Goal: Task Accomplishment & Management: Use online tool/utility

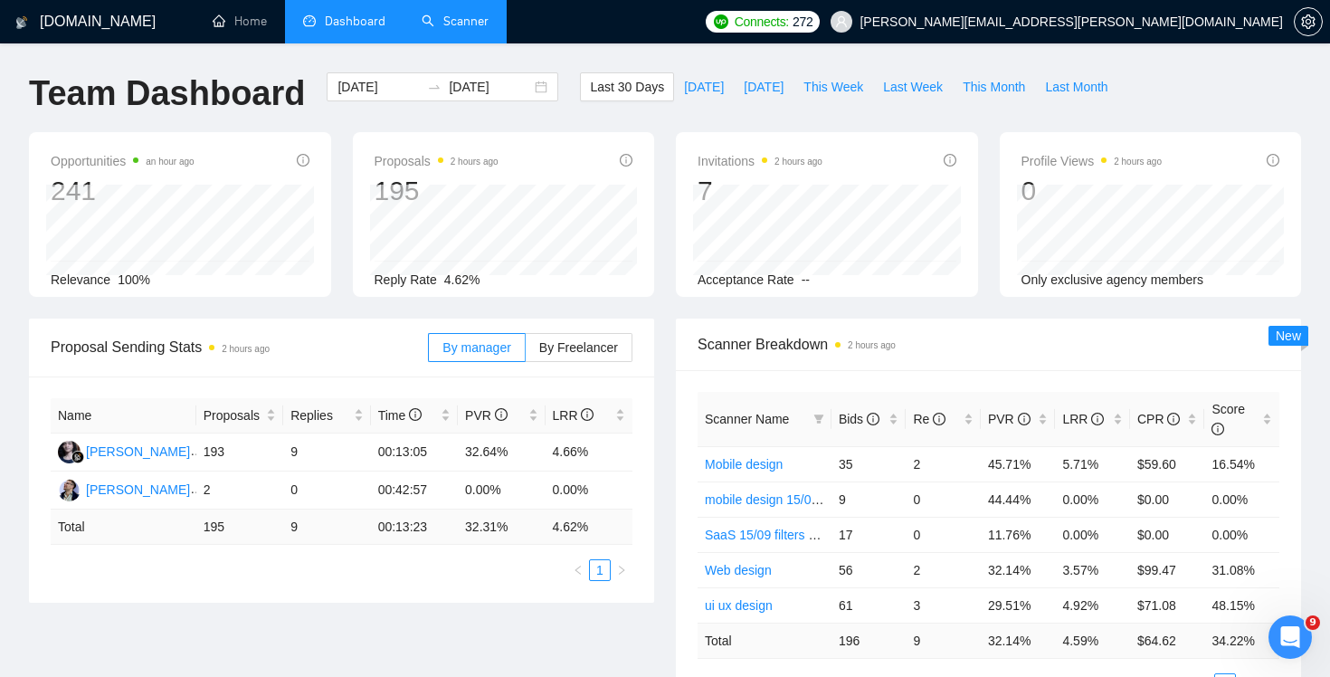
click at [438, 24] on link "Scanner" at bounding box center [454, 21] width 67 height 15
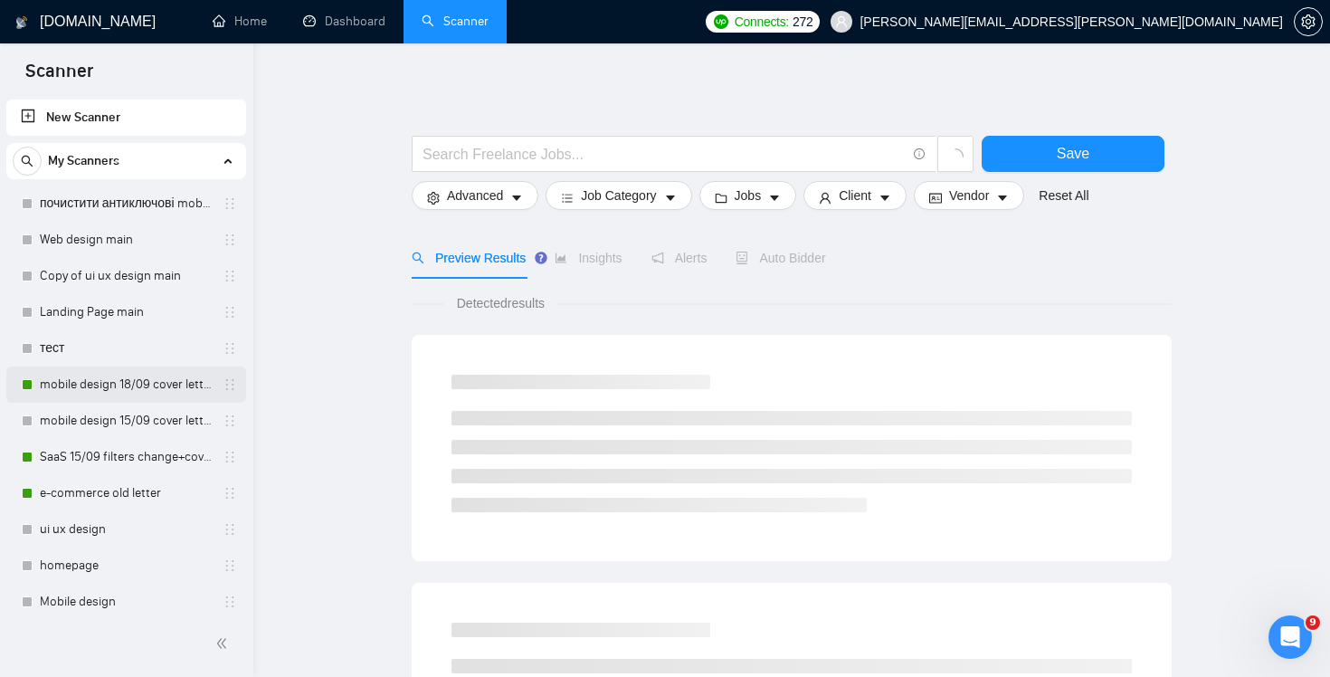
click at [118, 393] on link "mobile design 18/09 cover letter another first part" at bounding box center [126, 384] width 172 height 36
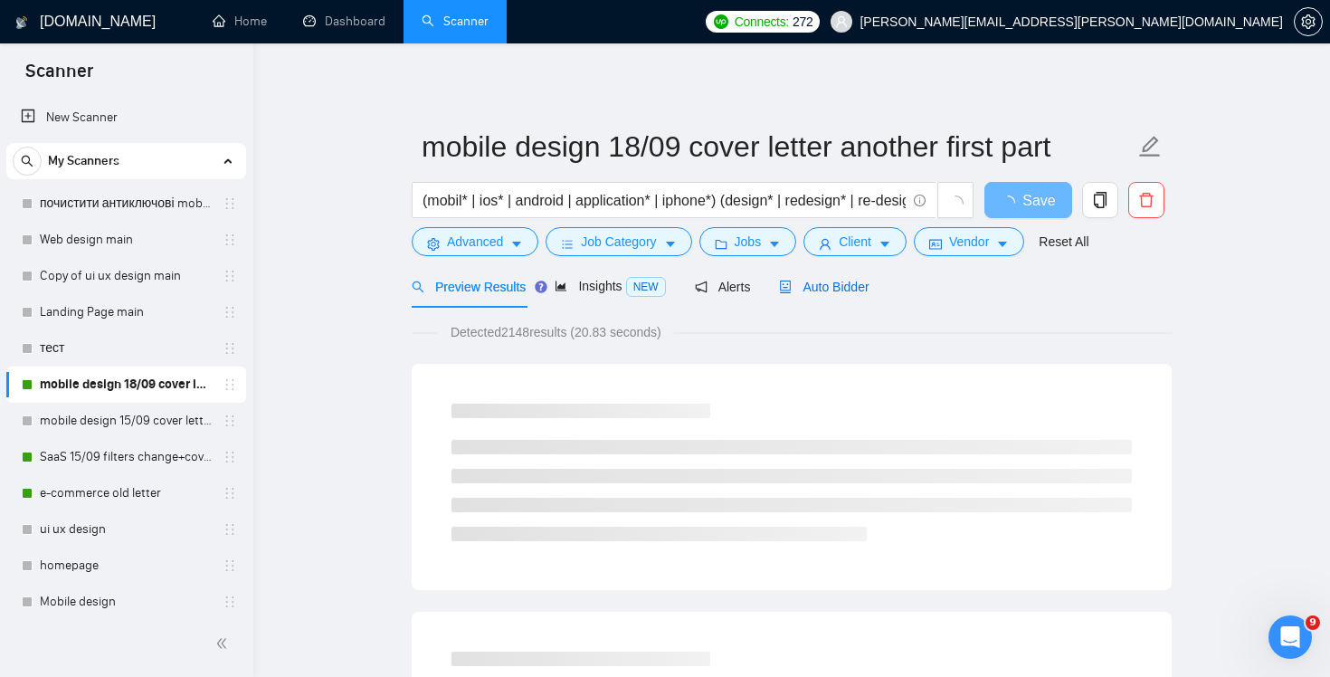
click at [850, 289] on span "Auto Bidder" at bounding box center [824, 286] width 90 height 14
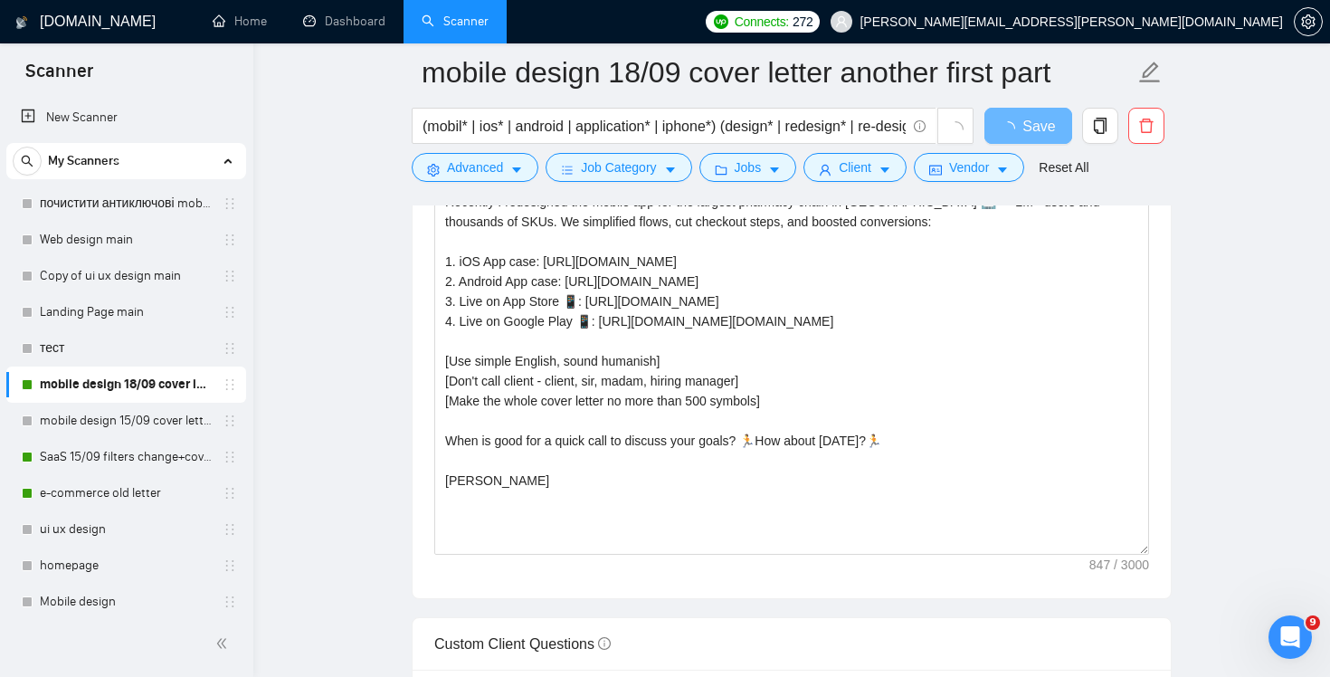
scroll to position [1964, 0]
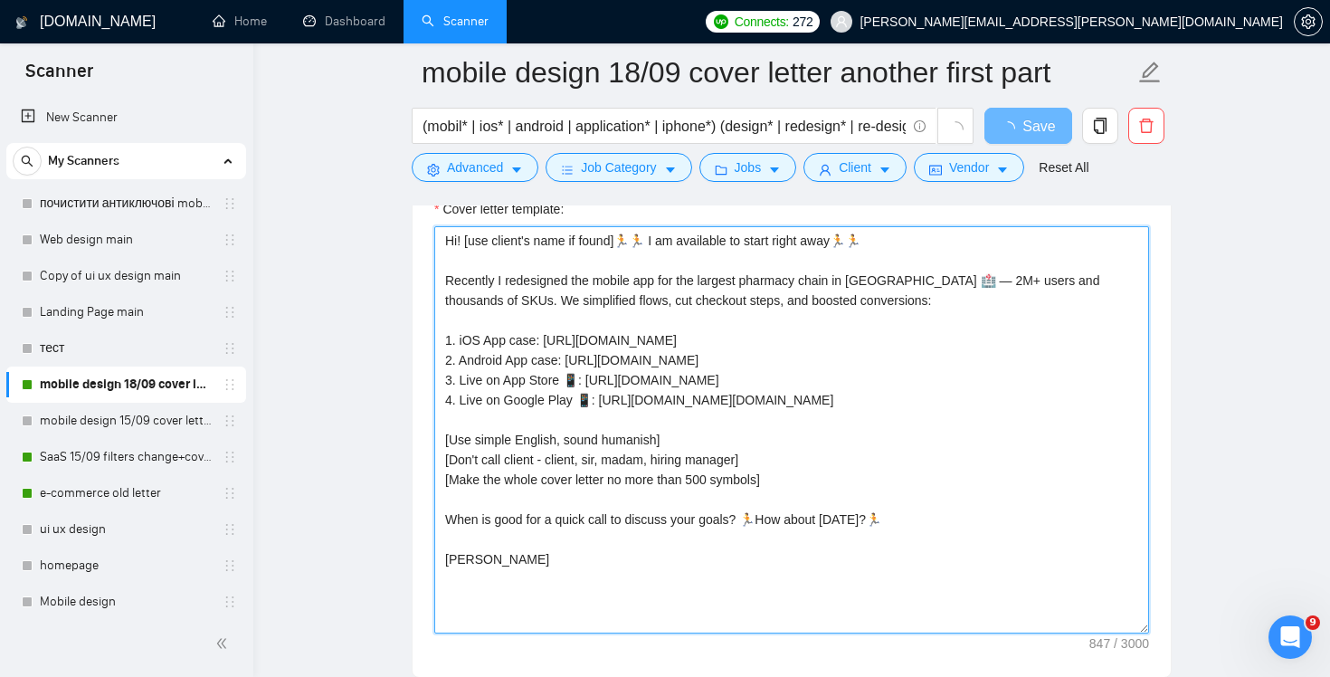
click at [840, 440] on textarea "Hi! [use client's name if found]🏃🏃 I am available to start right away🏃🏃 Recentl…" at bounding box center [791, 429] width 715 height 407
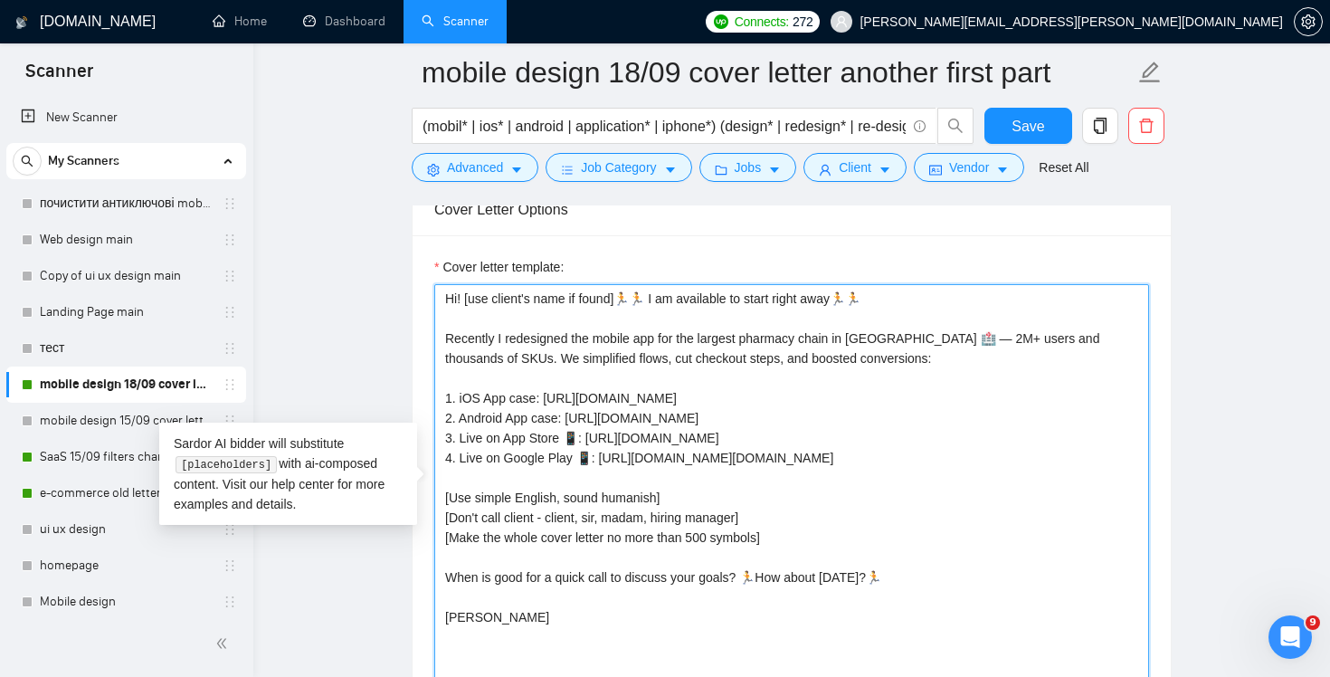
click at [795, 428] on textarea "Hi! [use client's name if found]🏃🏃 I am available to start right away🏃🏃 Recentl…" at bounding box center [791, 487] width 715 height 407
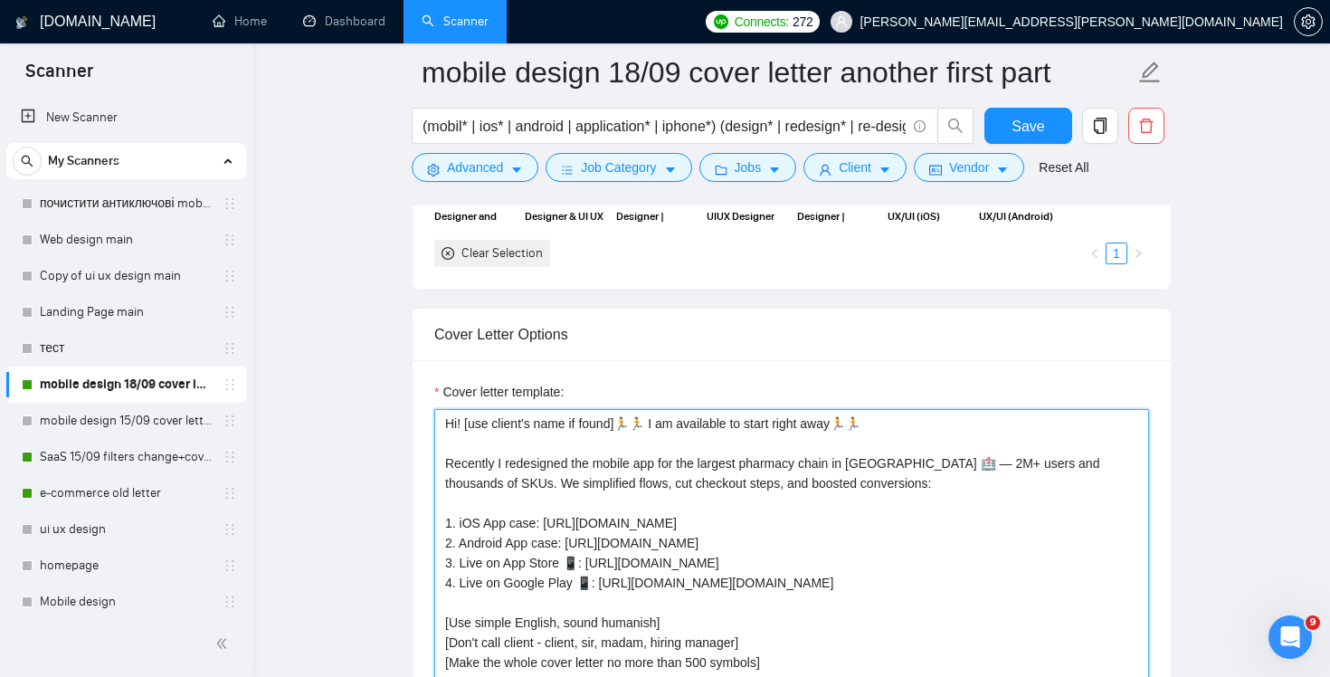
scroll to position [1903, 0]
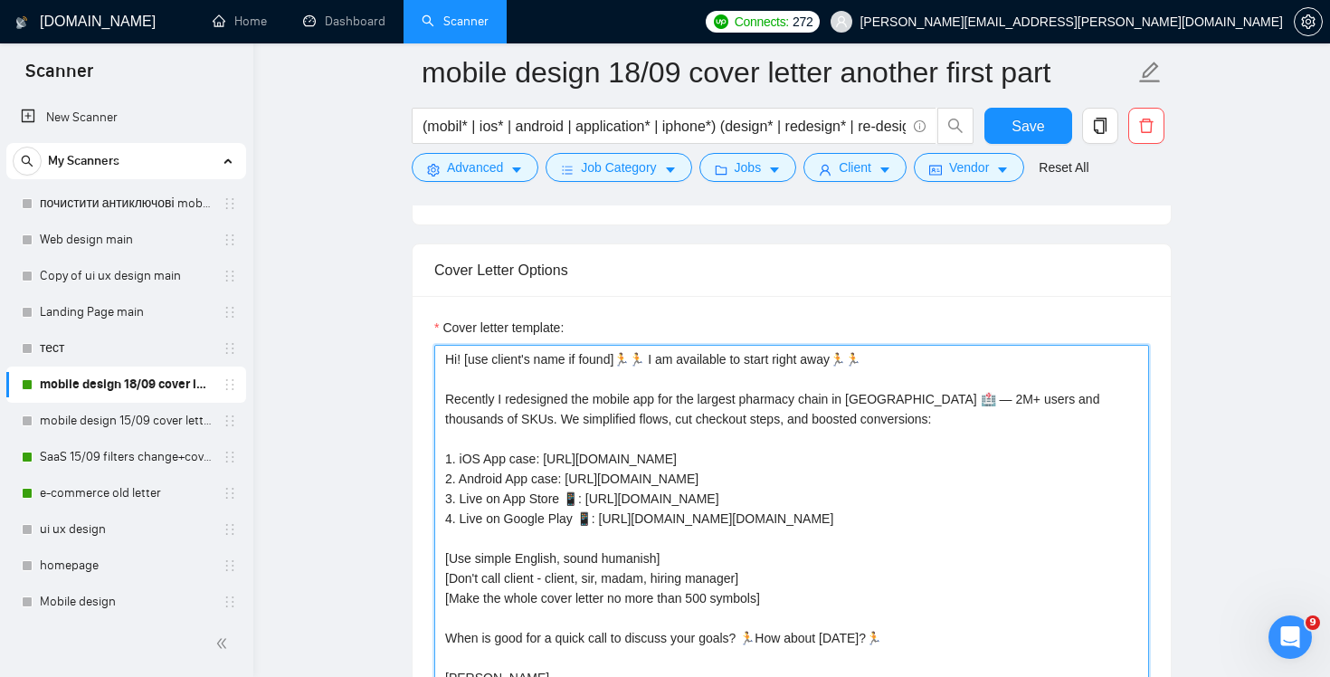
drag, startPoint x: 893, startPoint y: 415, endPoint x: 365, endPoint y: 403, distance: 527.5
click at [365, 403] on main "mobile design 18/09 cover letter another first part (mobil* | ios* | android | …" at bounding box center [791, 593] width 1018 height 4848
paste textarea "🚀 Want higher activation and fewer drop-offs? I redesigned flows for a 2M+ user…"
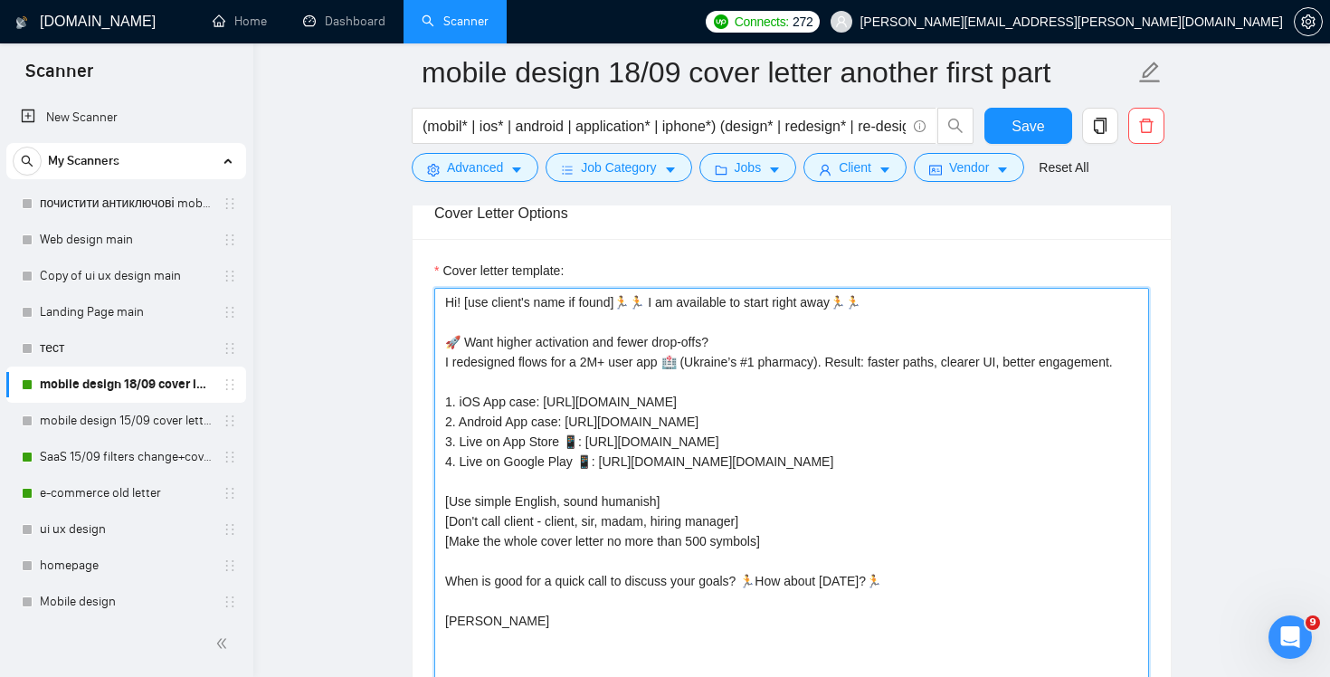
scroll to position [1756, 0]
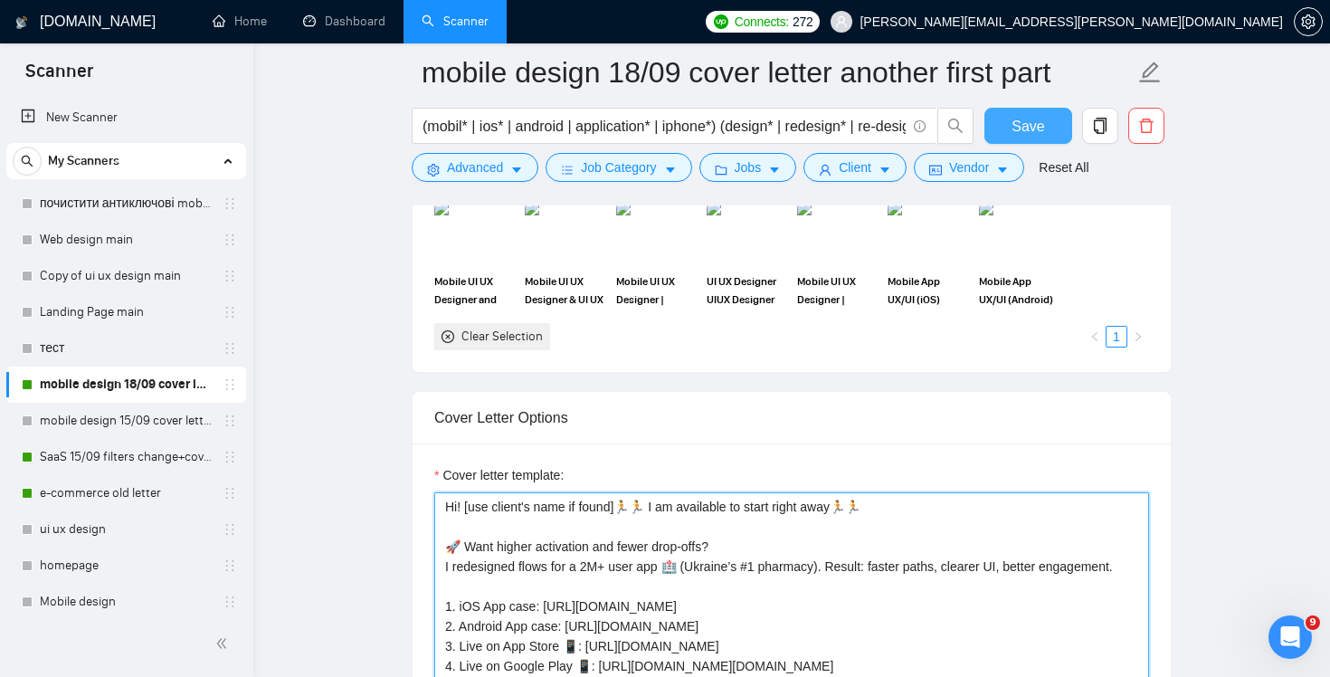
type textarea "Hi! [use client's name if found]🏃🏃 I am available to start right away🏃🏃 🚀 Want …"
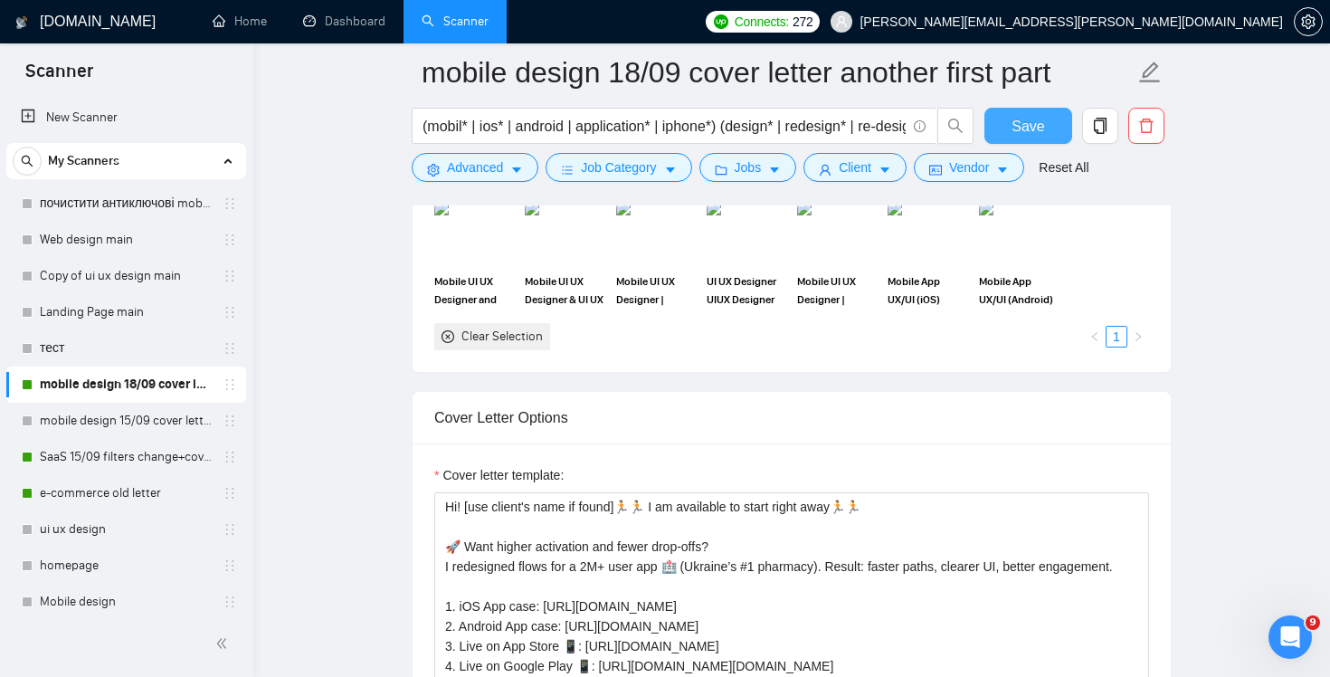
click at [1032, 117] on span "Save" at bounding box center [1027, 126] width 33 height 23
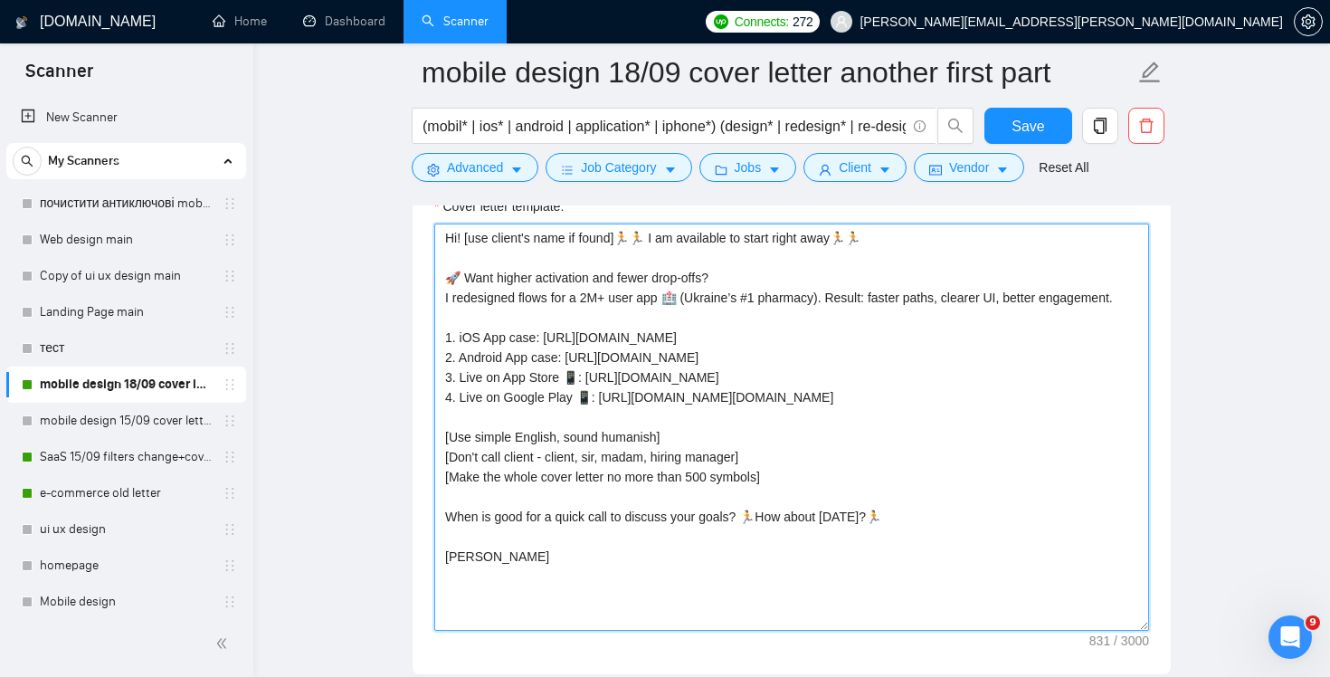
click at [582, 400] on textarea "Hi! [use client's name if found]🏃🏃 I am available to start right away🏃🏃 🚀 Want …" at bounding box center [791, 426] width 715 height 407
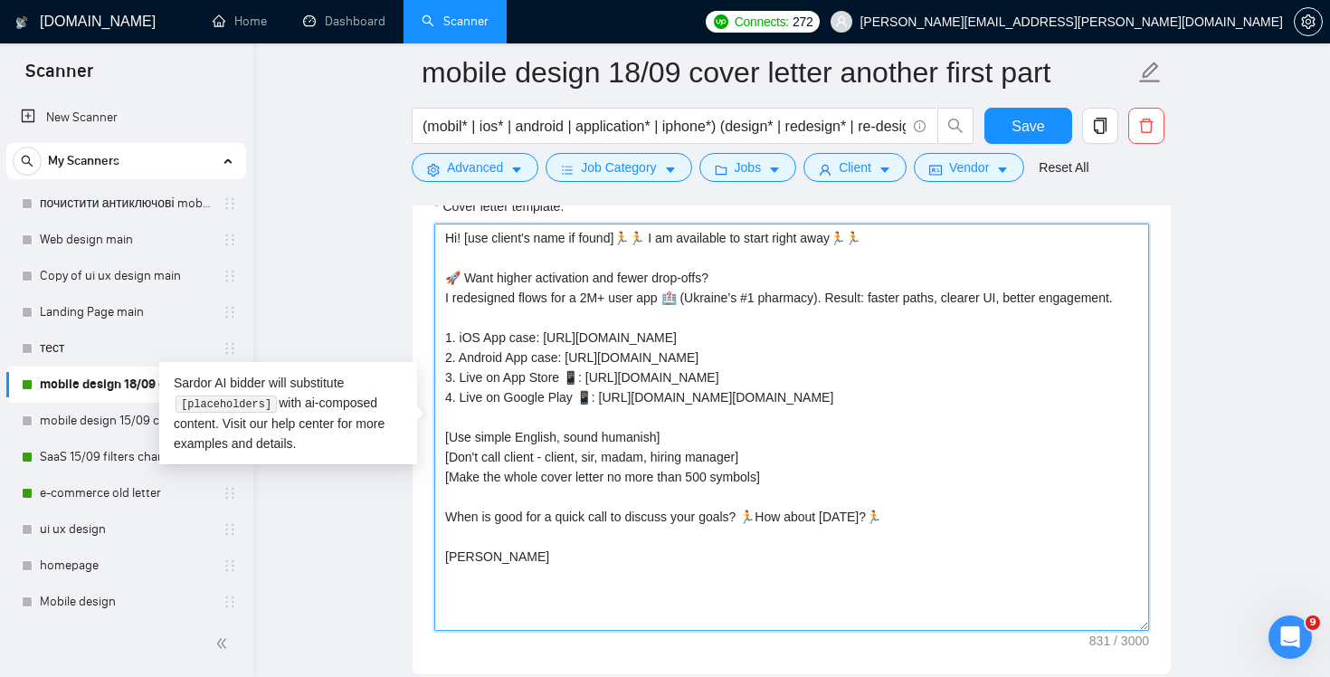
click at [587, 394] on textarea "Hi! [use client's name if found]🏃🏃 I am available to start right away🏃🏃 🚀 Want …" at bounding box center [791, 426] width 715 height 407
paste textarea
click at [488, 374] on textarea "Hi! [use client's name if found]🏃🏃 I am available to start right away🏃🏃 🚀 Want …" at bounding box center [791, 426] width 715 height 407
drag, startPoint x: 459, startPoint y: 393, endPoint x: 571, endPoint y: 393, distance: 112.2
click at [571, 393] on textarea "Hi! [use client's name if found]🏃🏃 I am available to start right away🏃🏃 🚀 Want …" at bounding box center [791, 426] width 715 height 407
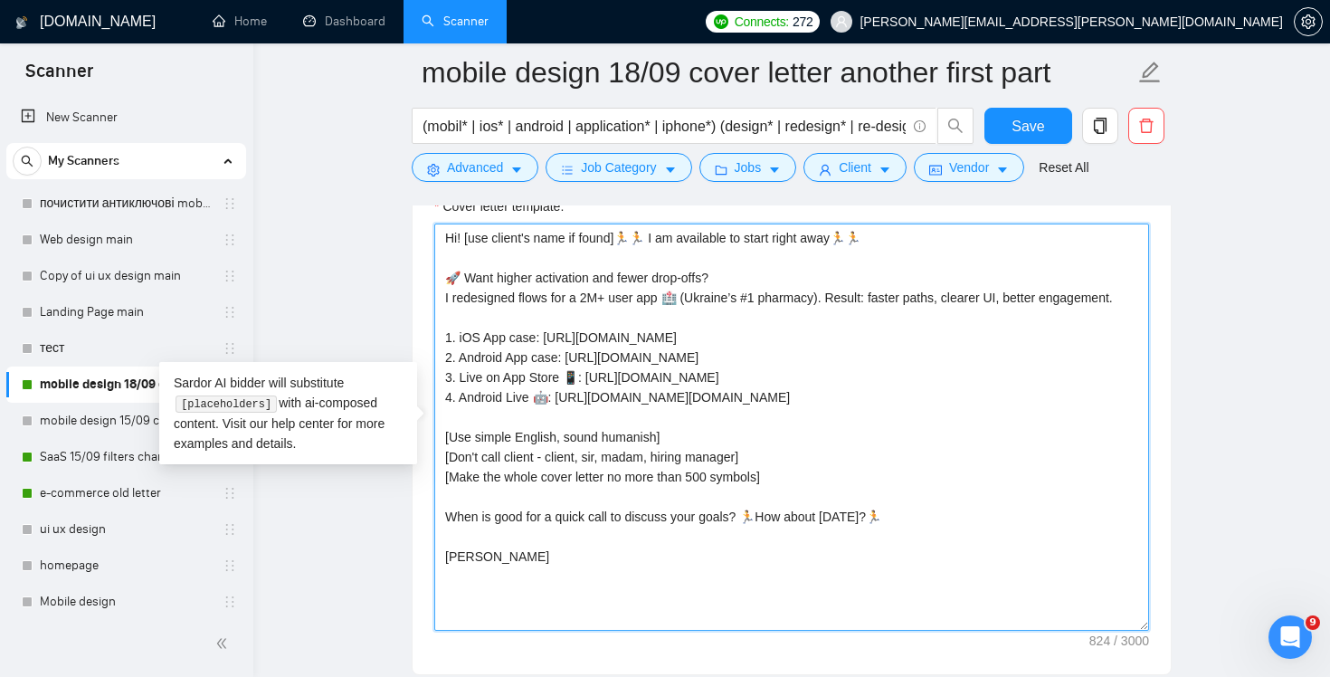
drag, startPoint x: 560, startPoint y: 377, endPoint x: 459, endPoint y: 378, distance: 100.4
click at [459, 378] on textarea "Hi! [use client's name if found]🏃🏃 I am available to start right away🏃🏃 🚀 Want …" at bounding box center [791, 426] width 715 height 407
click at [772, 468] on textarea "Hi! [use client's name if found]🏃🏃 I am available to start right away🏃🏃 🚀 Want …" at bounding box center [791, 426] width 715 height 407
type textarea "Hi! [use client's name if found]🏃🏃 I am available to start right away🏃🏃 🚀 Want …"
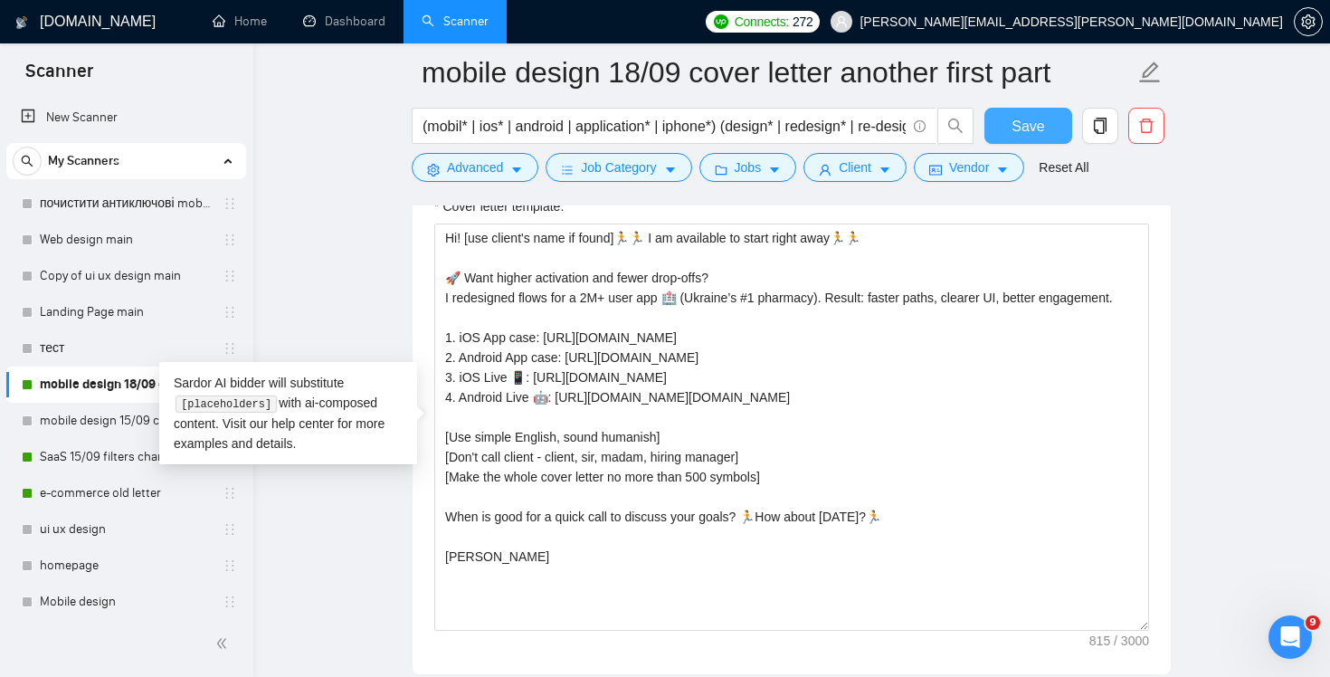
click at [1022, 127] on span "Save" at bounding box center [1027, 126] width 33 height 23
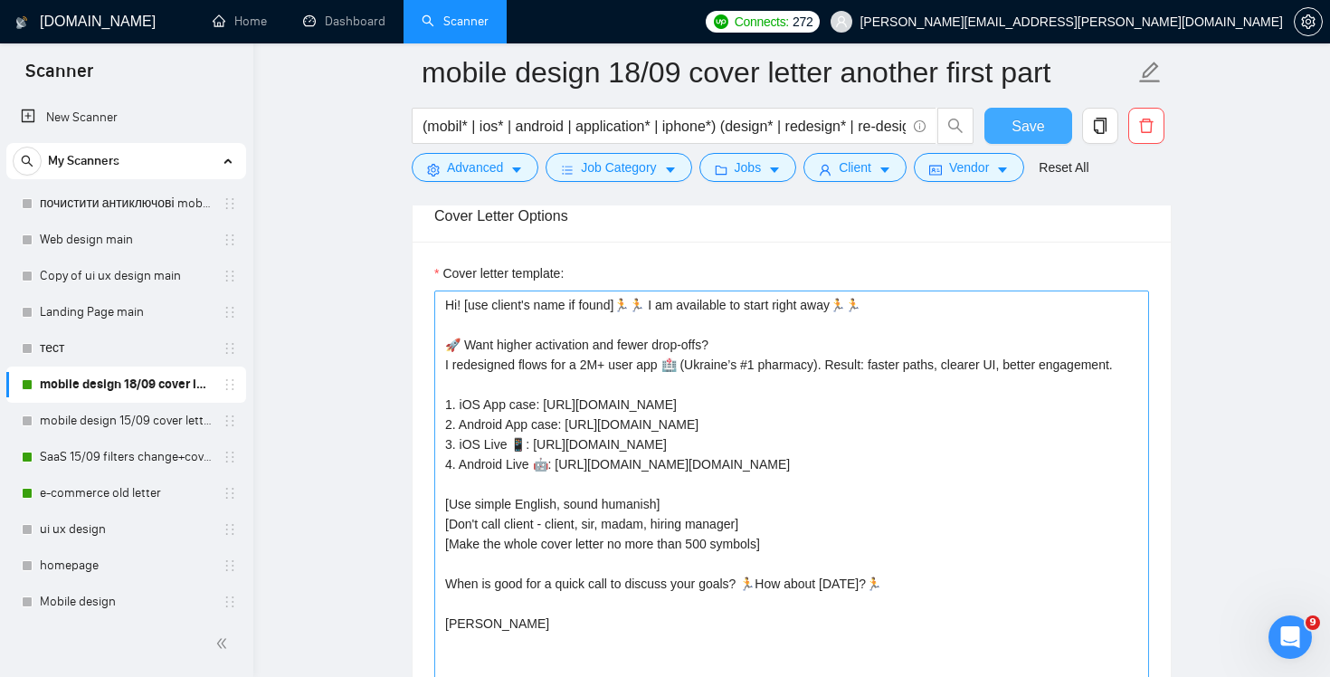
scroll to position [1936, 0]
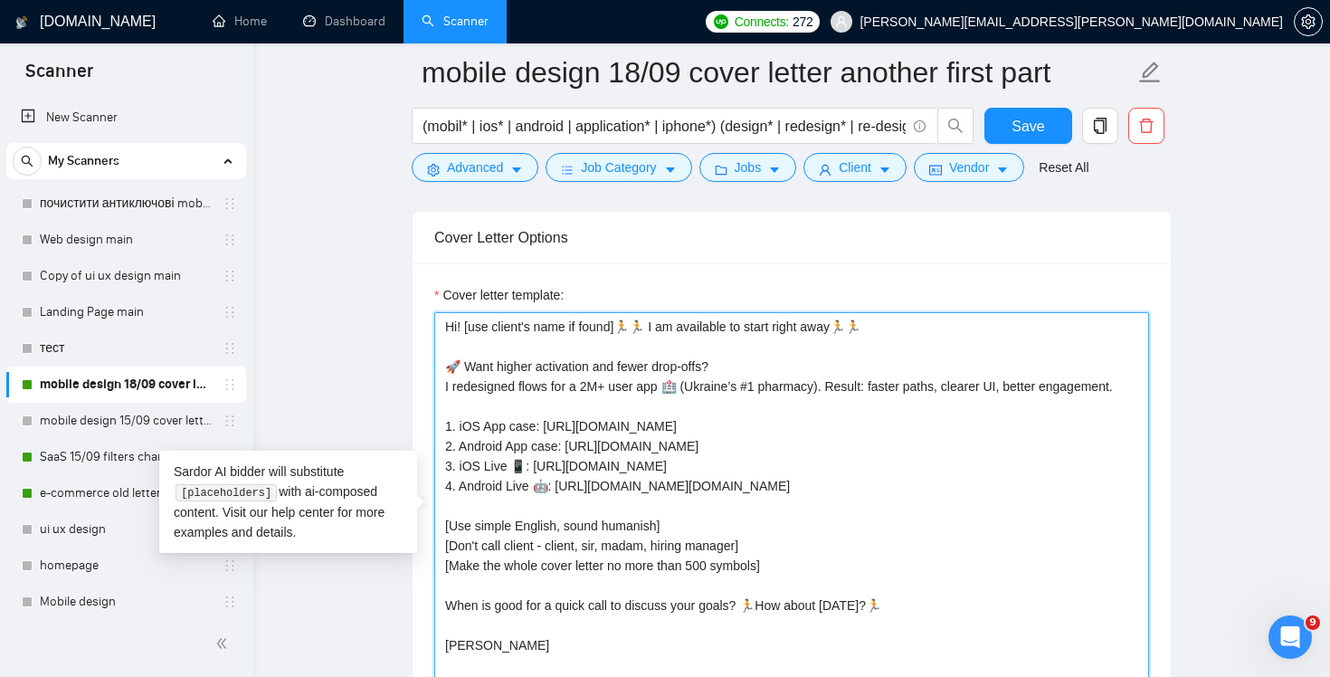
drag, startPoint x: 447, startPoint y: 365, endPoint x: 627, endPoint y: 327, distance: 183.8
click at [627, 327] on textarea "Hi! [use client's name if found]🏃🏃 I am available to start right away🏃🏃 🚀 Want …" at bounding box center [791, 515] width 715 height 407
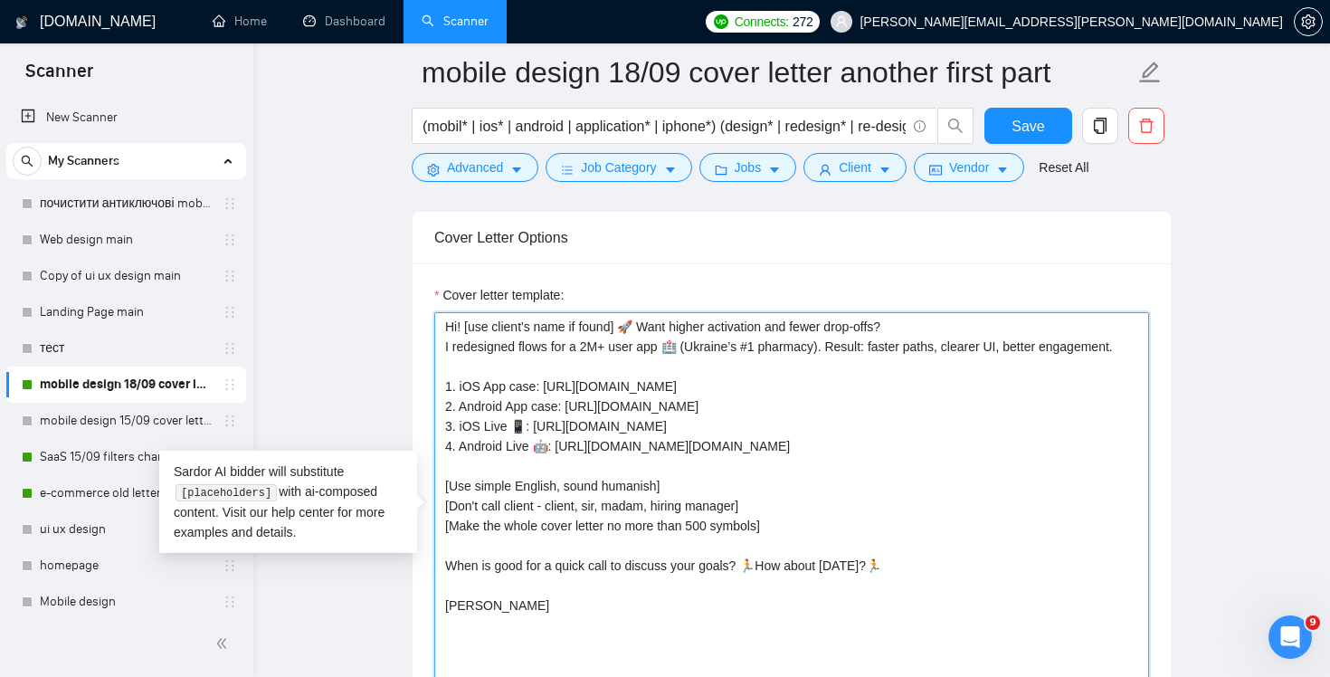
click at [929, 322] on textarea "Hi! [use client's name if found] 🚀 Want higher activation and fewer drop-offs? …" at bounding box center [791, 515] width 715 height 407
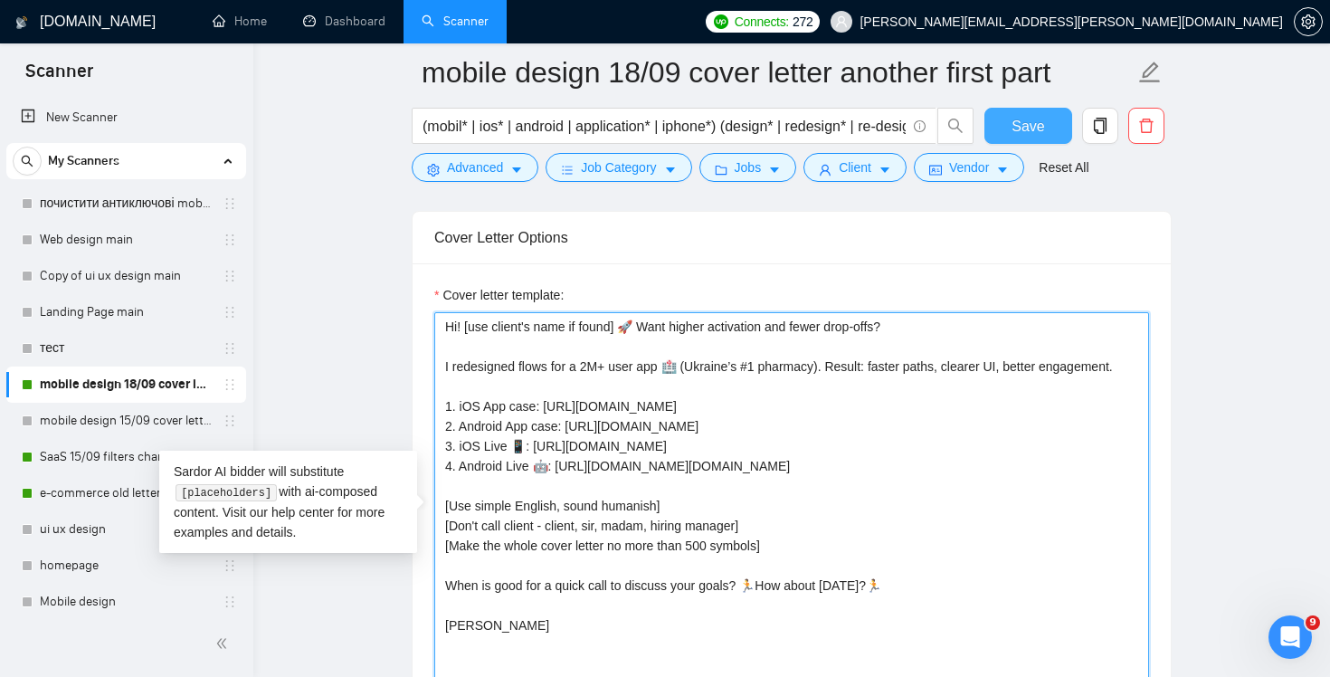
type textarea "Hi! [use client's name if found] 🚀 Want higher activation and fewer drop-offs? …"
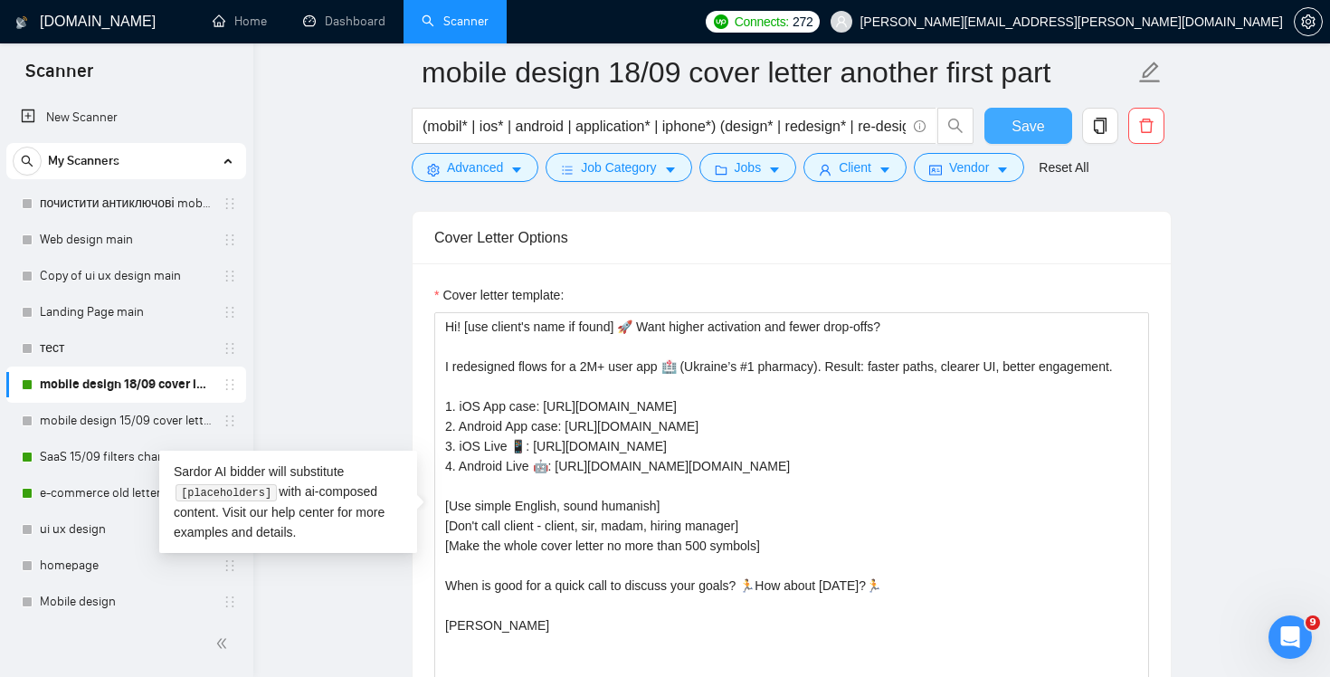
click at [1034, 132] on span "Save" at bounding box center [1027, 126] width 33 height 23
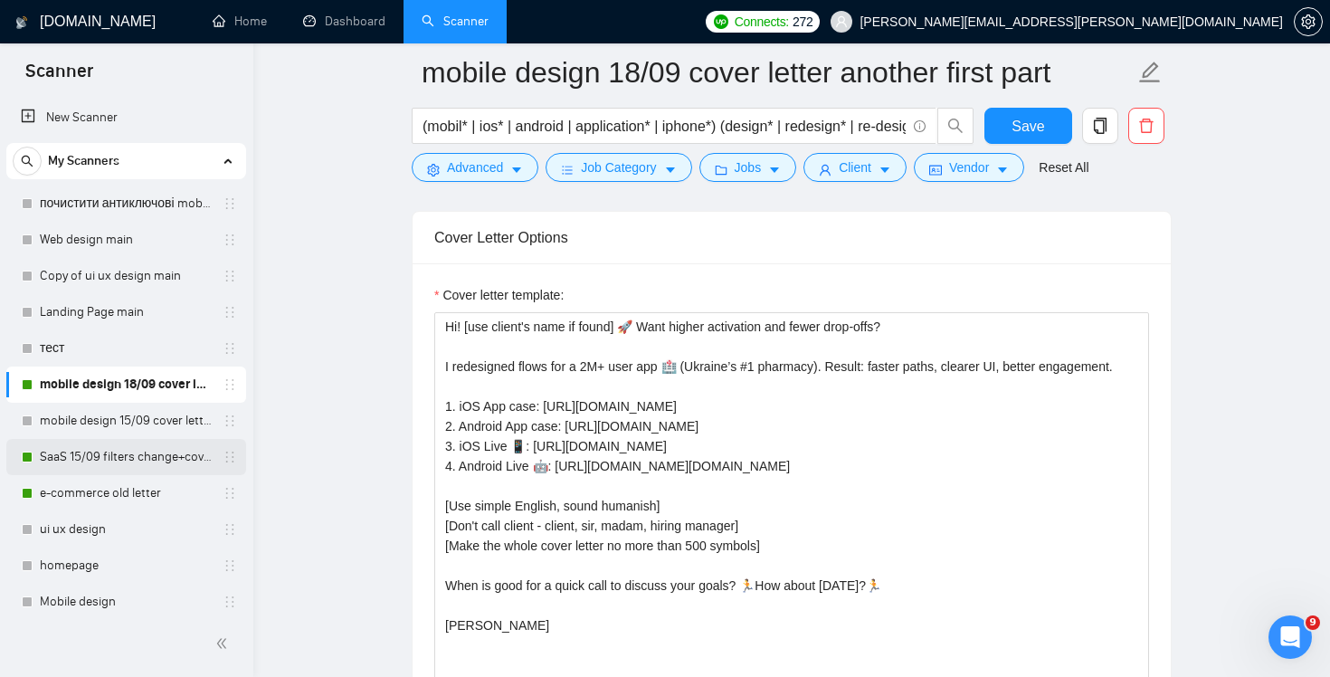
click at [106, 471] on link "SaaS 15/09 filters change+cover letter change" at bounding box center [126, 457] width 172 height 36
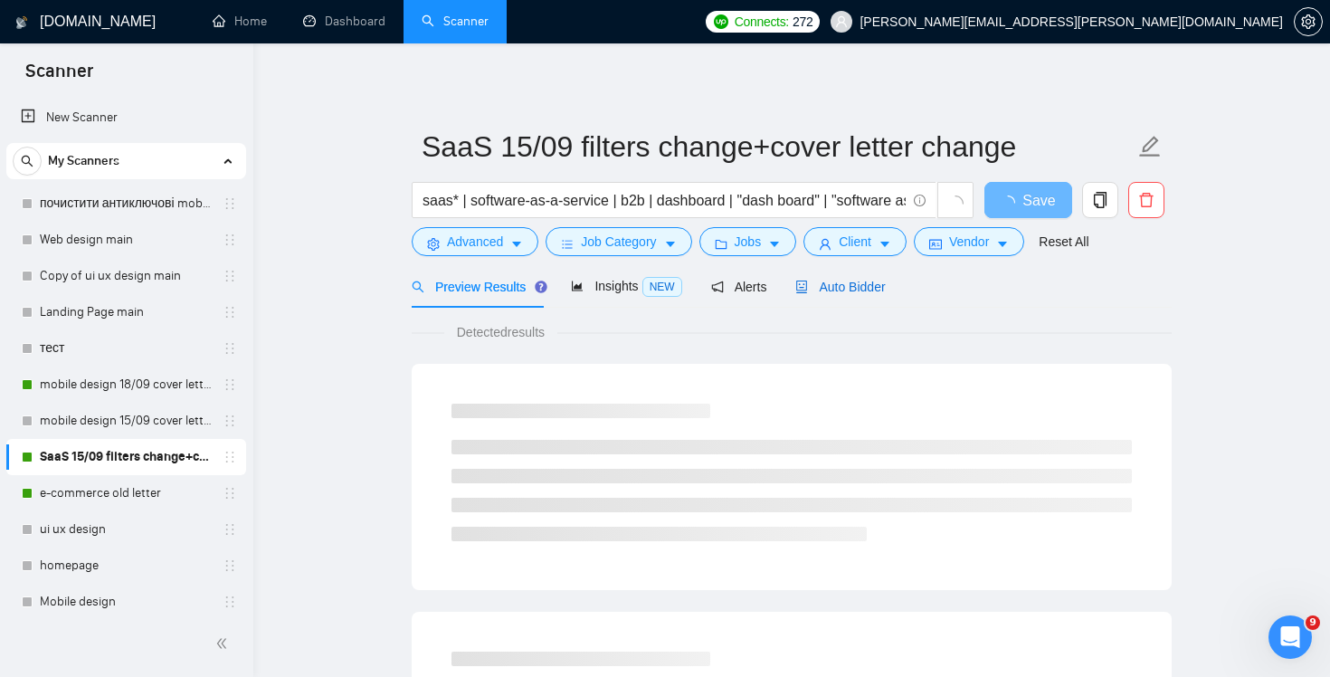
click at [867, 290] on span "Auto Bidder" at bounding box center [840, 286] width 90 height 14
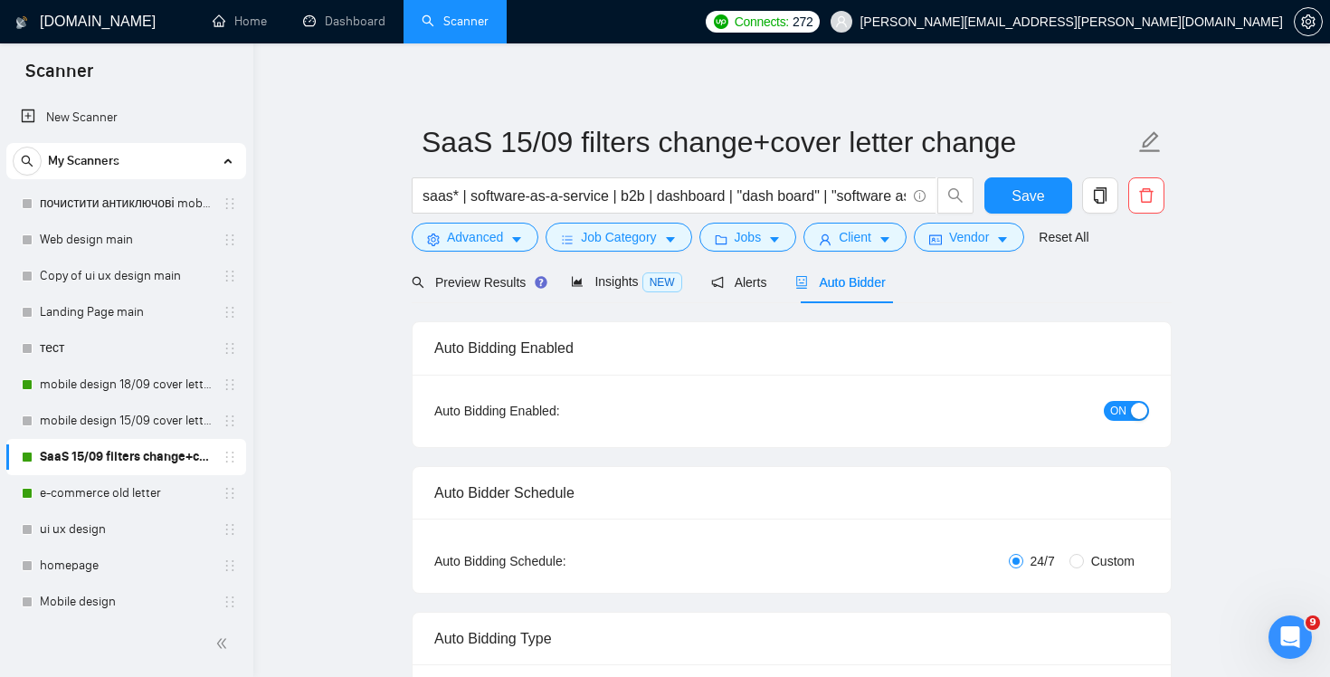
scroll to position [3, 0]
click at [1126, 414] on button "ON" at bounding box center [1125, 413] width 45 height 20
click at [1028, 204] on span "Save" at bounding box center [1027, 197] width 33 height 23
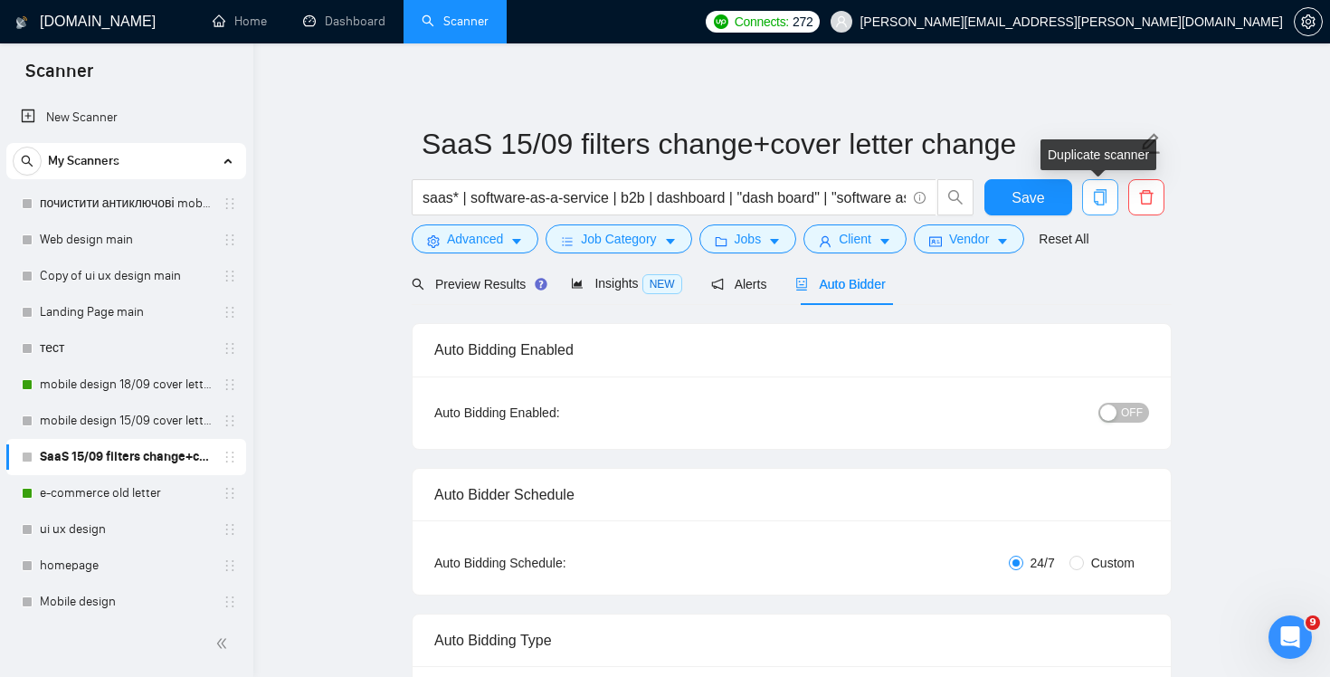
click at [1104, 194] on icon "copy" at bounding box center [1100, 197] width 13 height 16
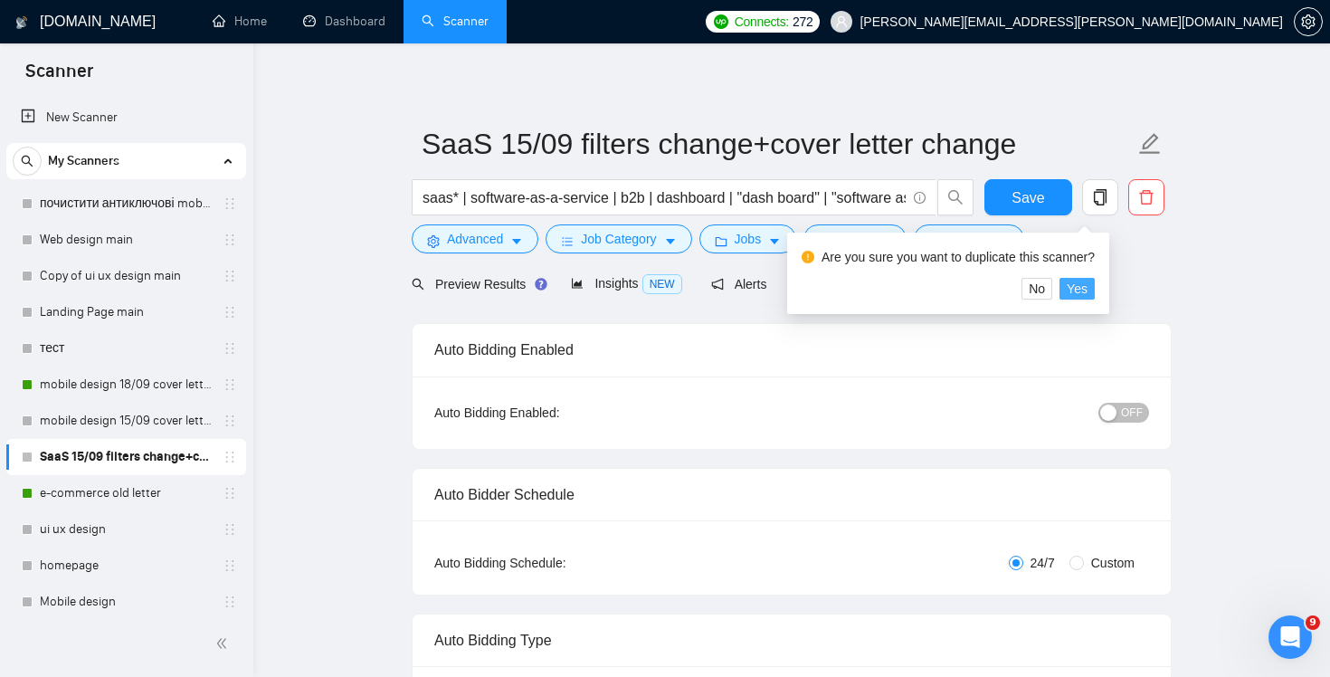
click at [1085, 281] on span "Yes" at bounding box center [1076, 289] width 21 height 20
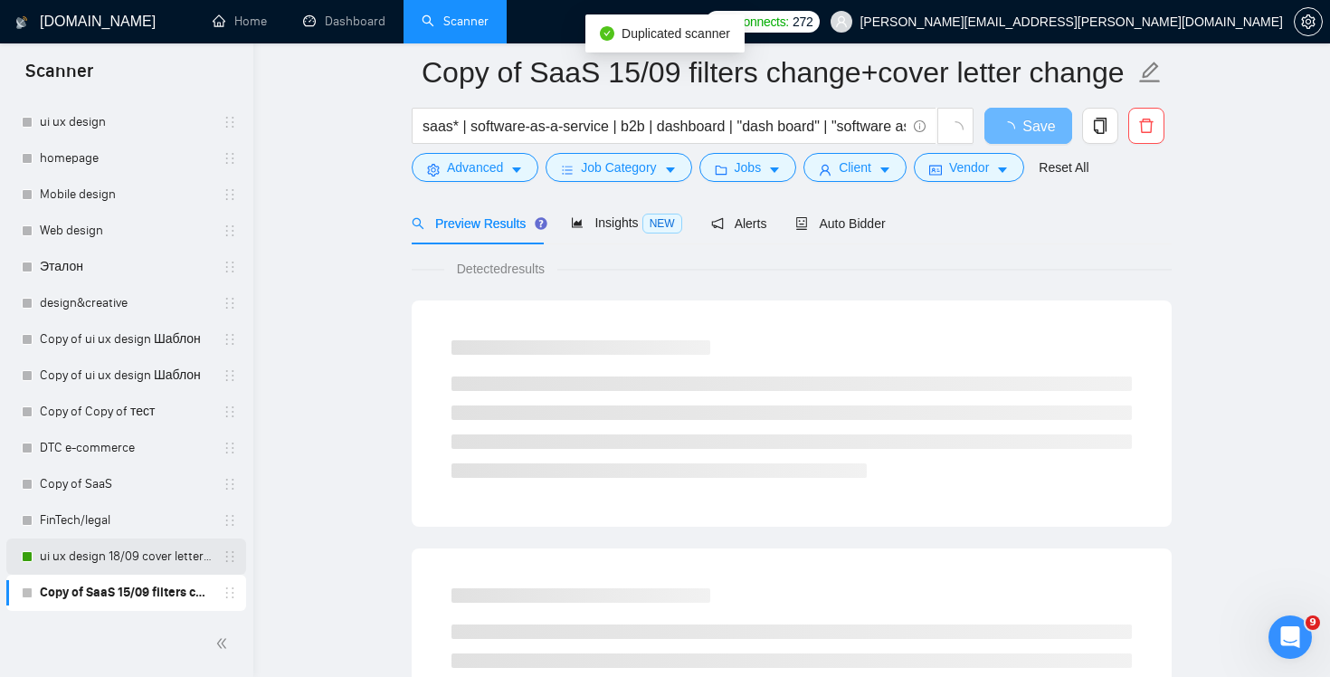
scroll to position [85, 0]
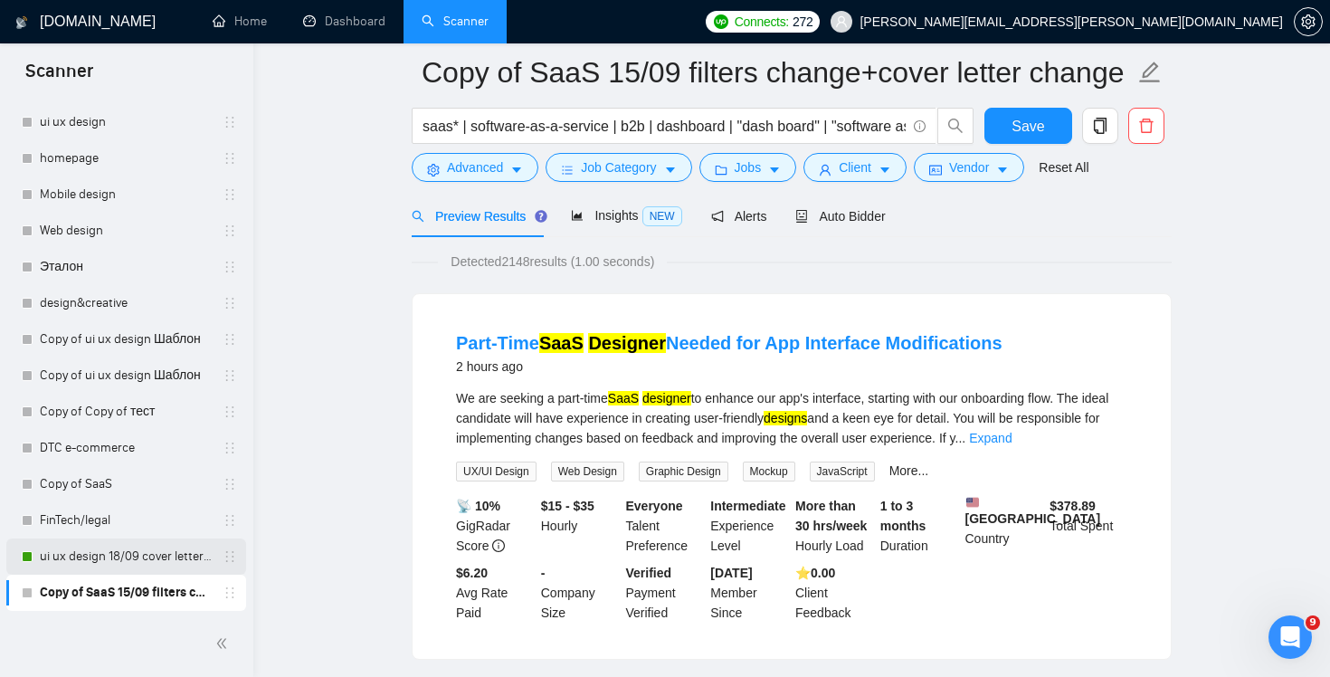
drag, startPoint x: 135, startPoint y: 593, endPoint x: 135, endPoint y: 572, distance: 21.7
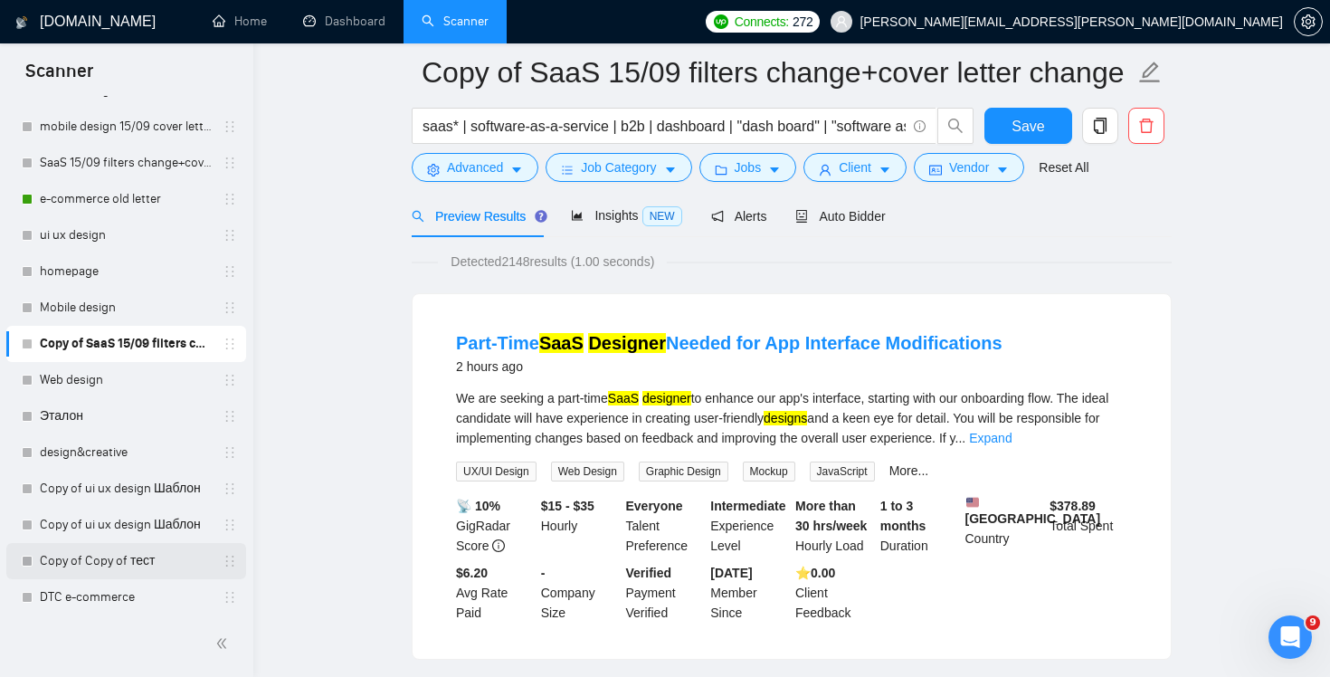
scroll to position [175, 0]
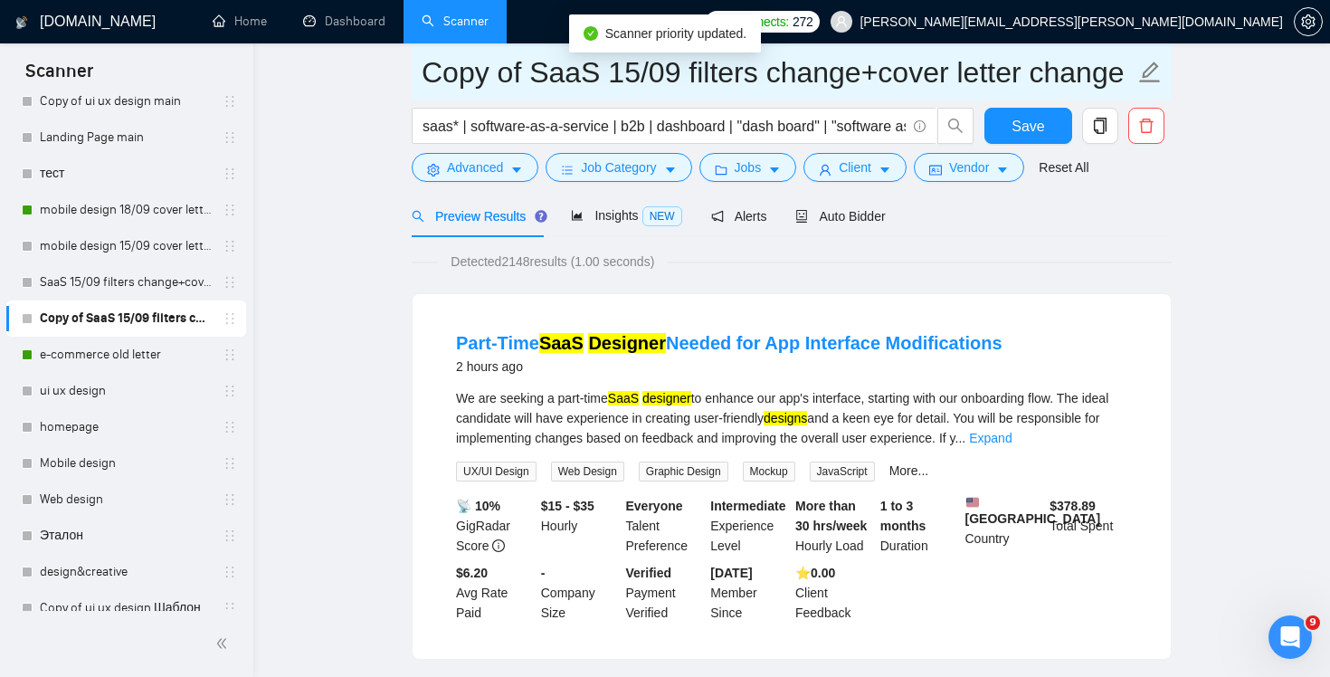
drag, startPoint x: 531, startPoint y: 73, endPoint x: 318, endPoint y: 76, distance: 212.6
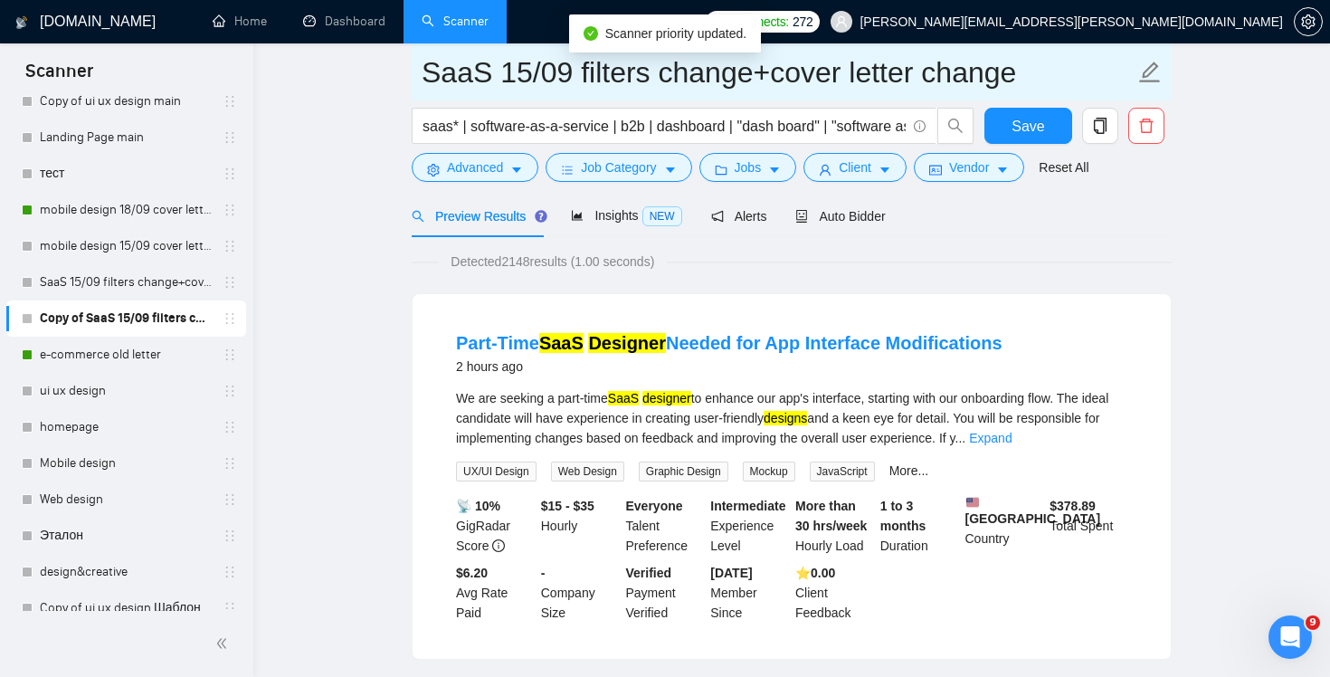
click at [517, 76] on input "SaaS 15/09 filters change+cover letter change" at bounding box center [777, 72] width 713 height 45
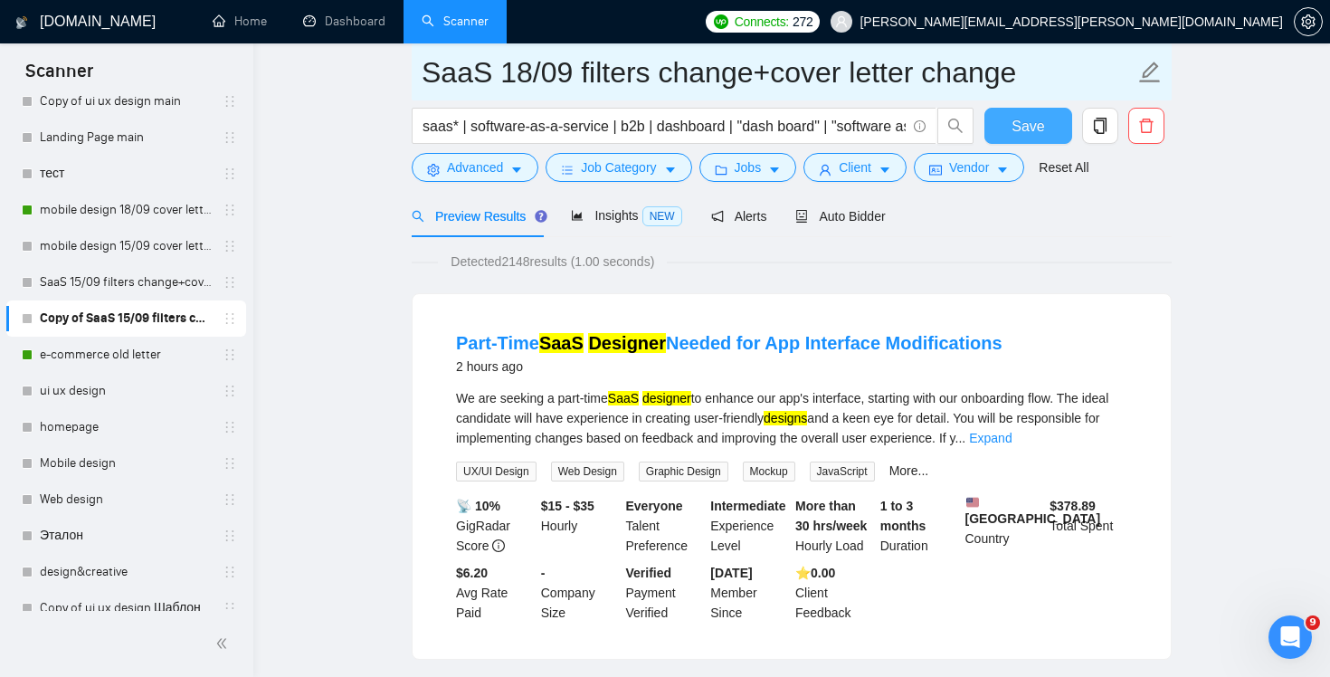
drag, startPoint x: 582, startPoint y: 72, endPoint x: 1033, endPoint y: 114, distance: 452.4
click at [1033, 114] on form "SaaS 18/09 filters change+cover letter change saas* | software-as-a-service | b…" at bounding box center [792, 116] width 760 height 147
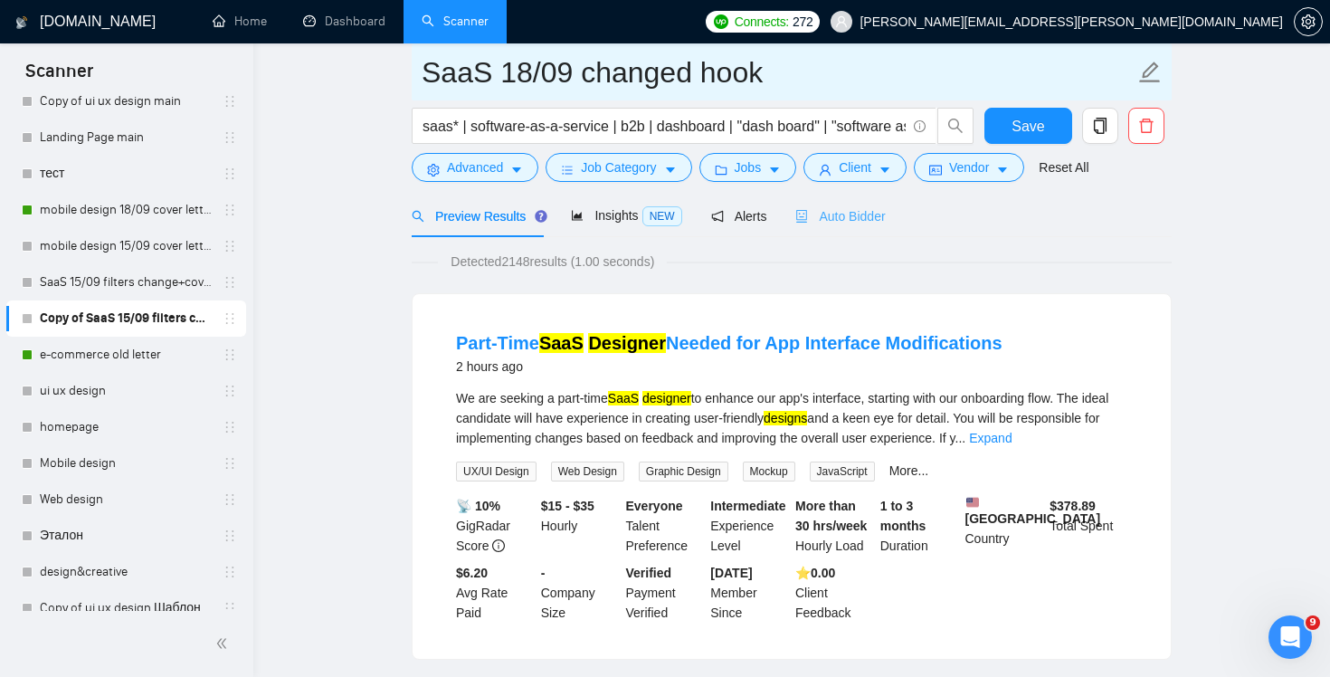
type input "SaaS 18/09 changed hook"
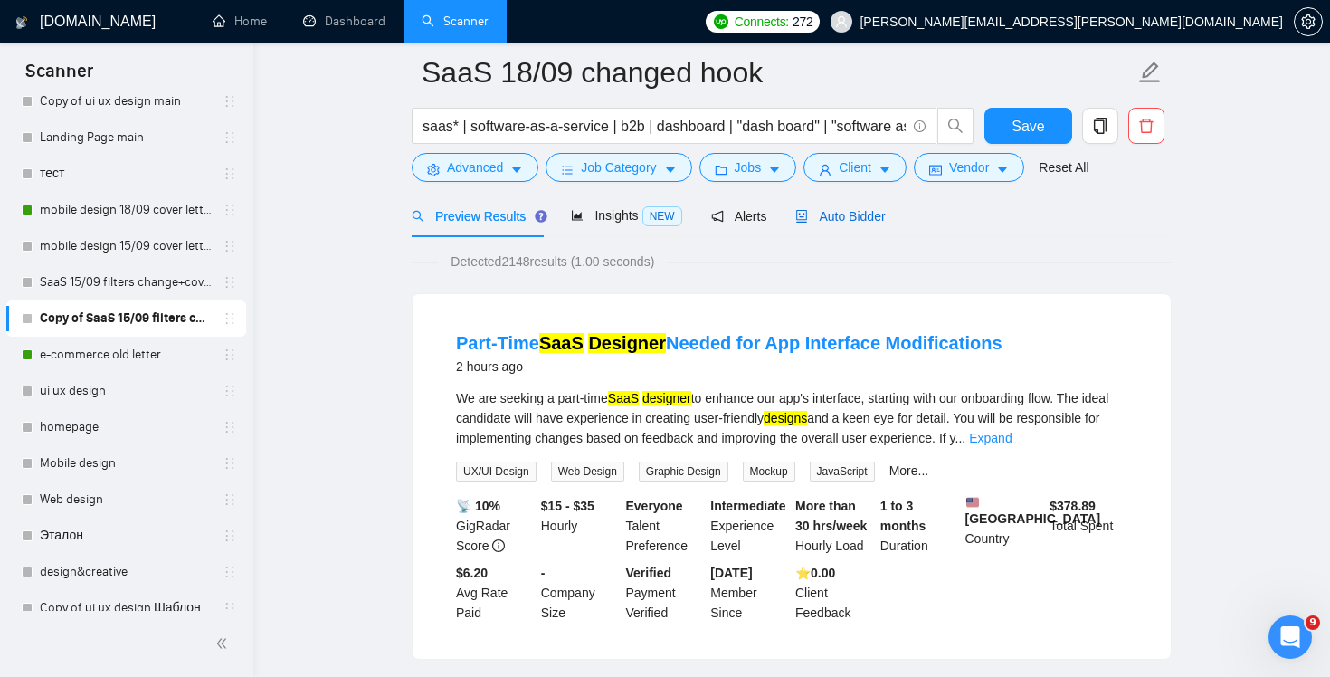
click at [858, 213] on span "Auto Bidder" at bounding box center [840, 216] width 90 height 14
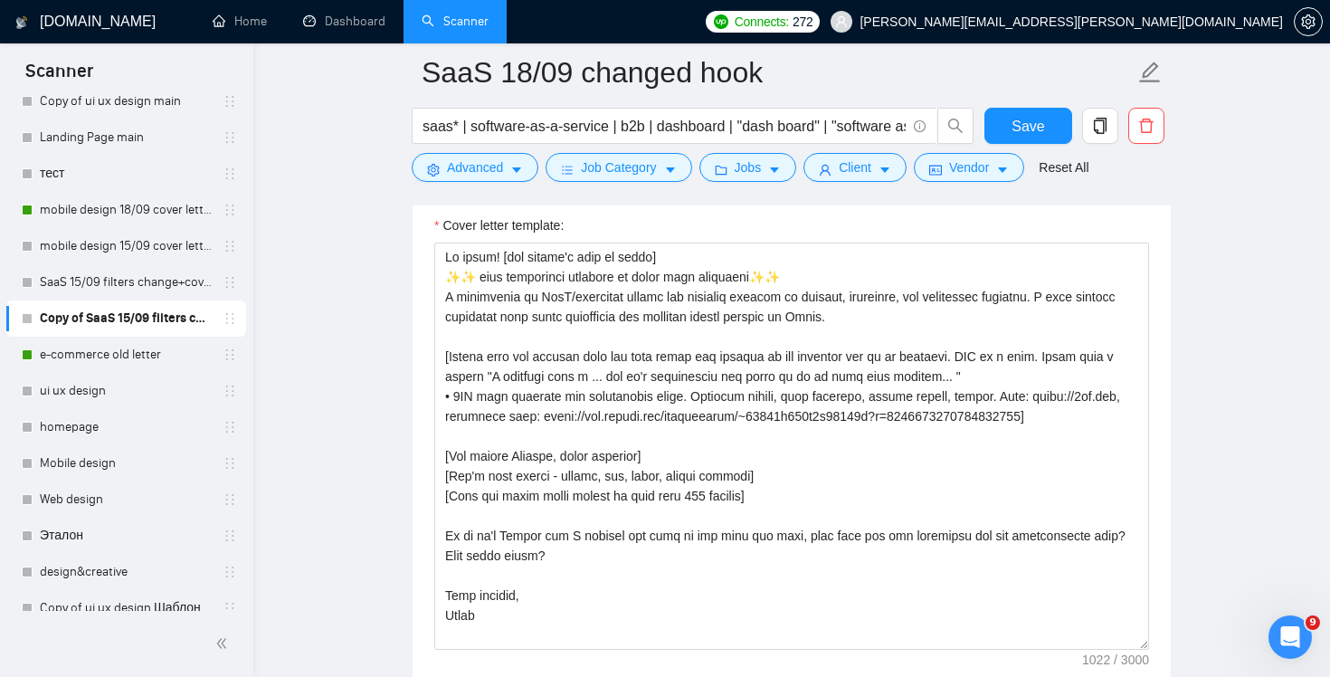
scroll to position [2051, 0]
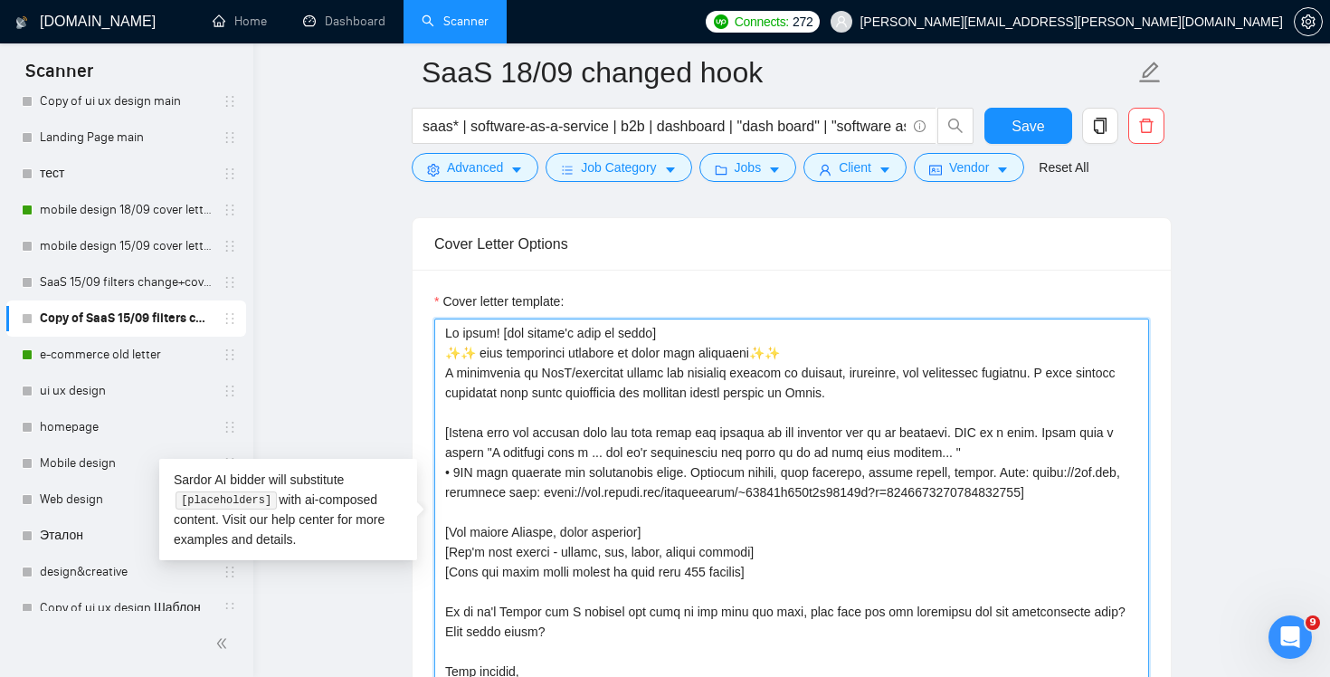
drag, startPoint x: 929, startPoint y: 393, endPoint x: 417, endPoint y: 364, distance: 512.8
click at [417, 365] on div "Cover letter template:" at bounding box center [791, 519] width 758 height 499
paste textarea "⚡ Onboarding drop-offs or low feature adoption?"
click at [763, 356] on textarea "Cover letter template:" at bounding box center [791, 521] width 715 height 407
drag, startPoint x: 782, startPoint y: 356, endPoint x: 748, endPoint y: 326, distance: 46.1
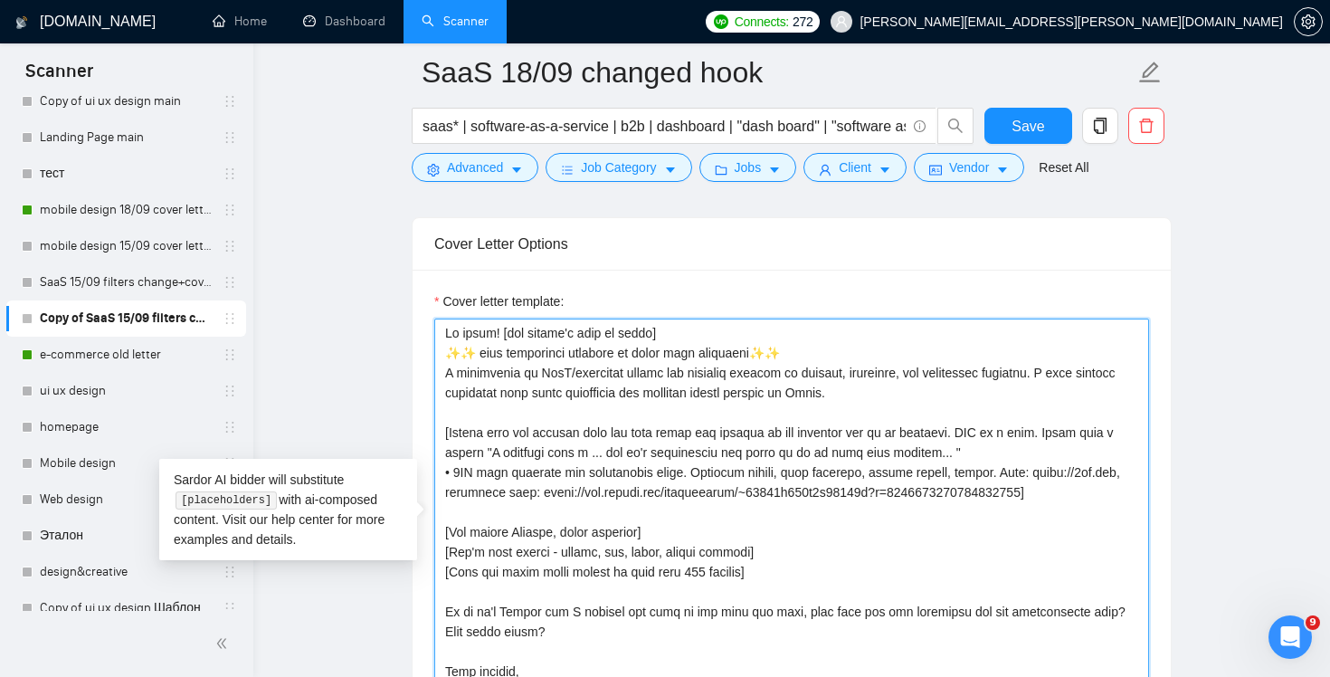
click at [748, 326] on textarea "Cover letter template:" at bounding box center [791, 521] width 715 height 407
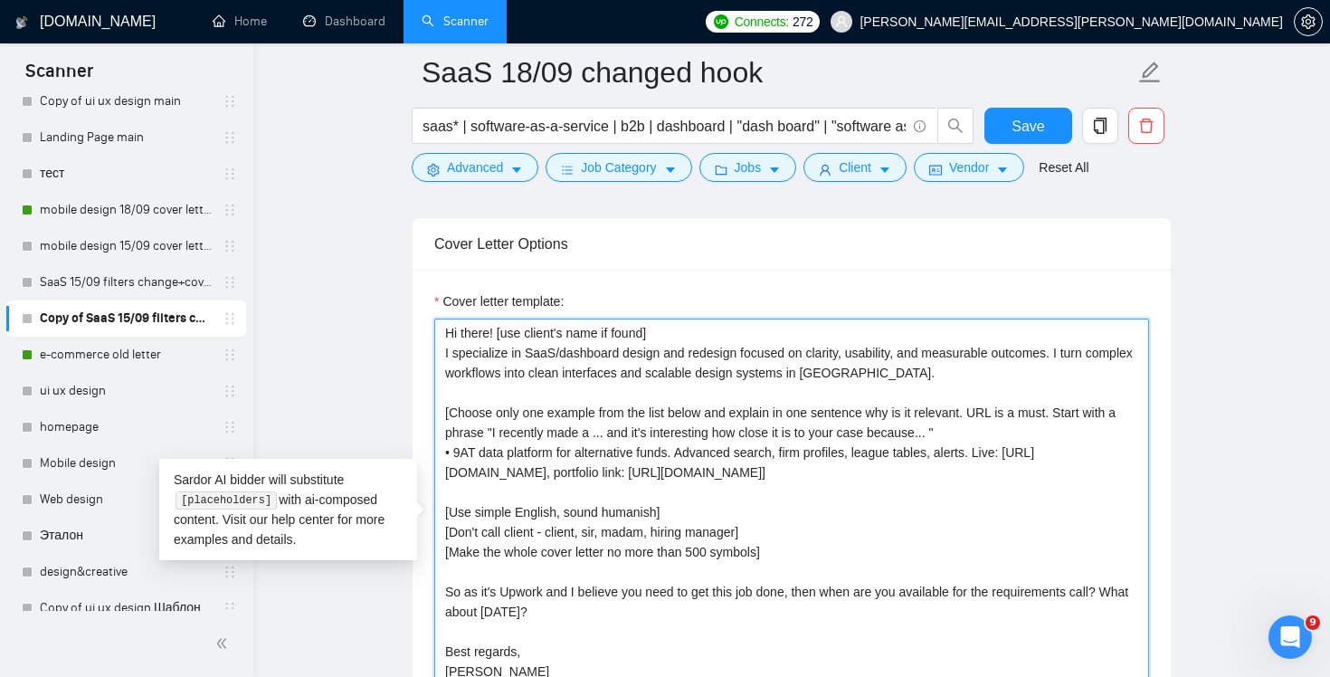
paste textarea "⚡ Onboarding drop-offs or low feature adoption?"
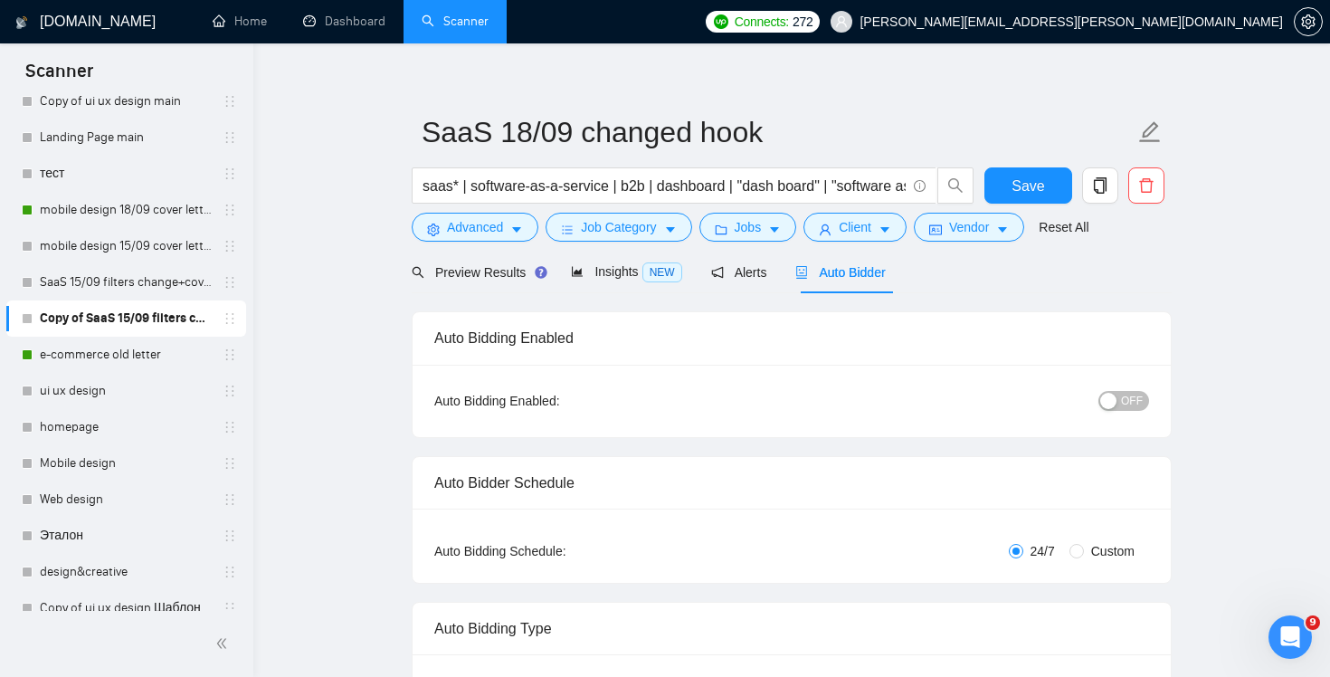
scroll to position [9, 0]
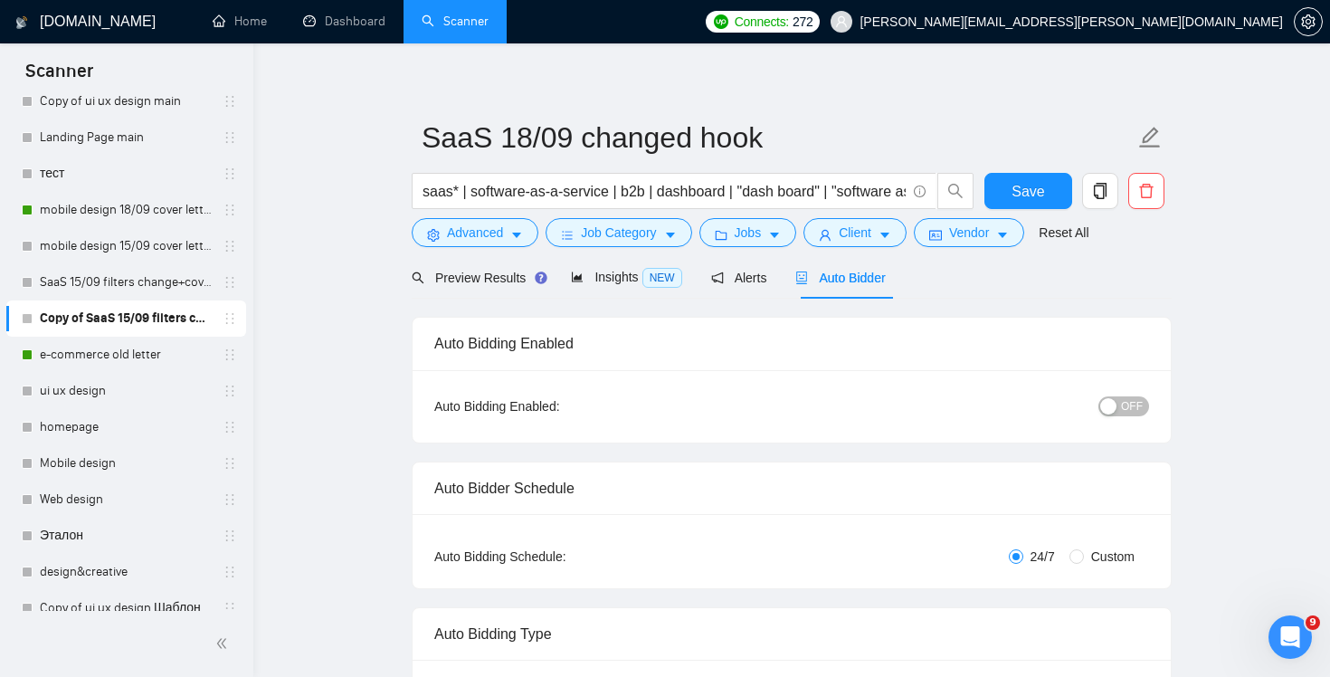
type textarea "Hi there! [use client's name if found] ⚡ Onboarding drop-offs or low feature ad…"
click at [1129, 407] on span "OFF" at bounding box center [1132, 406] width 22 height 20
click at [1020, 198] on span "Save" at bounding box center [1027, 191] width 33 height 23
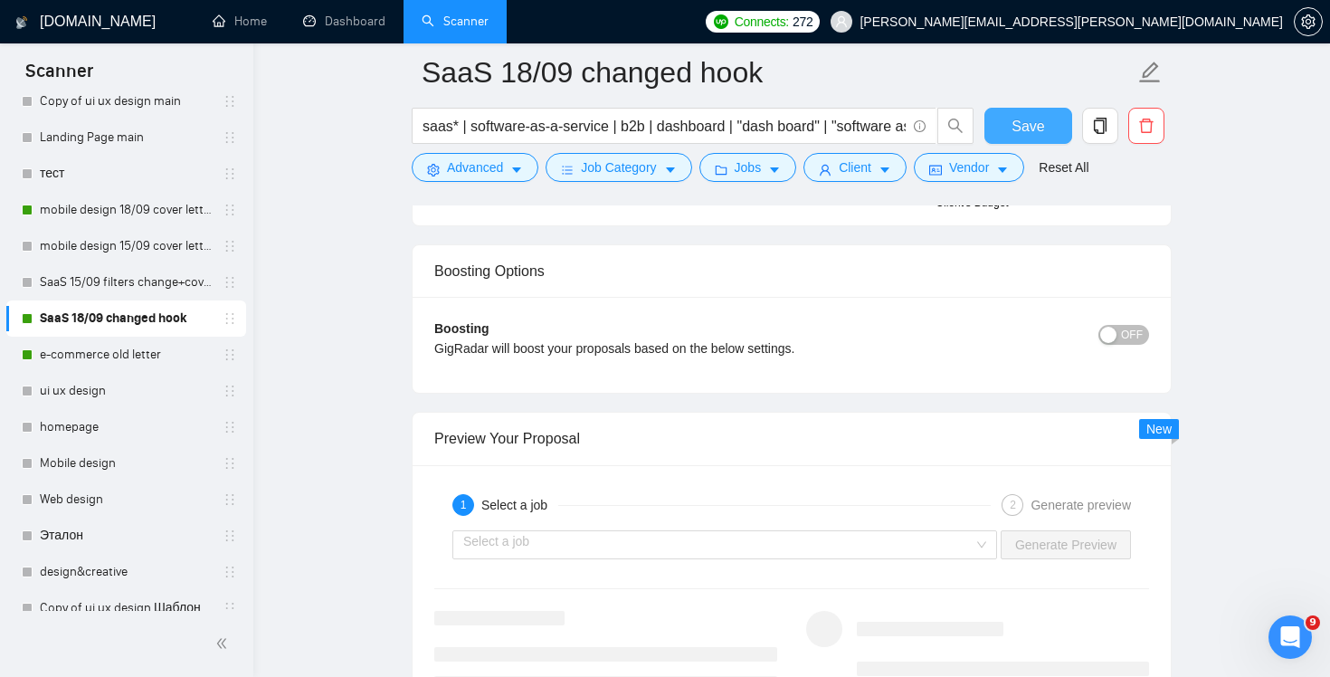
scroll to position [3529, 0]
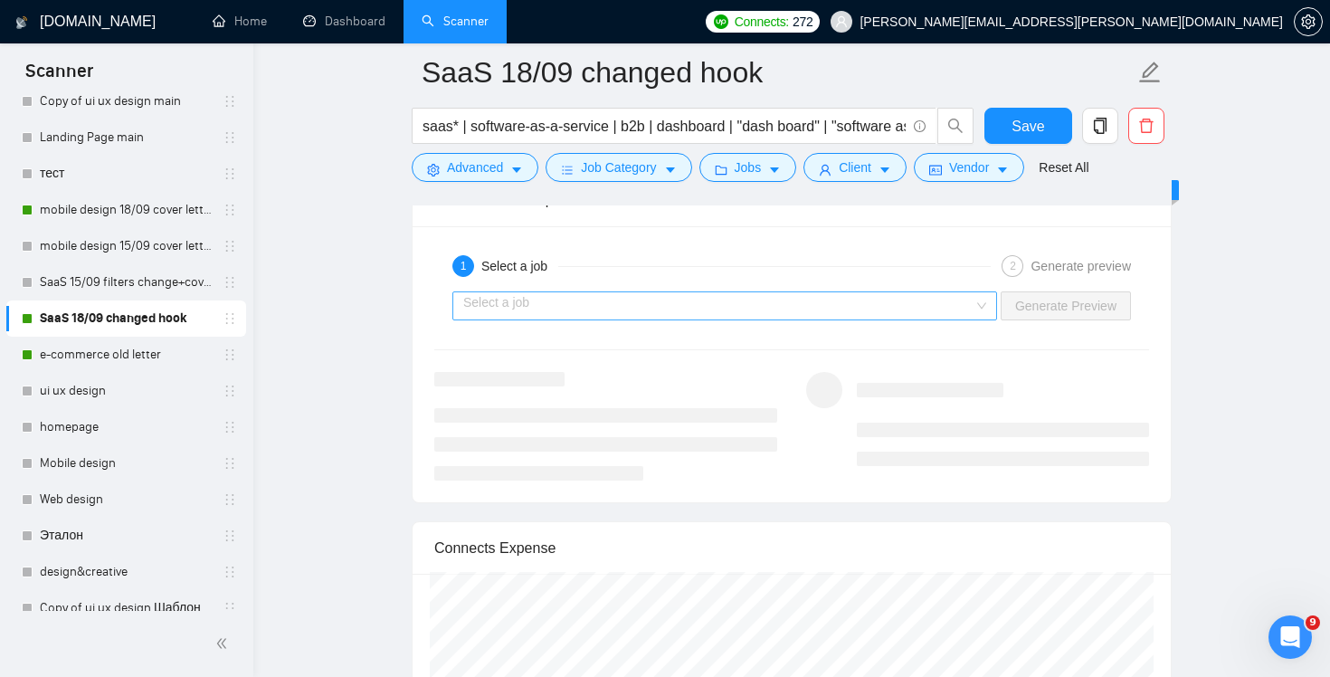
click at [944, 312] on input "search" at bounding box center [718, 305] width 510 height 27
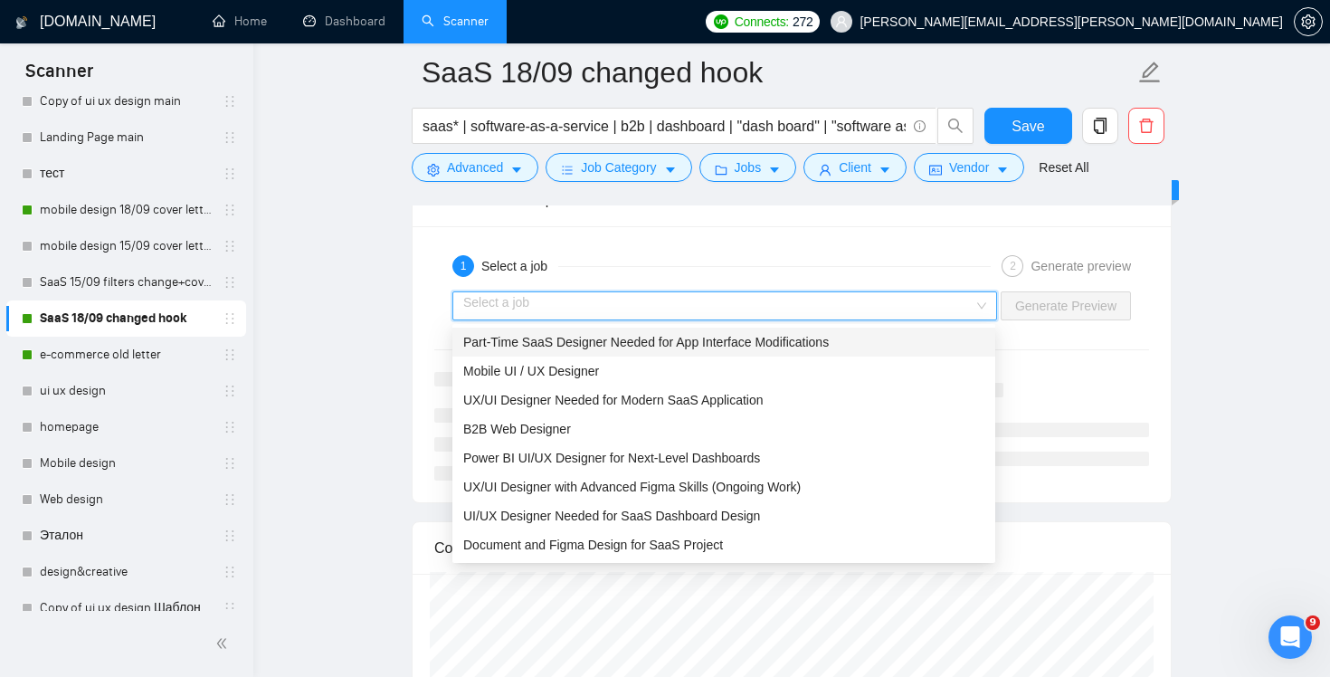
click at [870, 349] on div "Part-Time SaaS Designer Needed for App Interface Modifications" at bounding box center [723, 342] width 521 height 20
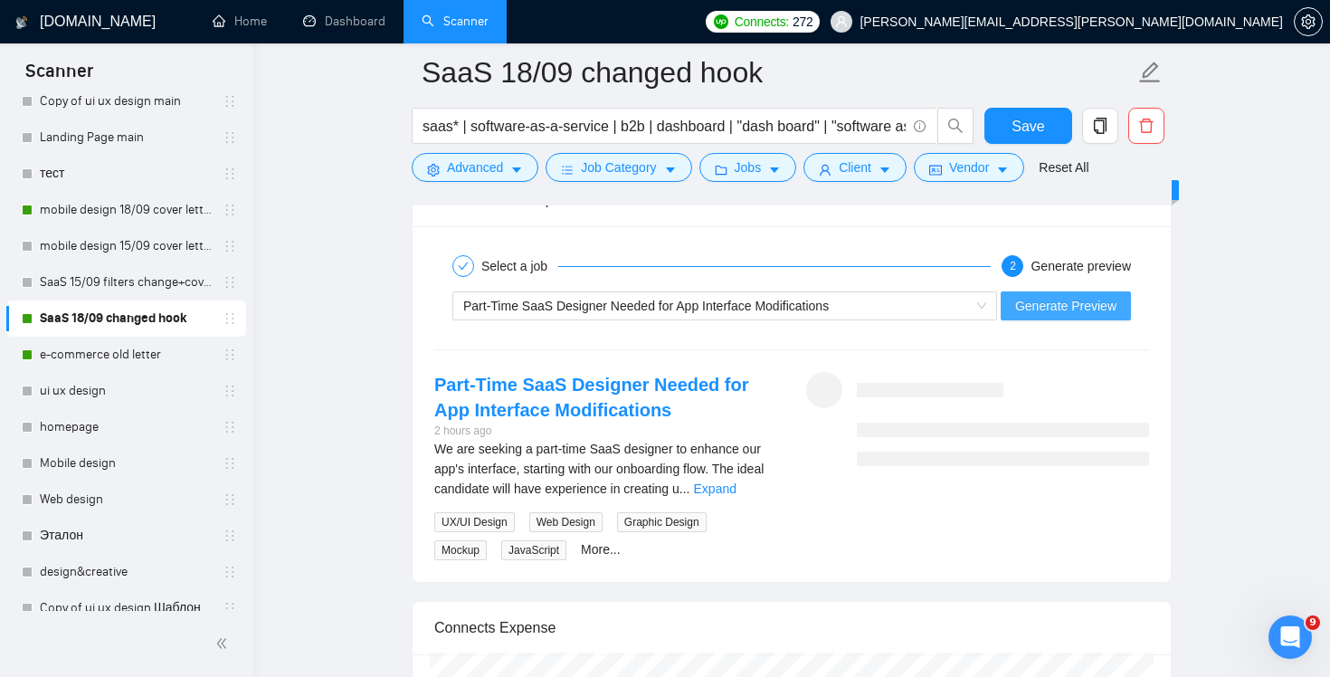
click at [1094, 315] on button "Generate Preview" at bounding box center [1065, 305] width 130 height 29
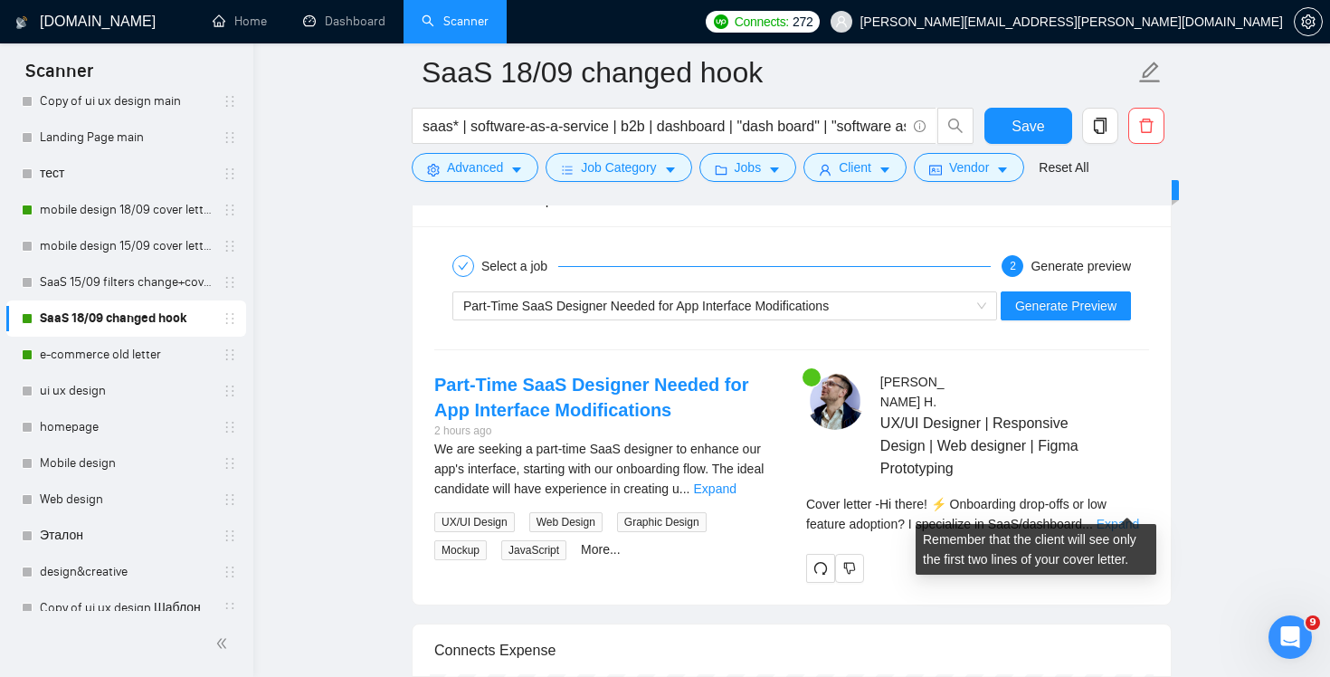
click at [1132, 516] on link "Expand" at bounding box center [1117, 523] width 43 height 14
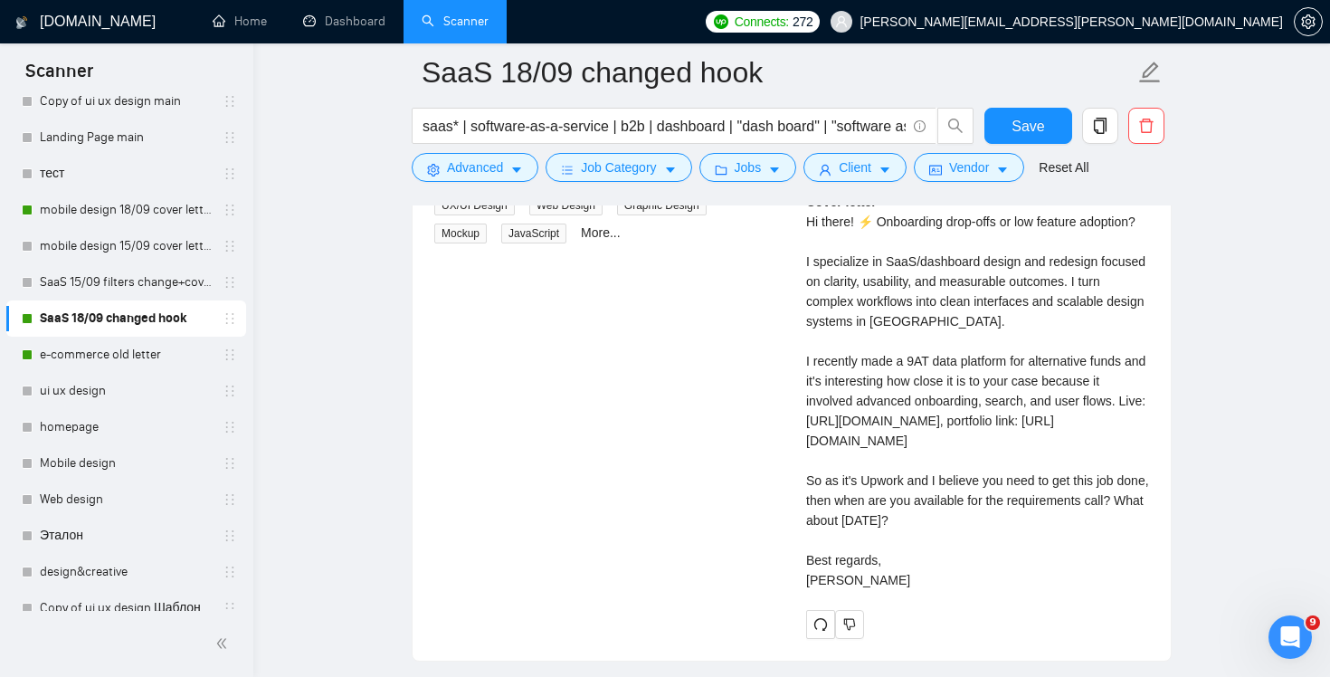
scroll to position [3855, 0]
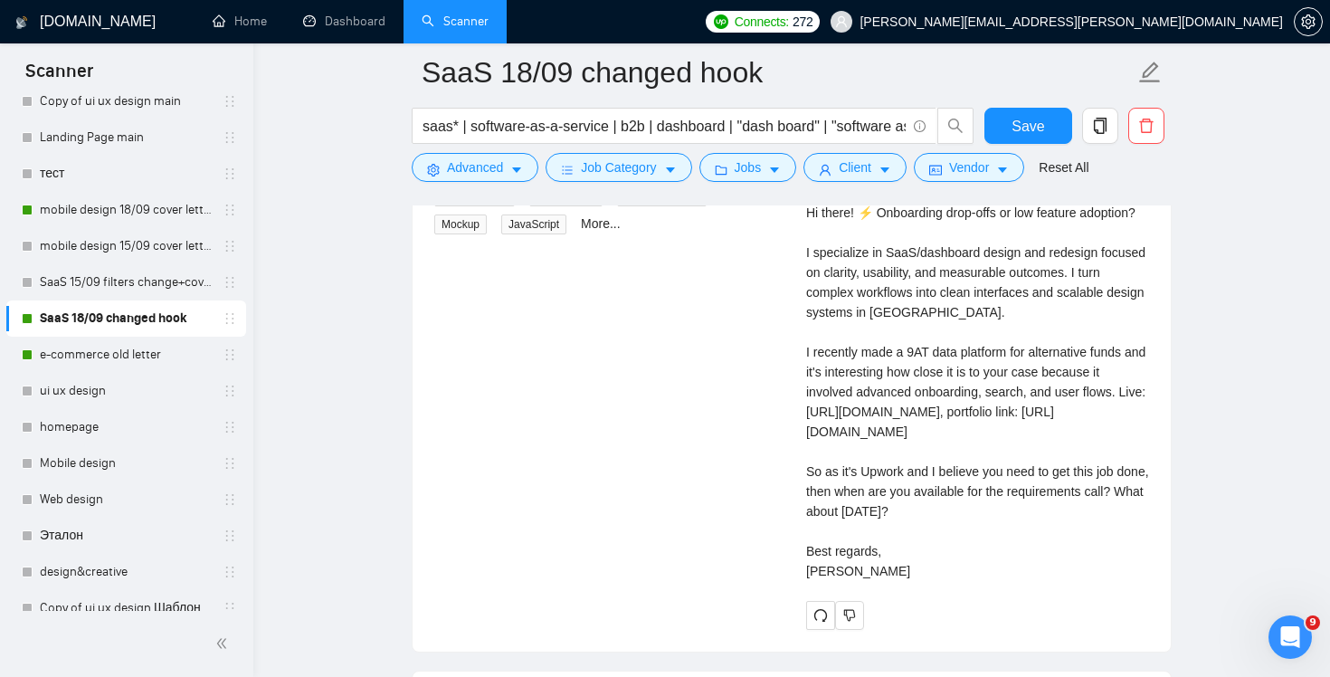
click at [876, 554] on div "Cover letter Hi there! ⚡ Onboarding drop-offs or low feature adoption? I specia…" at bounding box center [977, 382] width 343 height 398
drag, startPoint x: 867, startPoint y: 571, endPoint x: 851, endPoint y: 432, distance: 139.3
click at [851, 433] on div "Cover letter Hi there! ⚡ Onboarding drop-offs or low feature adoption? I specia…" at bounding box center [977, 382] width 343 height 398
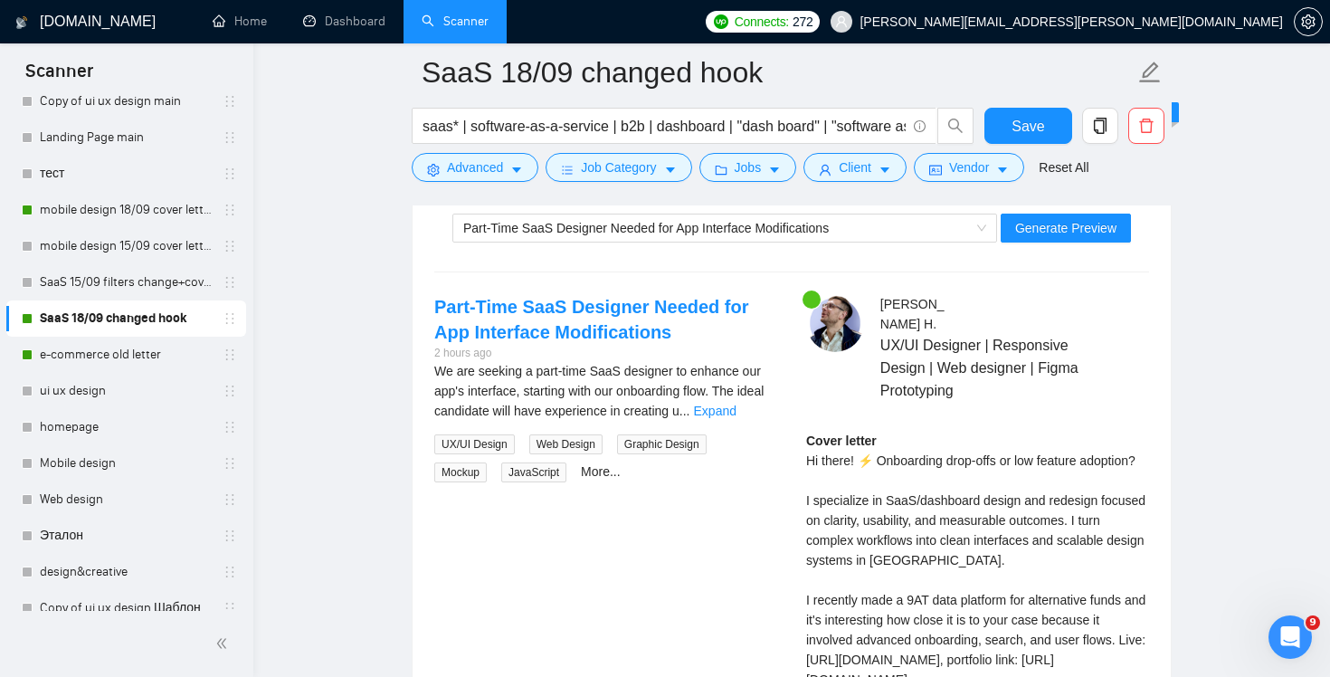
click at [808, 436] on div "Cover letter Hi there! ⚡ Onboarding drop-offs or low feature adoption? I specia…" at bounding box center [977, 630] width 343 height 398
copy div "Hi there! ⚡ Onboarding drop-offs or low feature adoption? I specialize in SaaS/…"
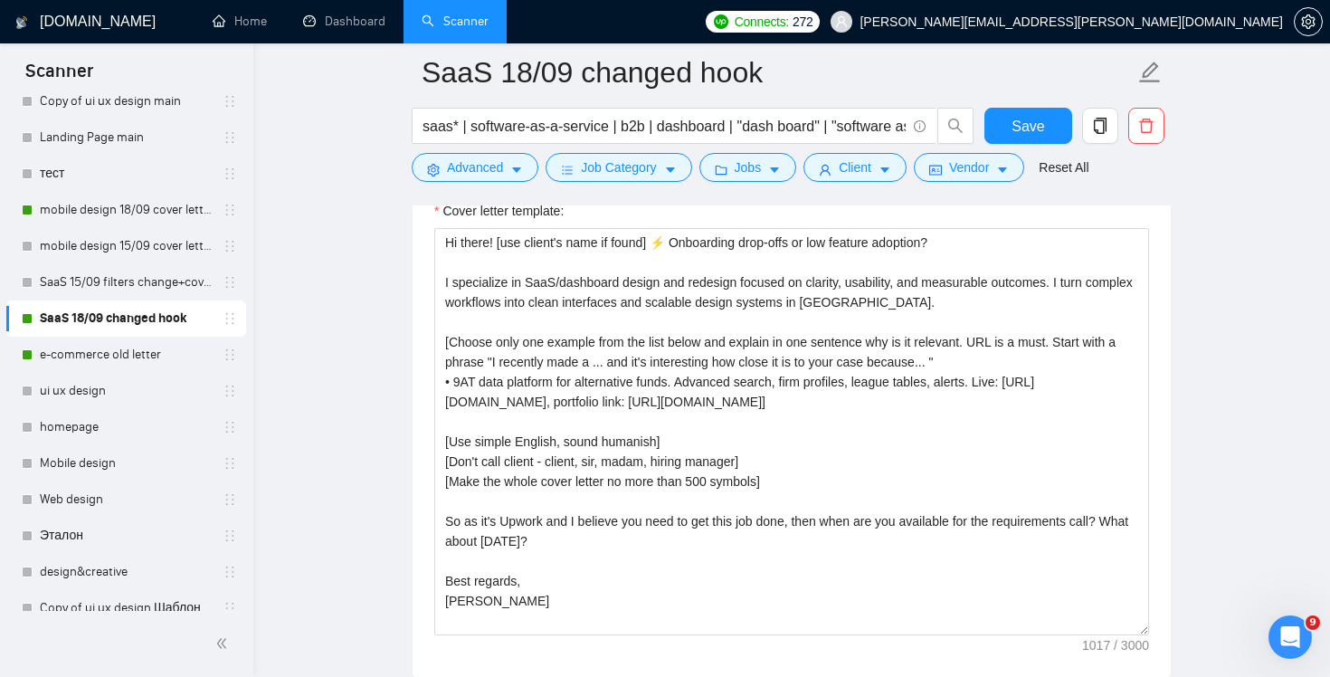
scroll to position [2076, 0]
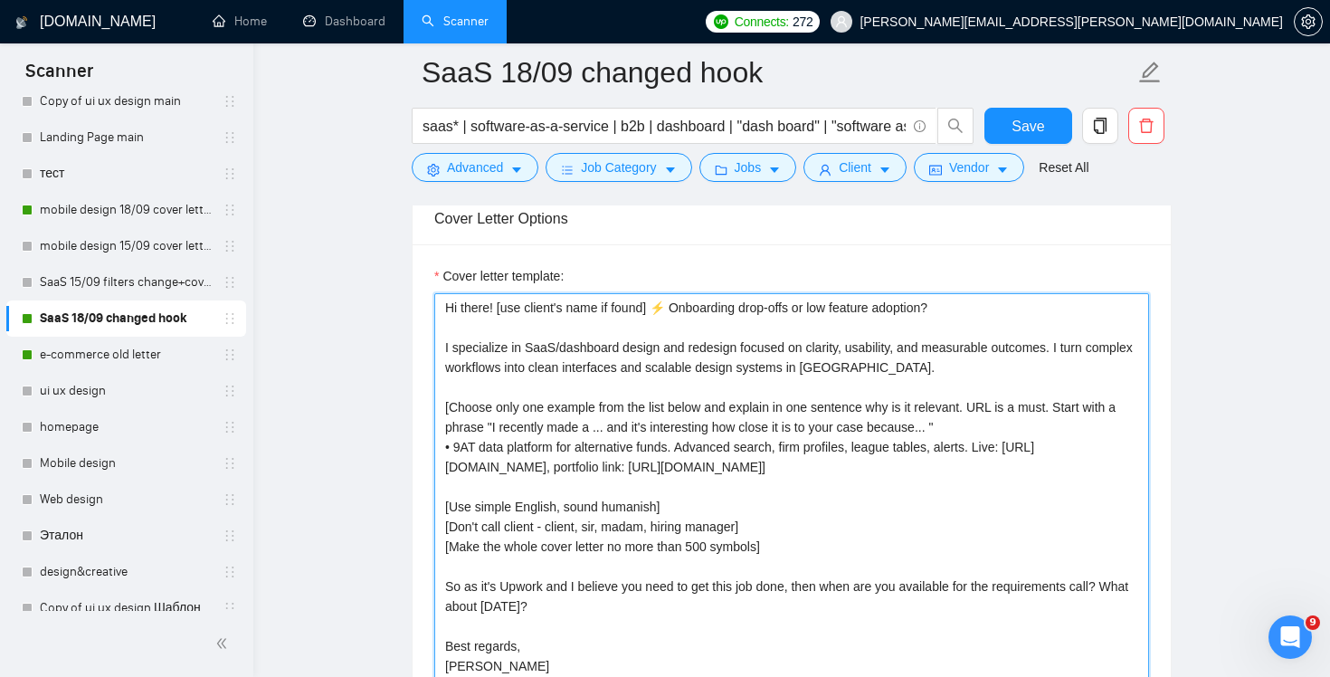
click at [936, 379] on textarea "Hi there! [use client's name if found] ⚡ Onboarding drop-offs or low feature ad…" at bounding box center [791, 496] width 715 height 407
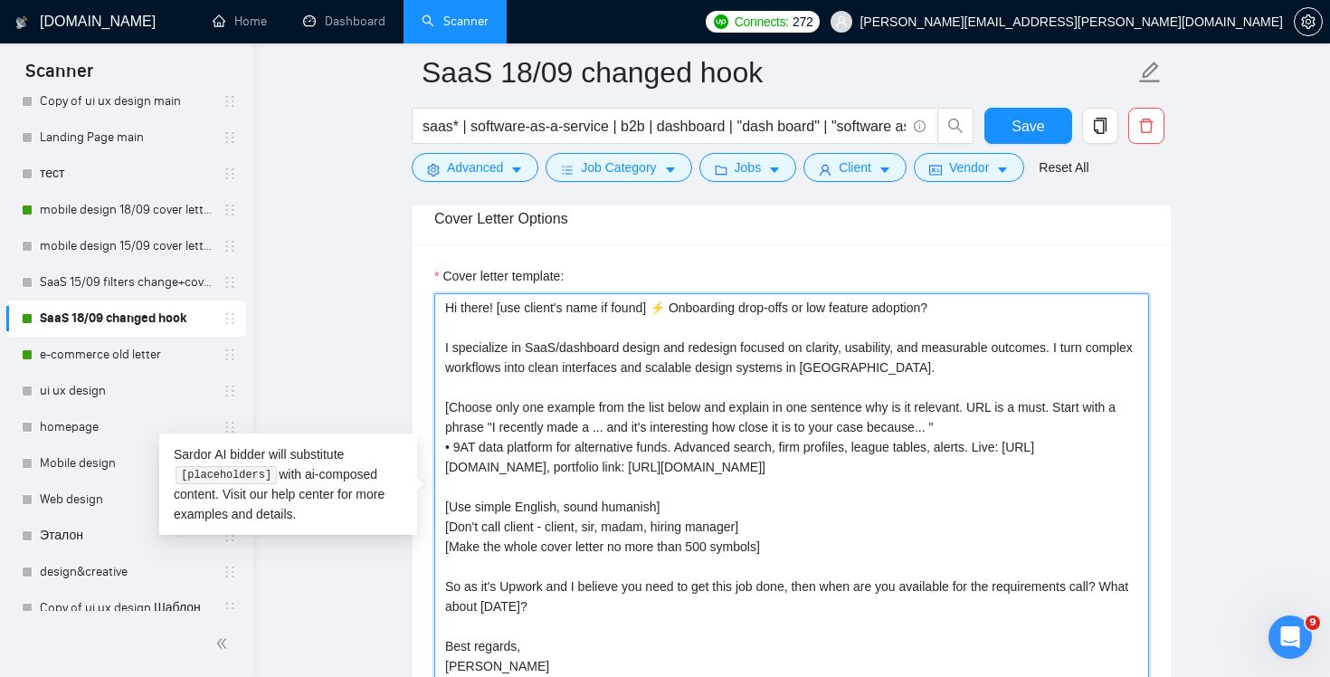
click at [956, 343] on textarea "Hi there! [use client's name if found] ⚡ Onboarding drop-offs or low feature ad…" at bounding box center [791, 496] width 715 height 407
click at [948, 368] on textarea "Hi there! [use client's name if found] ⚡ Onboarding drop-offs or low feature ad…" at bounding box center [791, 496] width 715 height 407
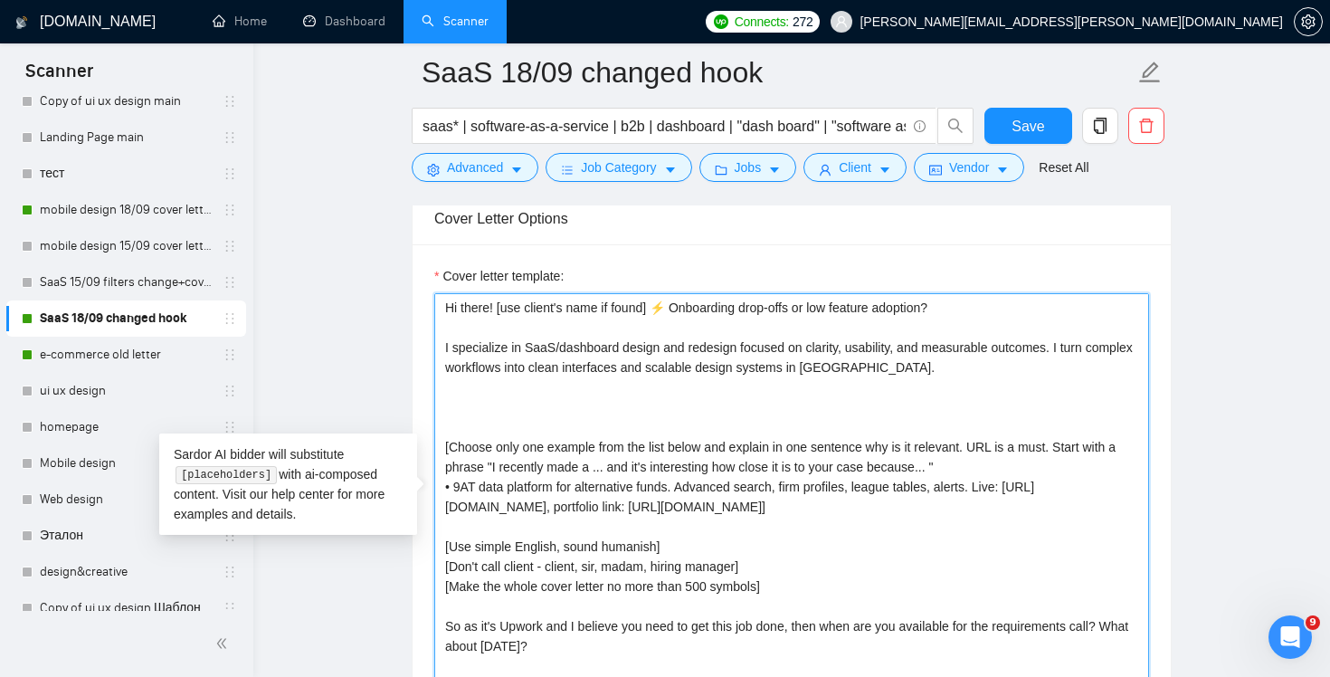
paste textarea "I design and redesign SaaS dashboards with clarity, usability, and measurable o…"
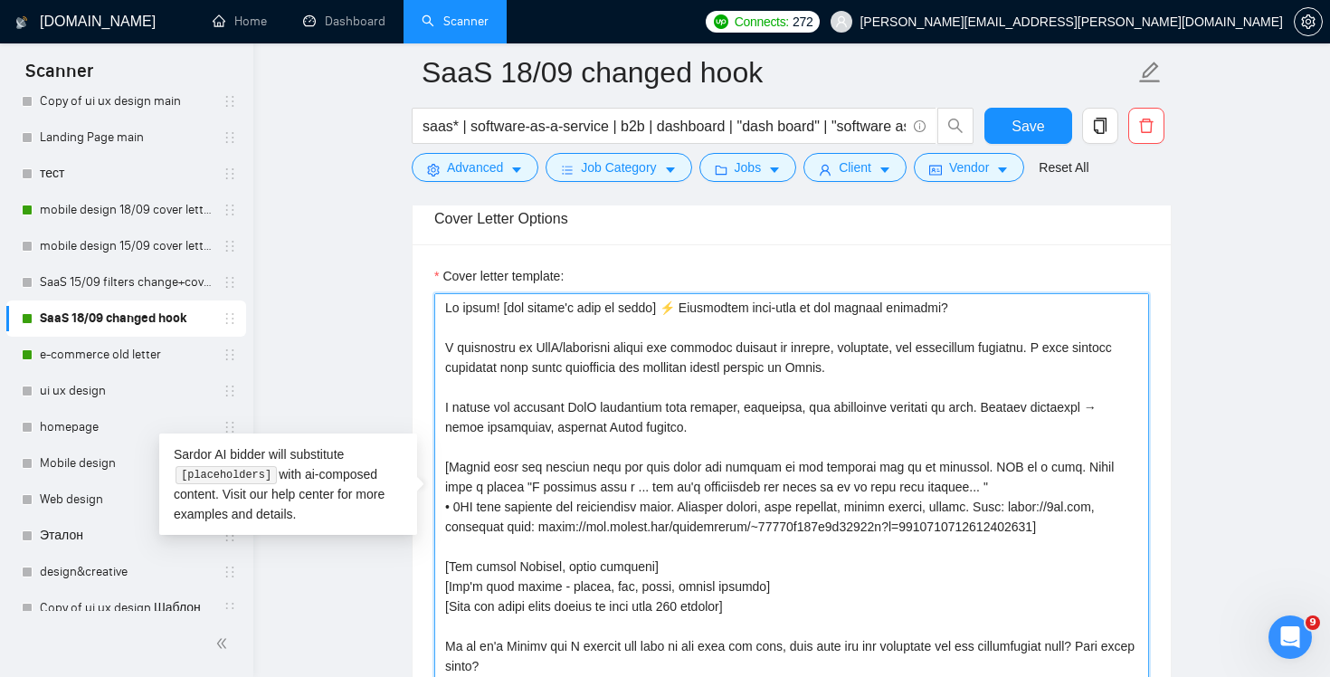
click at [614, 411] on textarea "Cover letter template:" at bounding box center [791, 496] width 715 height 407
drag, startPoint x: 937, startPoint y: 376, endPoint x: 919, endPoint y: 332, distance: 47.9
click at [919, 332] on textarea "Cover letter template:" at bounding box center [791, 496] width 715 height 407
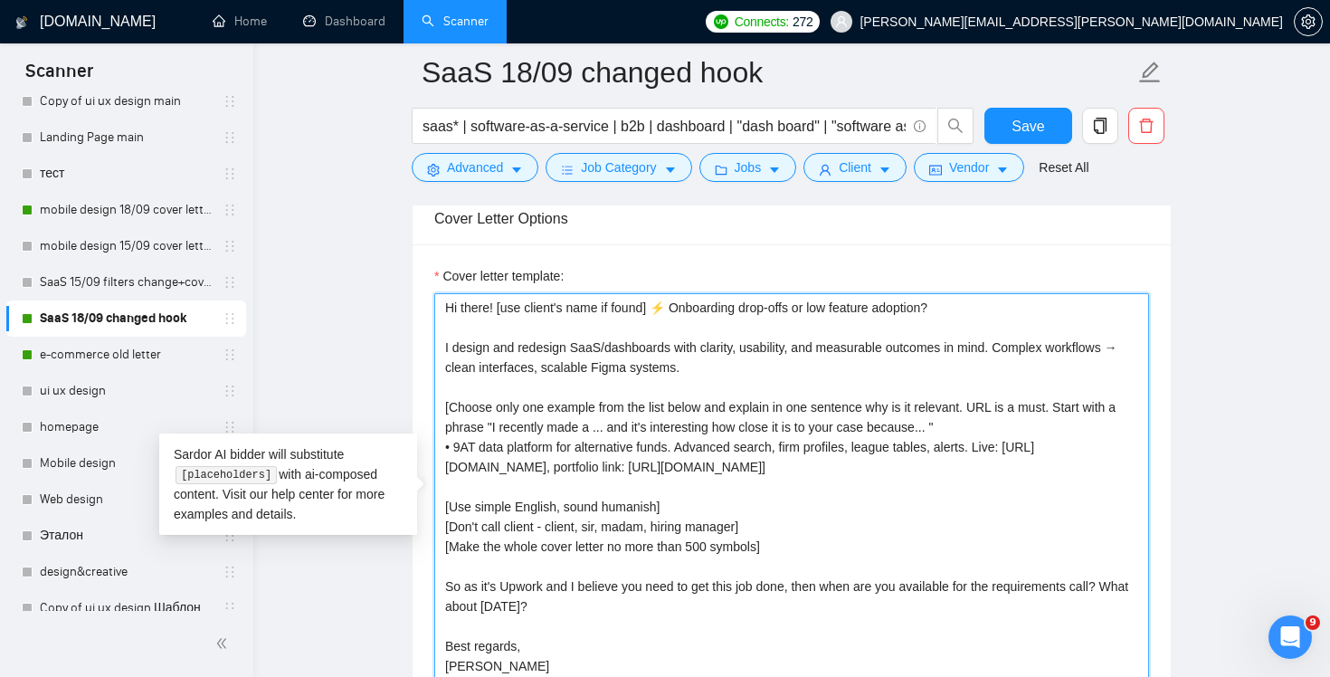
click at [1085, 460] on textarea "Hi there! [use client's name if found] ⚡ Onboarding drop-offs or low feature ad…" at bounding box center [791, 496] width 715 height 407
drag, startPoint x: 1056, startPoint y: 469, endPoint x: 597, endPoint y: 446, distance: 459.1
click at [597, 446] on textarea "Hi there! [use client's name if found] ⚡ Onboarding drop-offs or low feature ad…" at bounding box center [791, 496] width 715 height 407
click at [458, 446] on textarea "Hi there! [use client's name if found] ⚡ Onboarding drop-offs or low feature ad…" at bounding box center [791, 496] width 715 height 407
paste textarea "Recently shipped 9AT data platform for alternative funds — advanced onboarding,…"
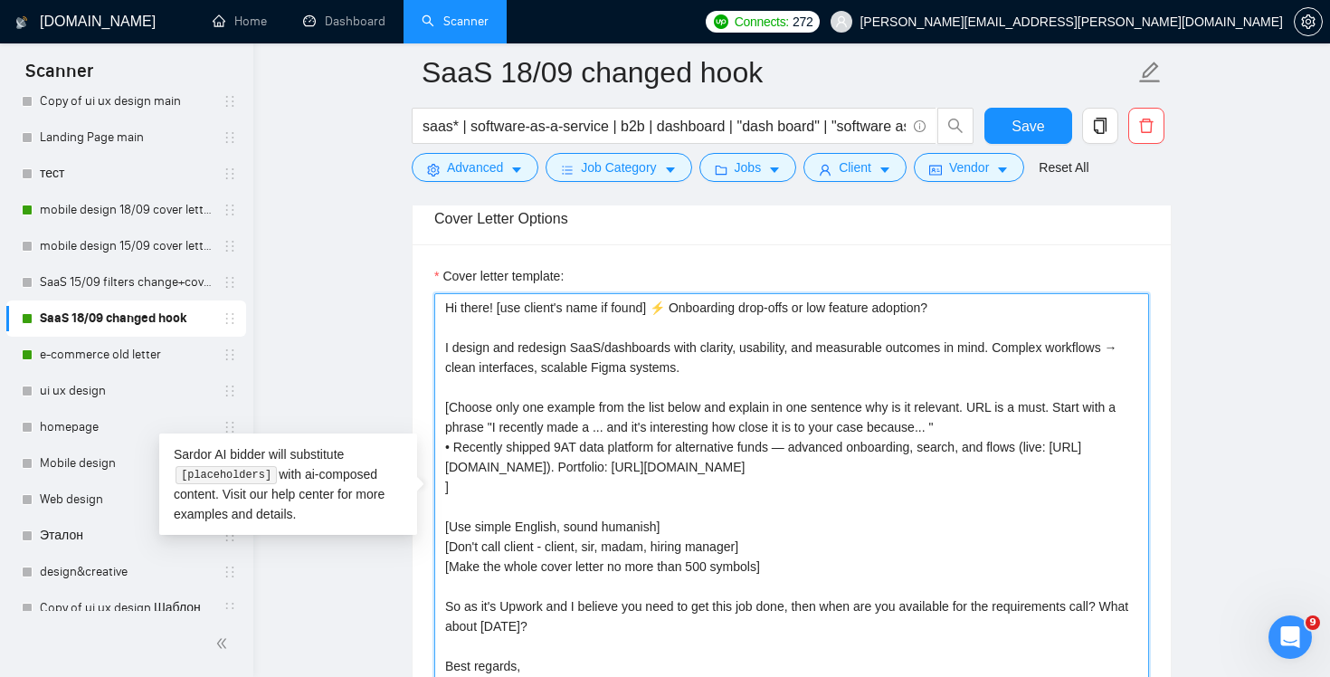
click at [558, 446] on textarea "Hi there! [use client's name if found] ⚡ Onboarding drop-offs or low feature ad…" at bounding box center [791, 496] width 715 height 407
drag, startPoint x: 559, startPoint y: 449, endPoint x: 450, endPoint y: 447, distance: 108.6
click at [450, 447] on textarea "Hi there! [use client's name if found] ⚡ Onboarding drop-offs or low feature ad…" at bounding box center [791, 496] width 715 height 407
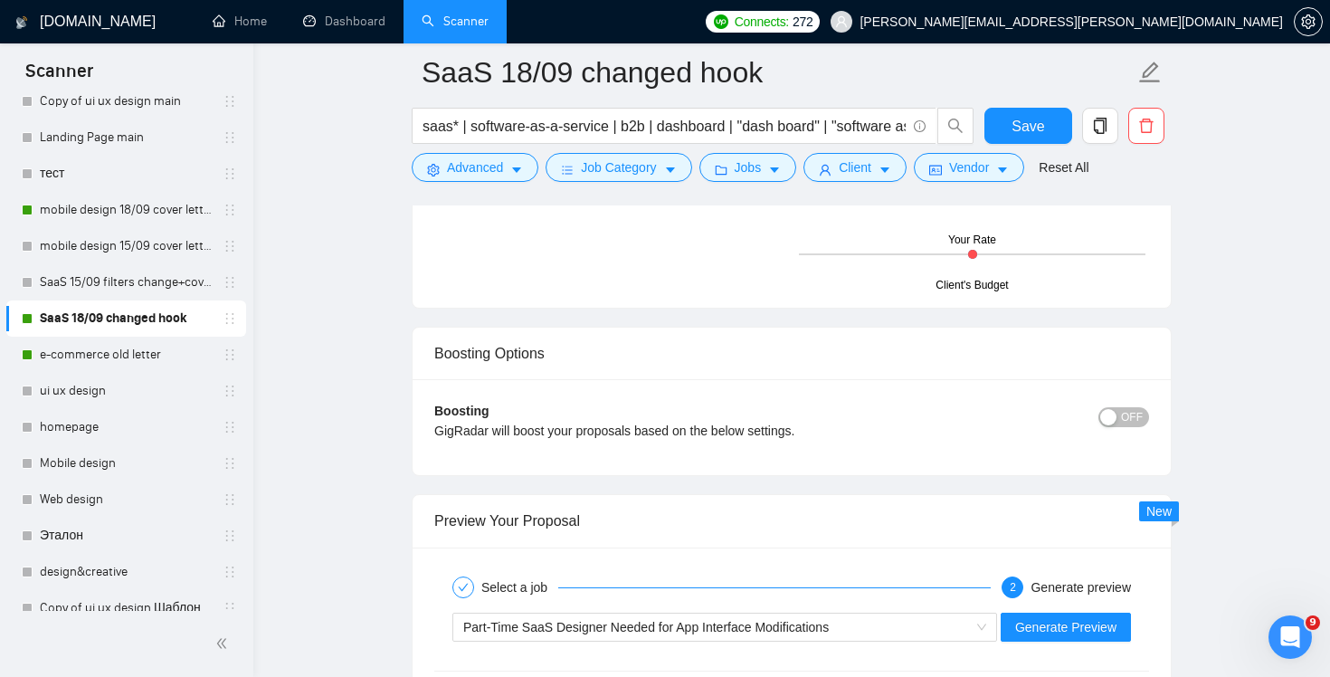
scroll to position [3552, 0]
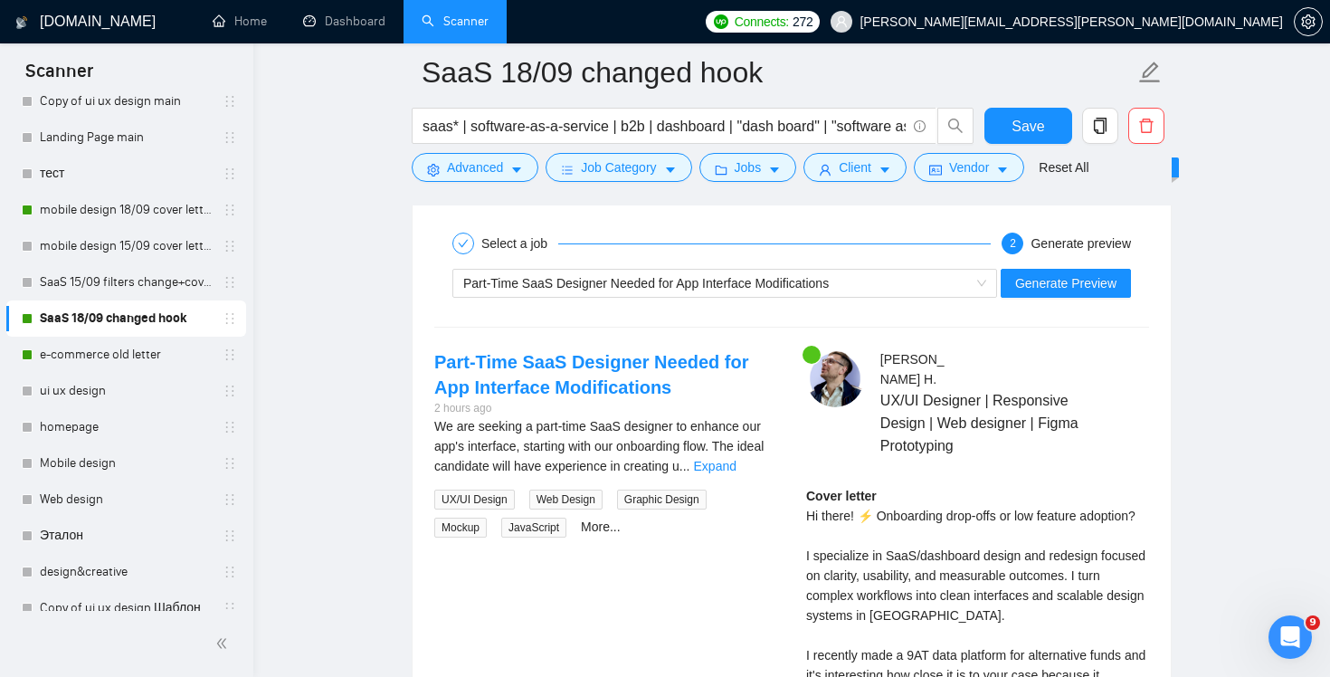
click at [1083, 304] on div "Select a job 2 Generate preview [DEMOGRAPHIC_DATA] SaaS Designer Needed for App…" at bounding box center [791, 579] width 758 height 751
click at [1077, 285] on span "Generate Preview" at bounding box center [1065, 283] width 101 height 20
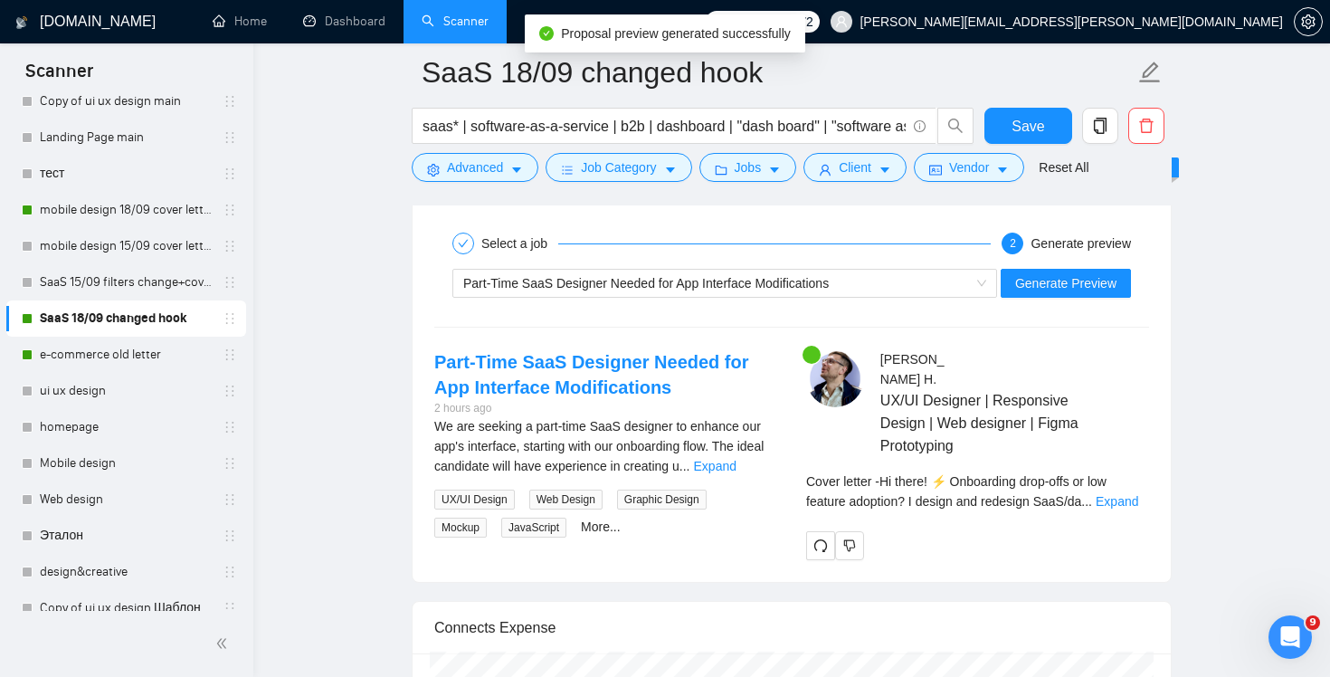
click at [1130, 488] on div "Cover letter - Hi there! ⚡ Onboarding drop-offs or low feature adoption? I desi…" at bounding box center [977, 491] width 343 height 40
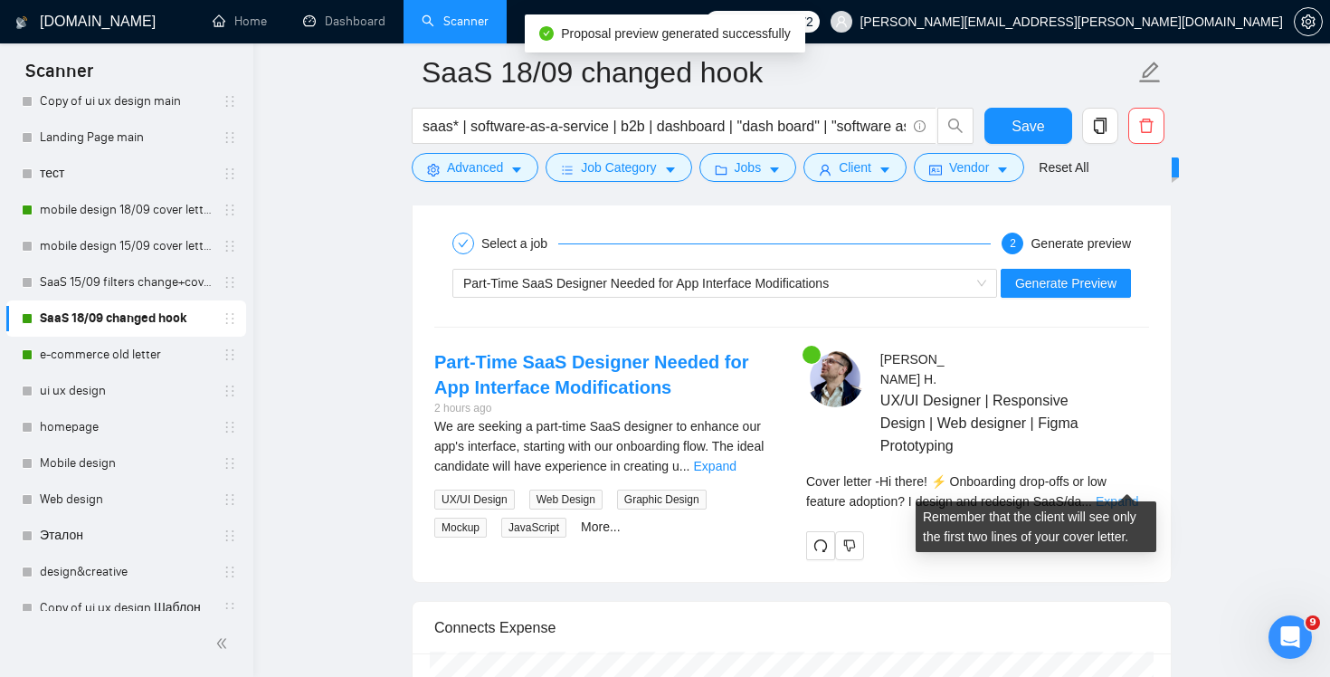
click at [1130, 494] on link "Expand" at bounding box center [1116, 501] width 43 height 14
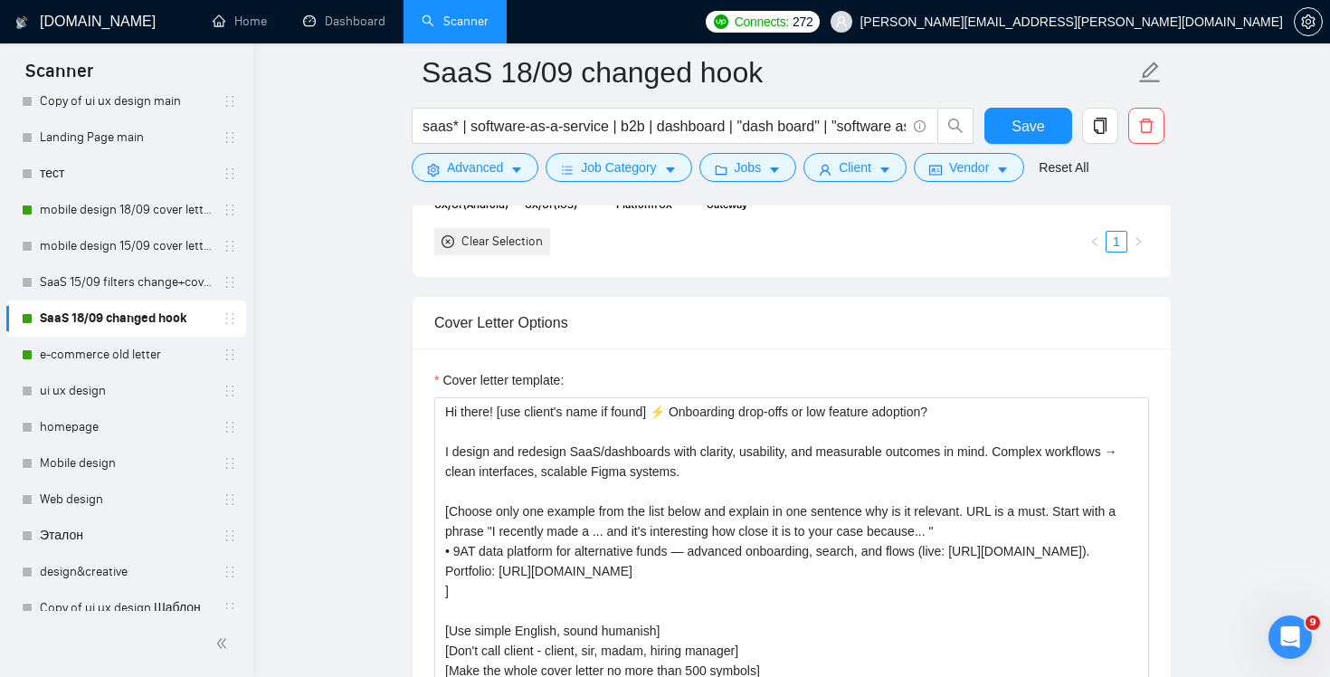
scroll to position [2070, 0]
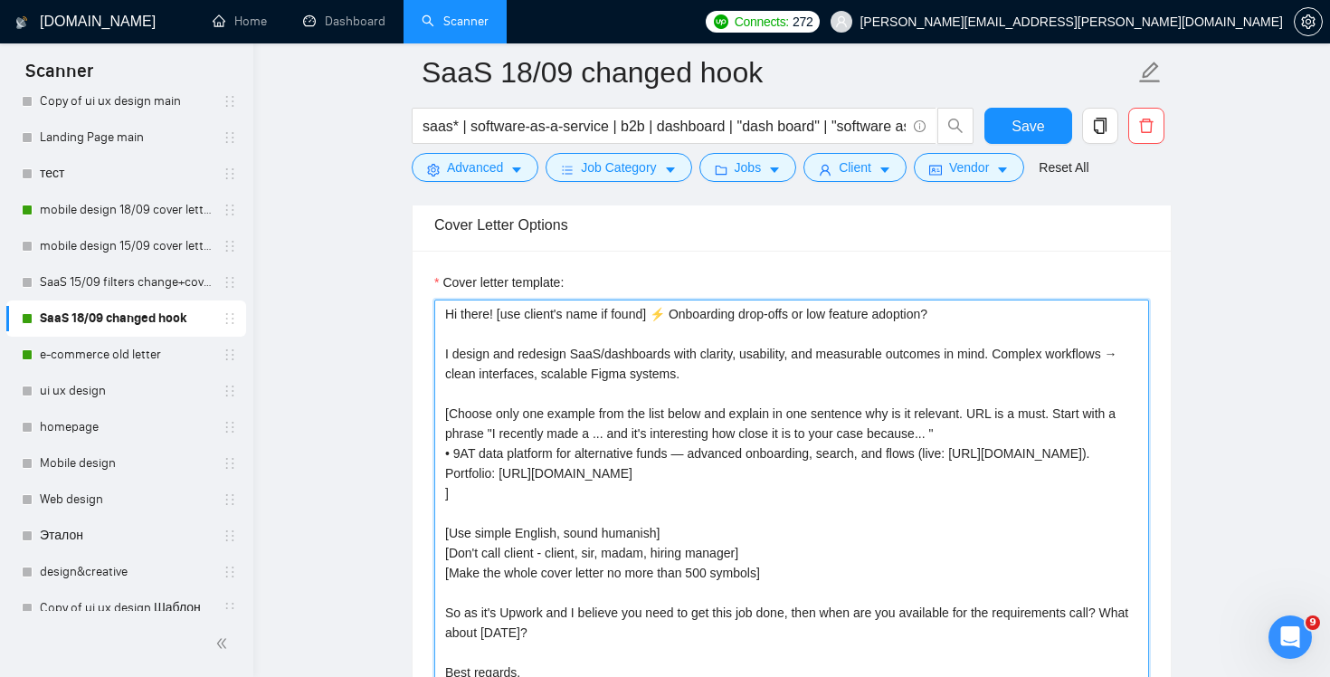
click at [990, 414] on textarea "Hi there! [use client's name if found] ⚡ Onboarding drop-offs or low feature ad…" at bounding box center [791, 502] width 715 height 407
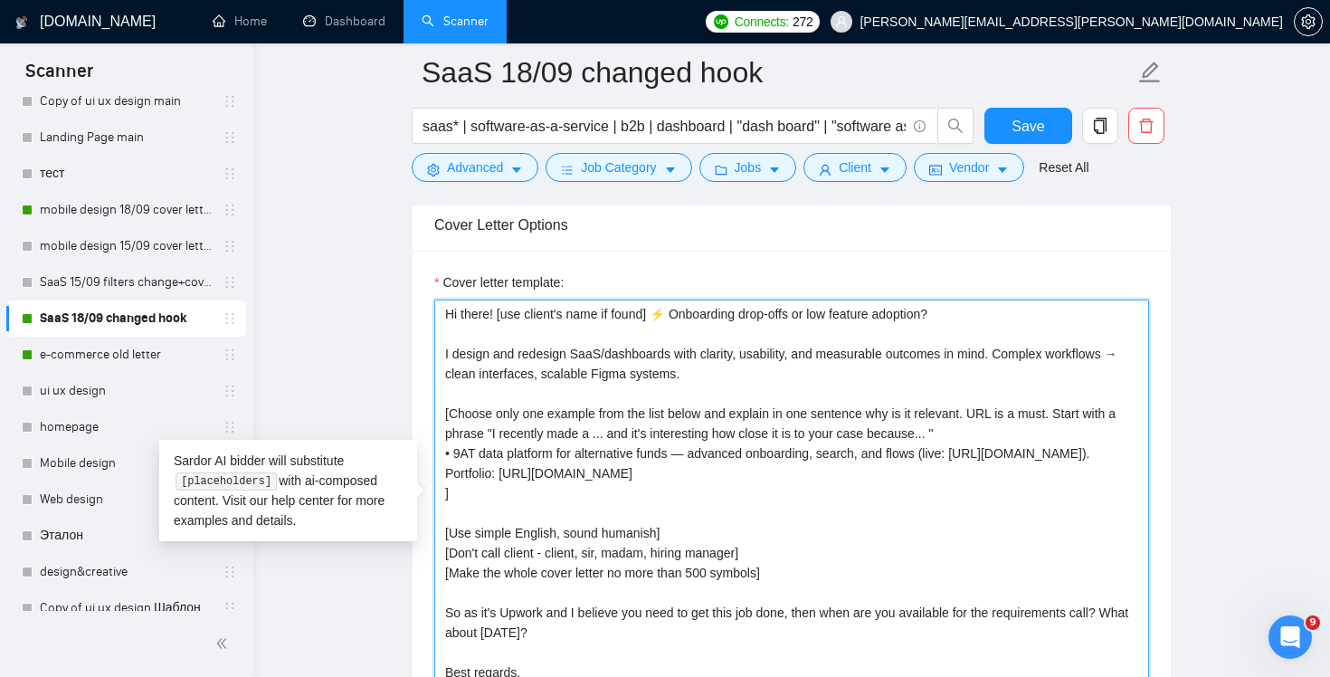
drag, startPoint x: 1006, startPoint y: 409, endPoint x: 1010, endPoint y: 421, distance: 13.4
click at [1006, 409] on textarea "Hi there! [use client's name if found] ⚡ Onboarding drop-offs or low feature ad…" at bounding box center [791, 502] width 715 height 407
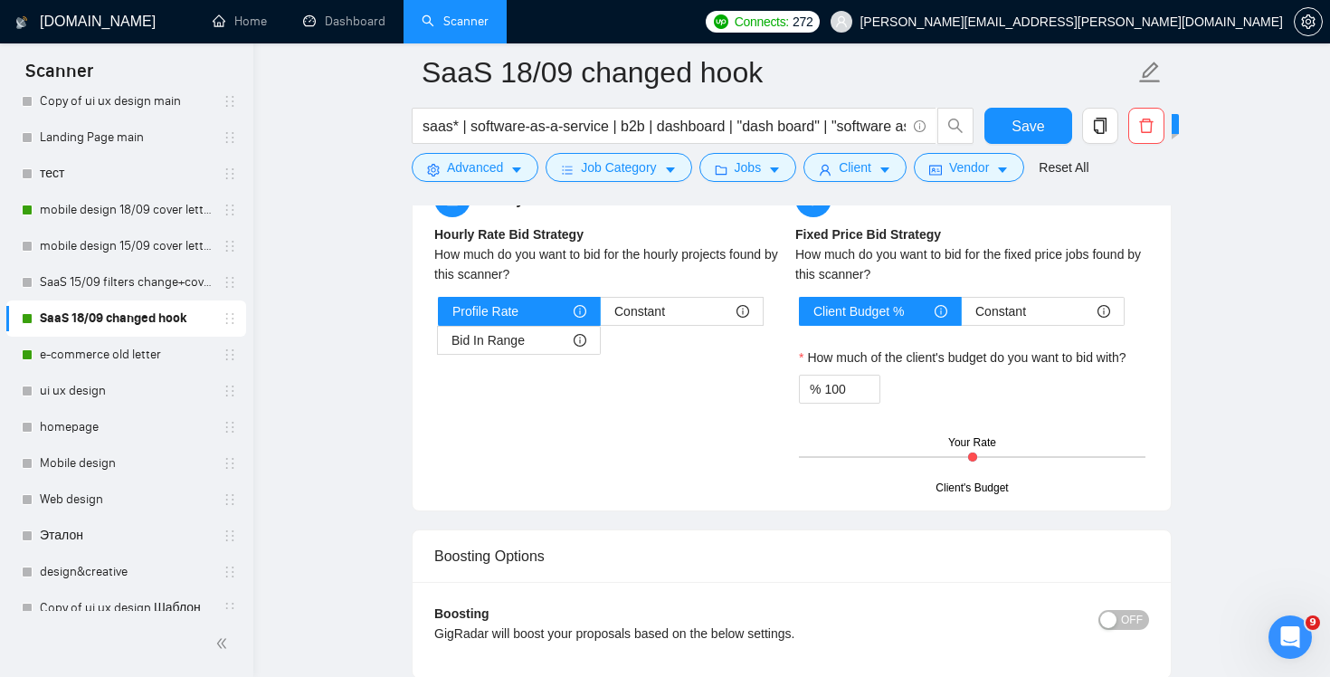
scroll to position [3280, 0]
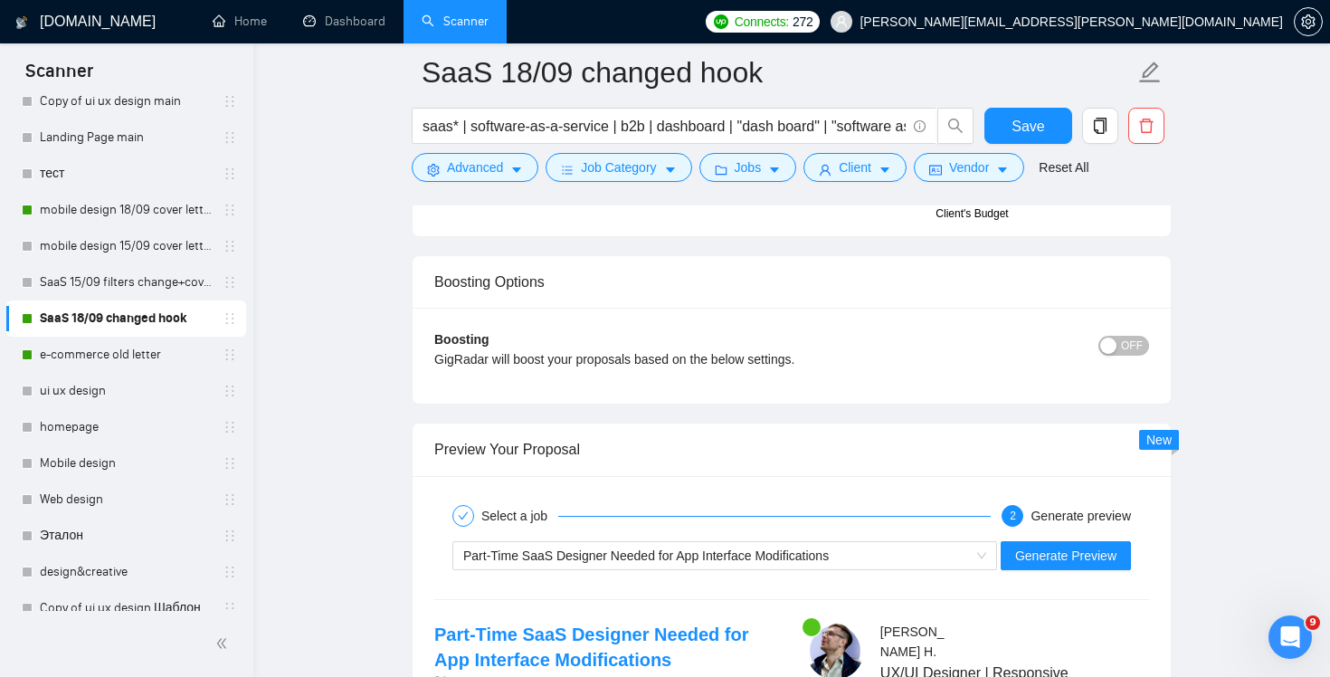
click at [1072, 570] on div "Part-Time SaaS Designer Needed for App Interface Modifications Generate Preview" at bounding box center [791, 555] width 718 height 43
click at [1072, 553] on span "Generate Preview" at bounding box center [1065, 555] width 101 height 20
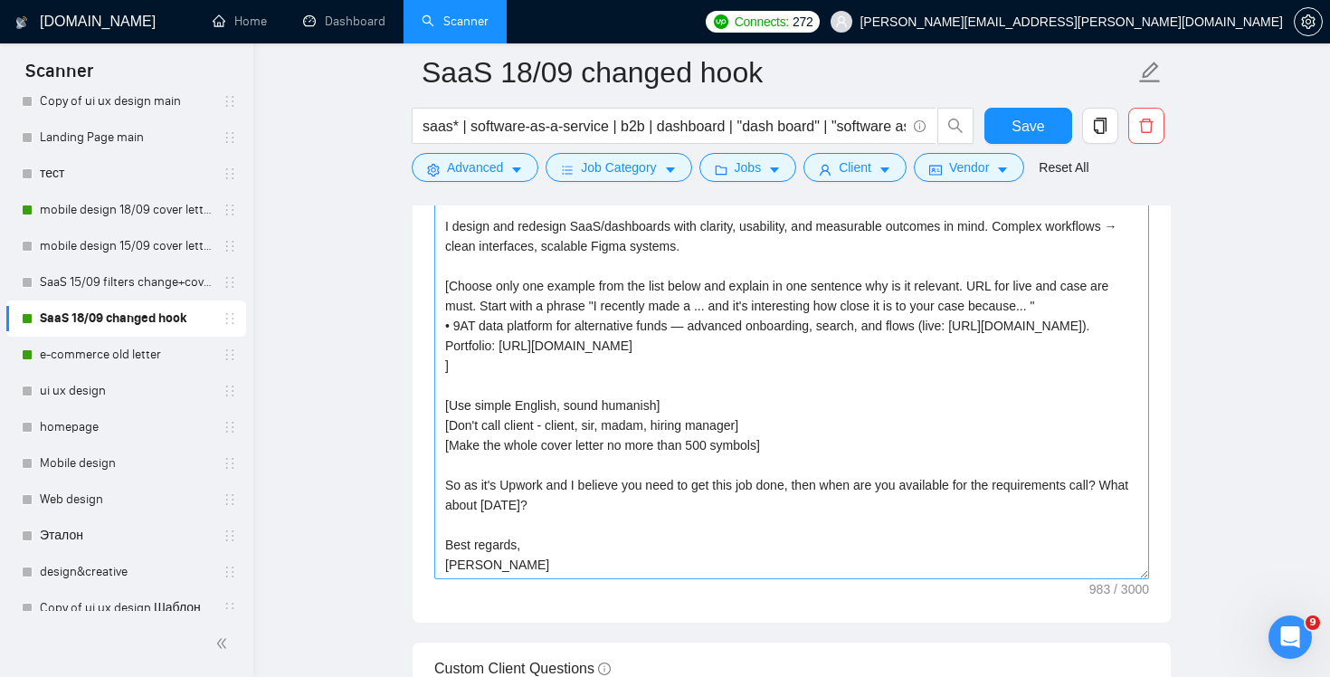
scroll to position [2180, 0]
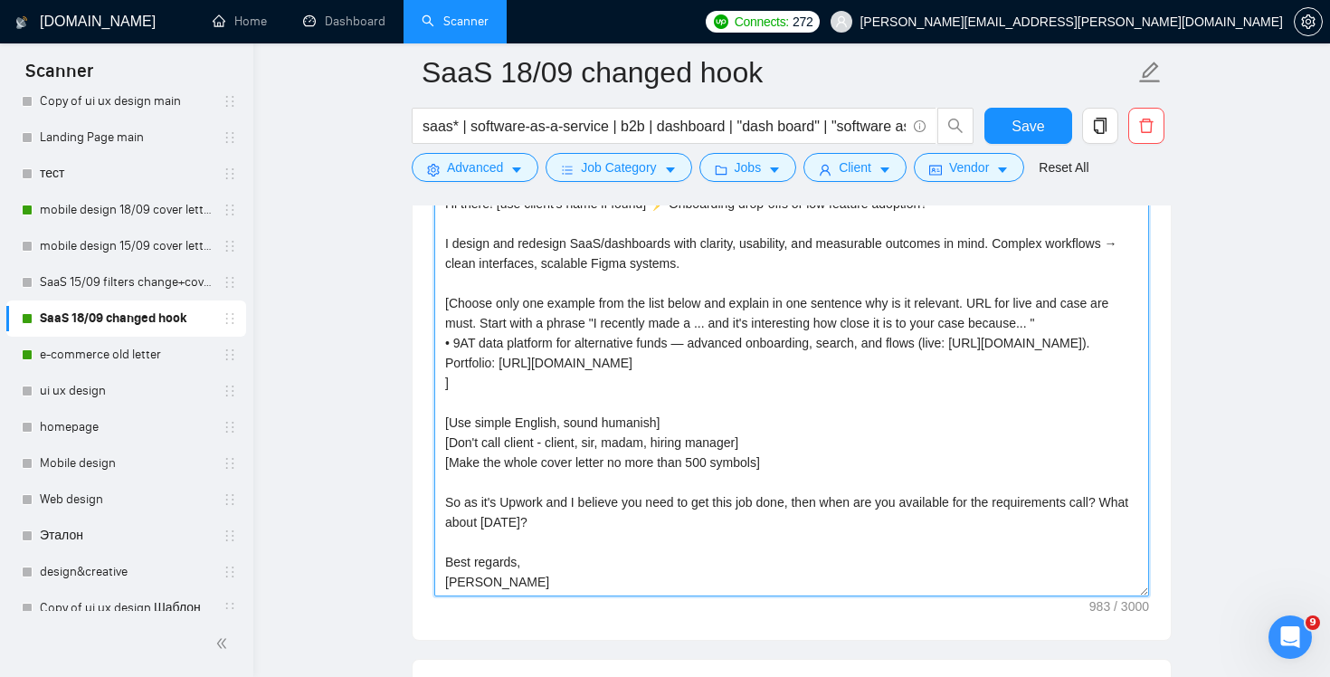
click at [1005, 302] on textarea "Hi there! [use client's name if found] ⚡ Onboarding drop-offs or low feature ad…" at bounding box center [791, 392] width 715 height 407
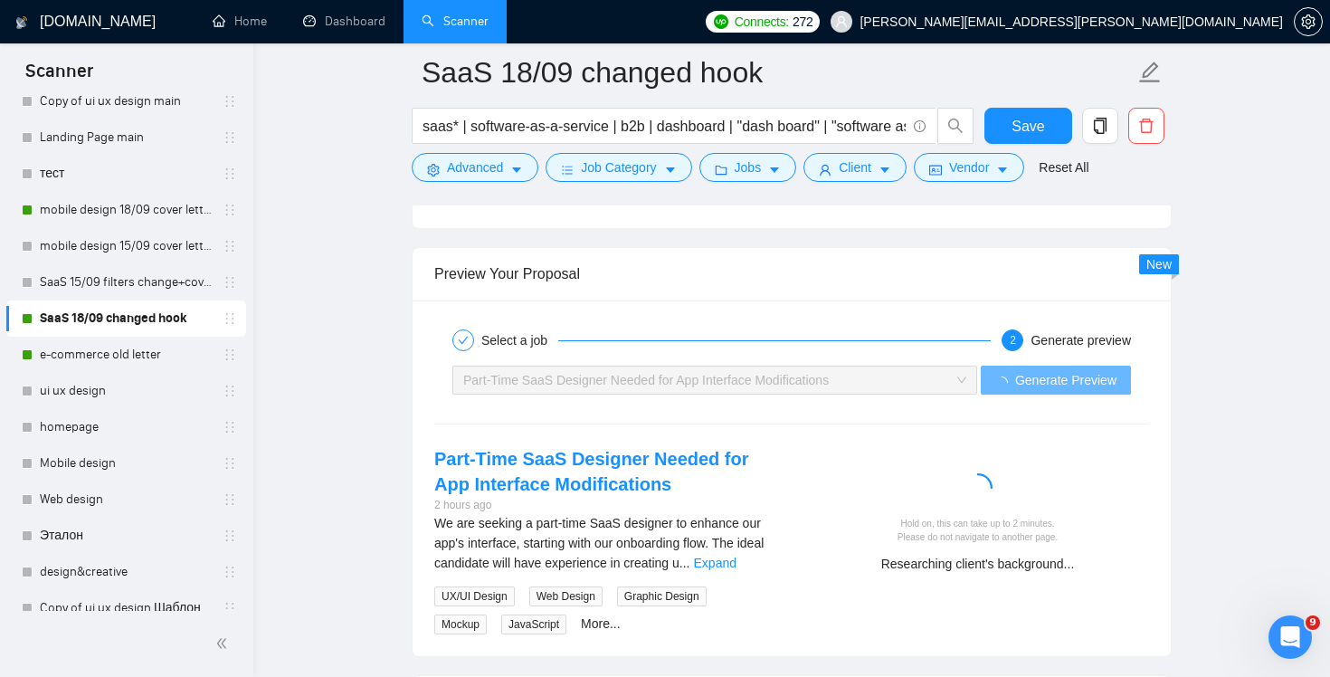
scroll to position [3571, 0]
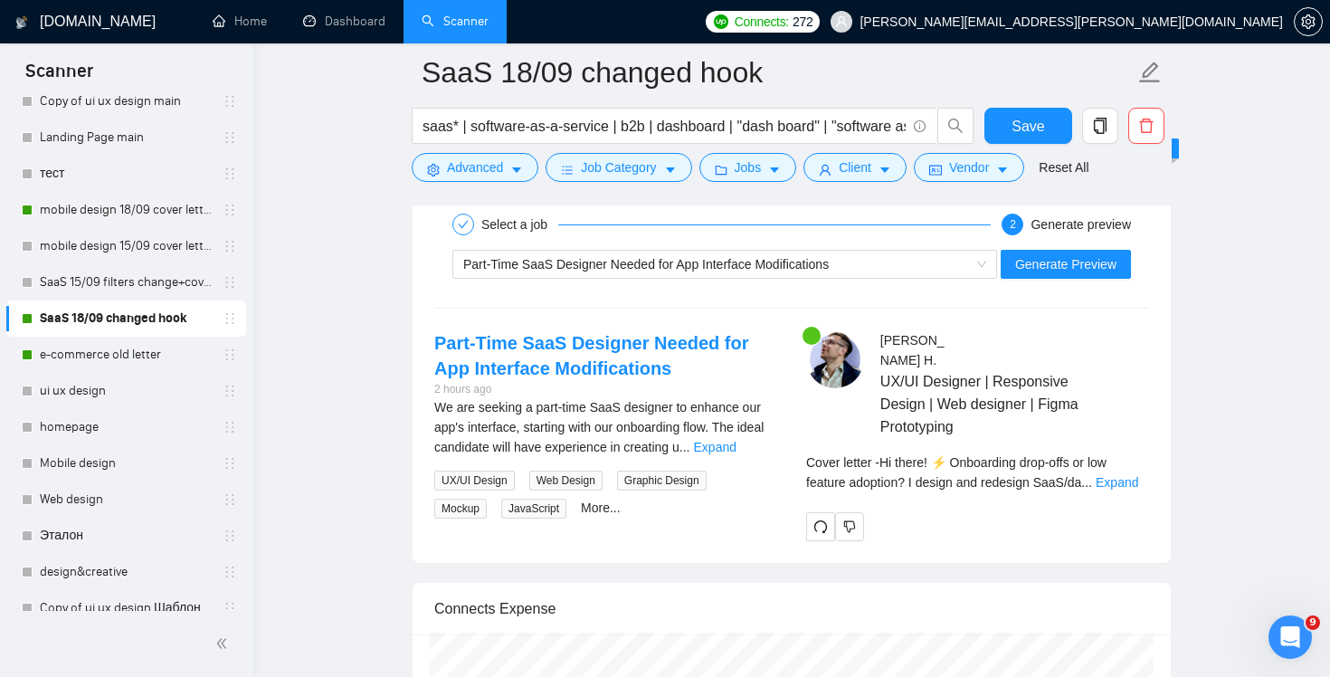
click at [1132, 470] on div "Cover letter - Hi there! ⚡ Onboarding drop-offs or low feature adoption? I desi…" at bounding box center [977, 472] width 343 height 40
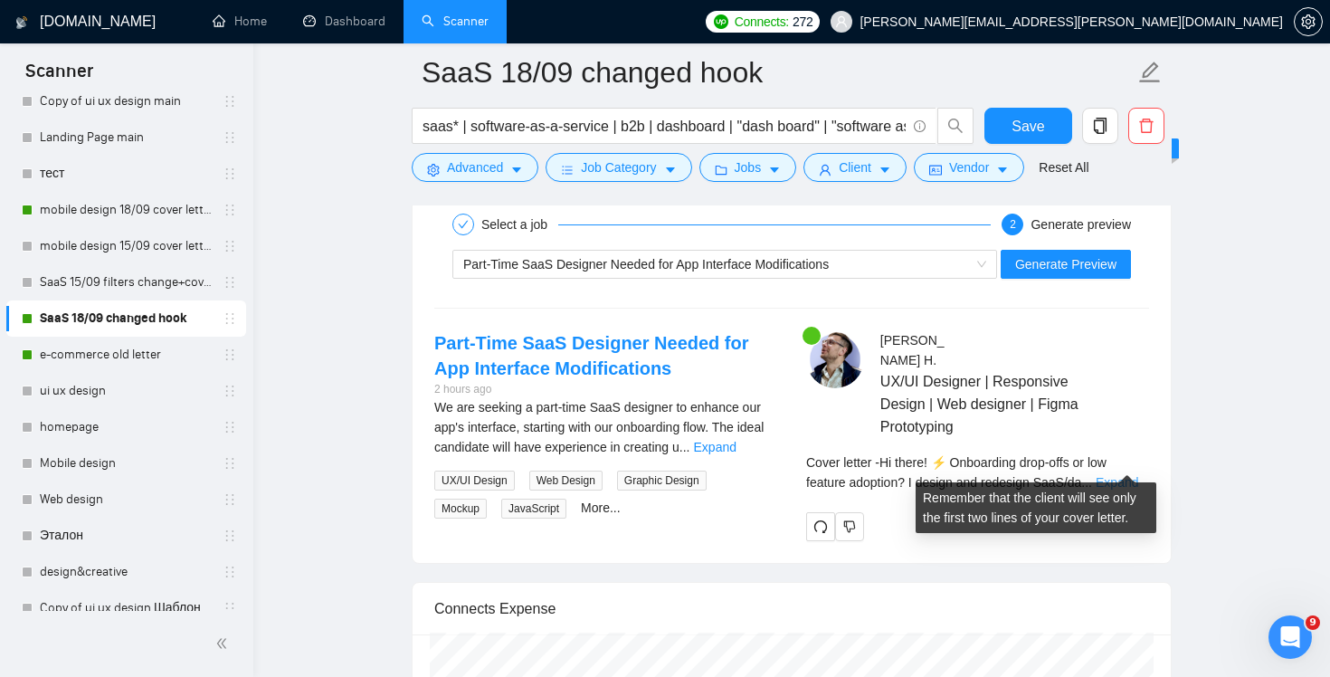
click at [1132, 475] on link "Expand" at bounding box center [1116, 482] width 43 height 14
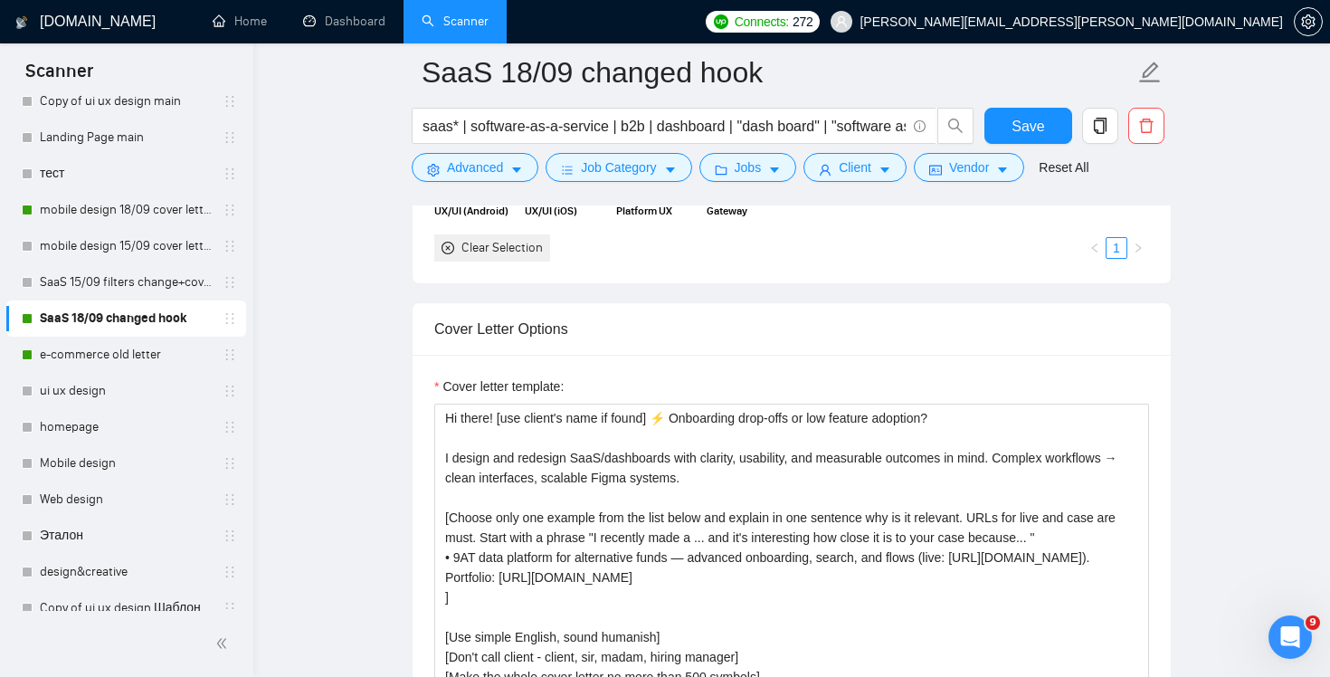
scroll to position [2097, 0]
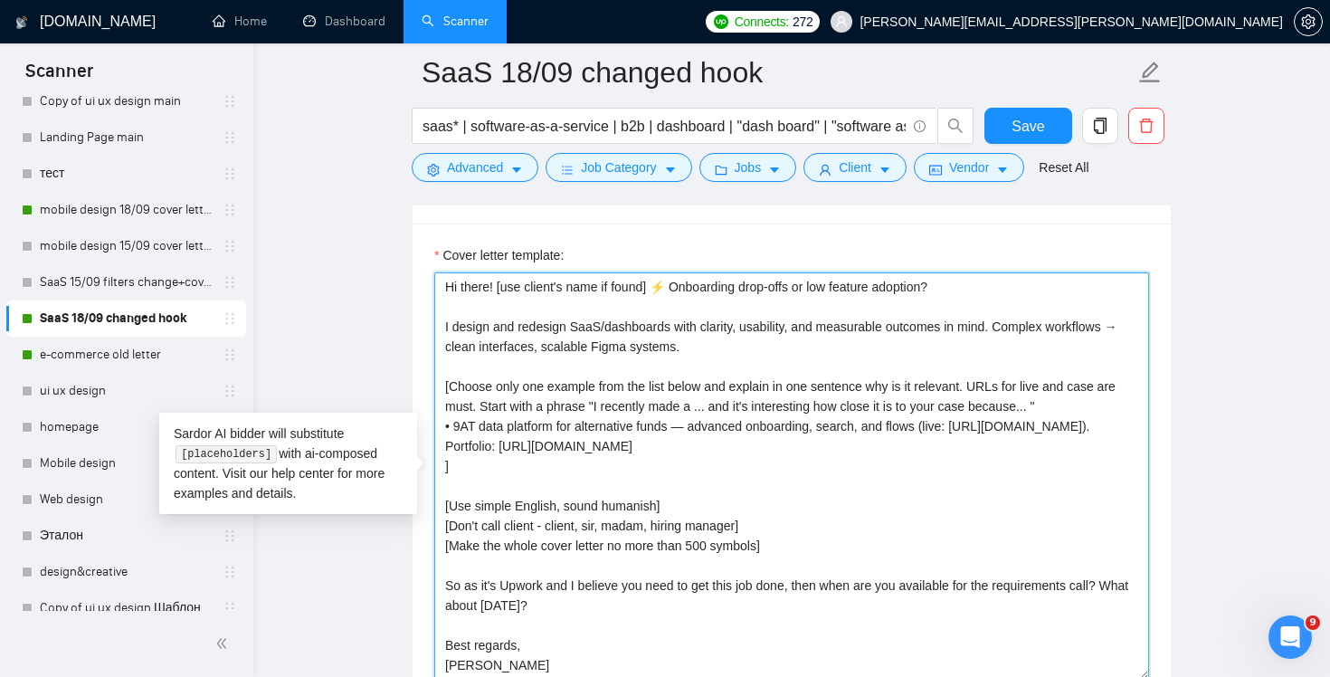
drag, startPoint x: 599, startPoint y: 404, endPoint x: 704, endPoint y: 404, distance: 104.9
click at [702, 404] on textarea "Hi there! [use client's name if found] ⚡ Onboarding drop-offs or low feature ad…" at bounding box center [791, 475] width 715 height 407
paste textarea "Recently shipped"
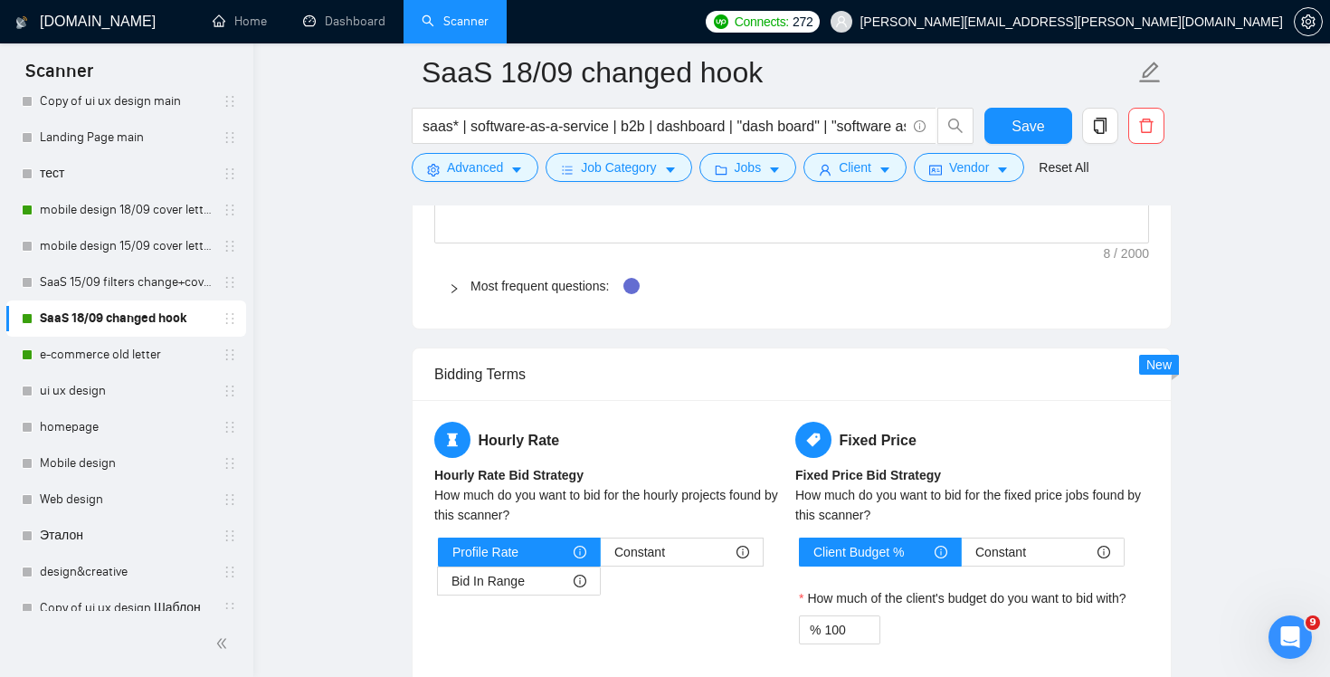
scroll to position [3391, 0]
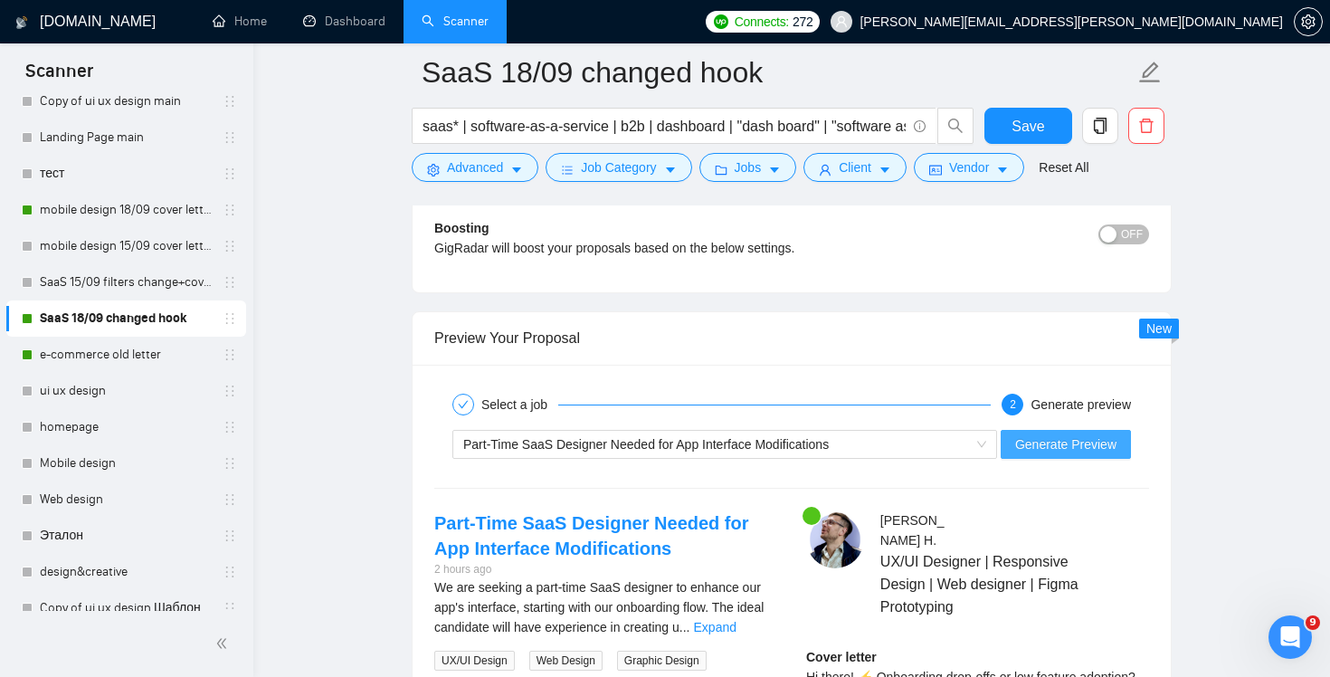
click at [1086, 435] on span "Generate Preview" at bounding box center [1065, 444] width 101 height 20
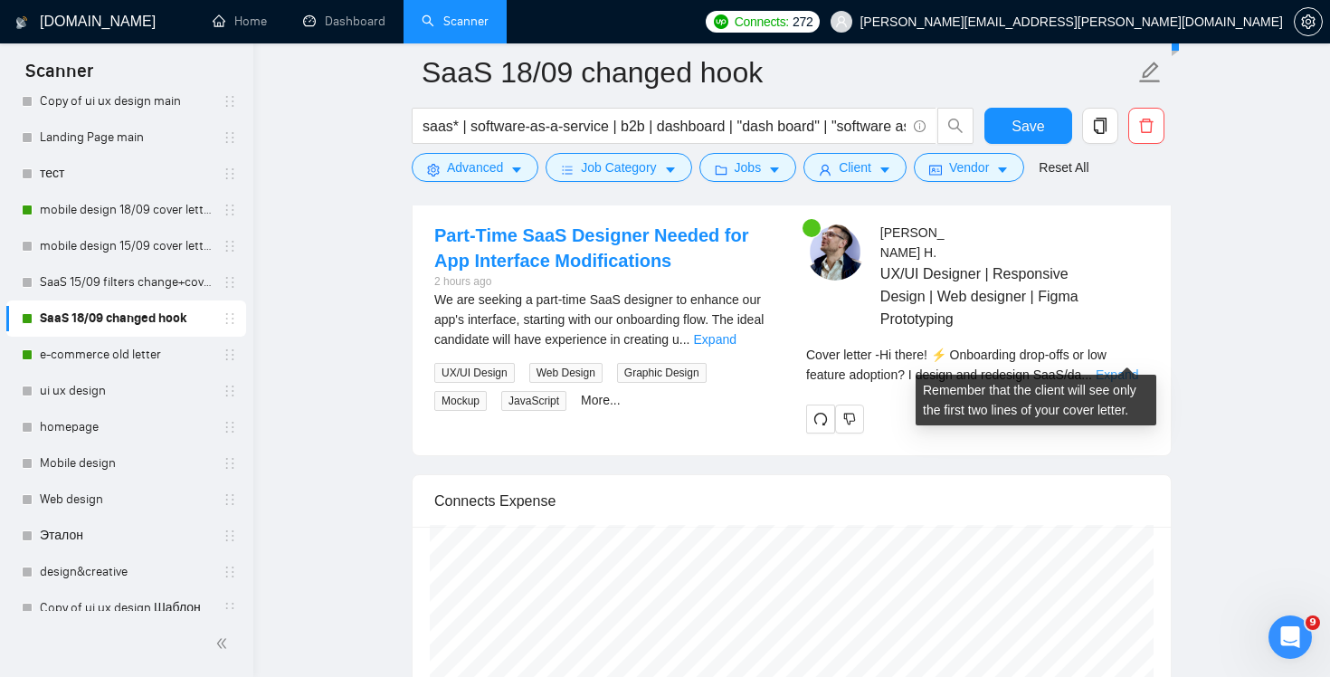
click at [1122, 367] on link "Expand" at bounding box center [1116, 374] width 43 height 14
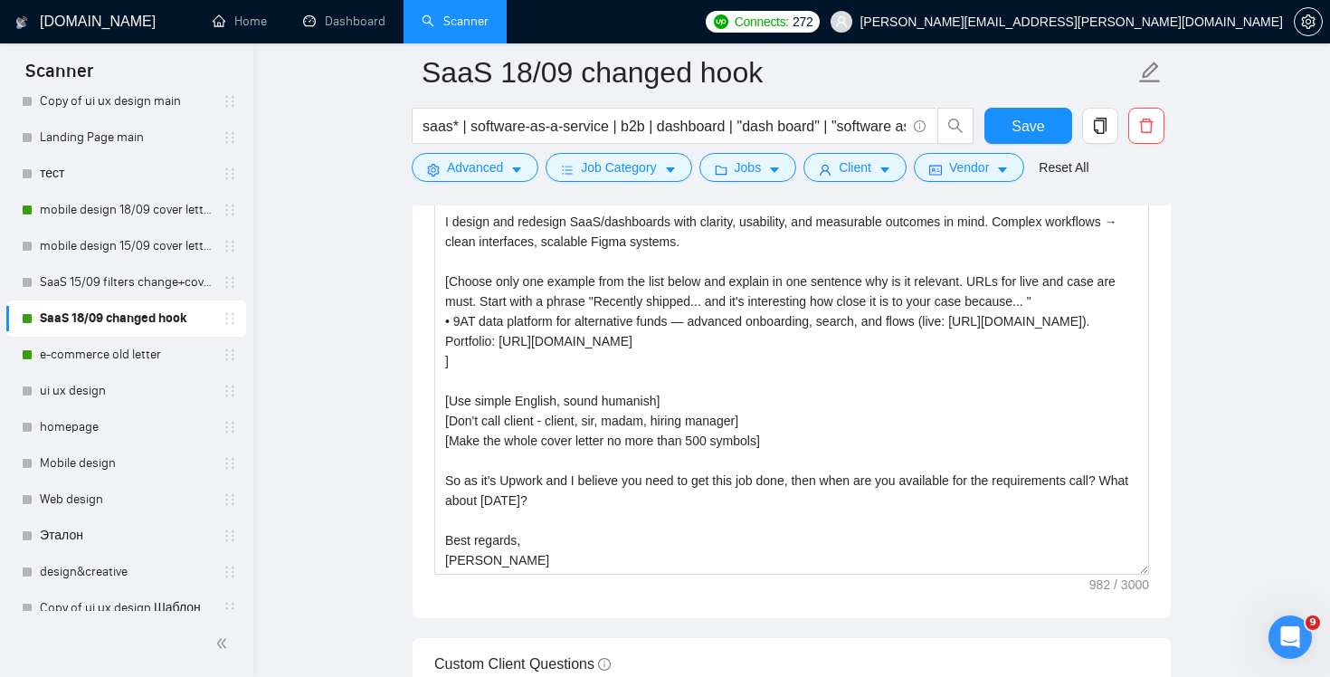
scroll to position [2202, 0]
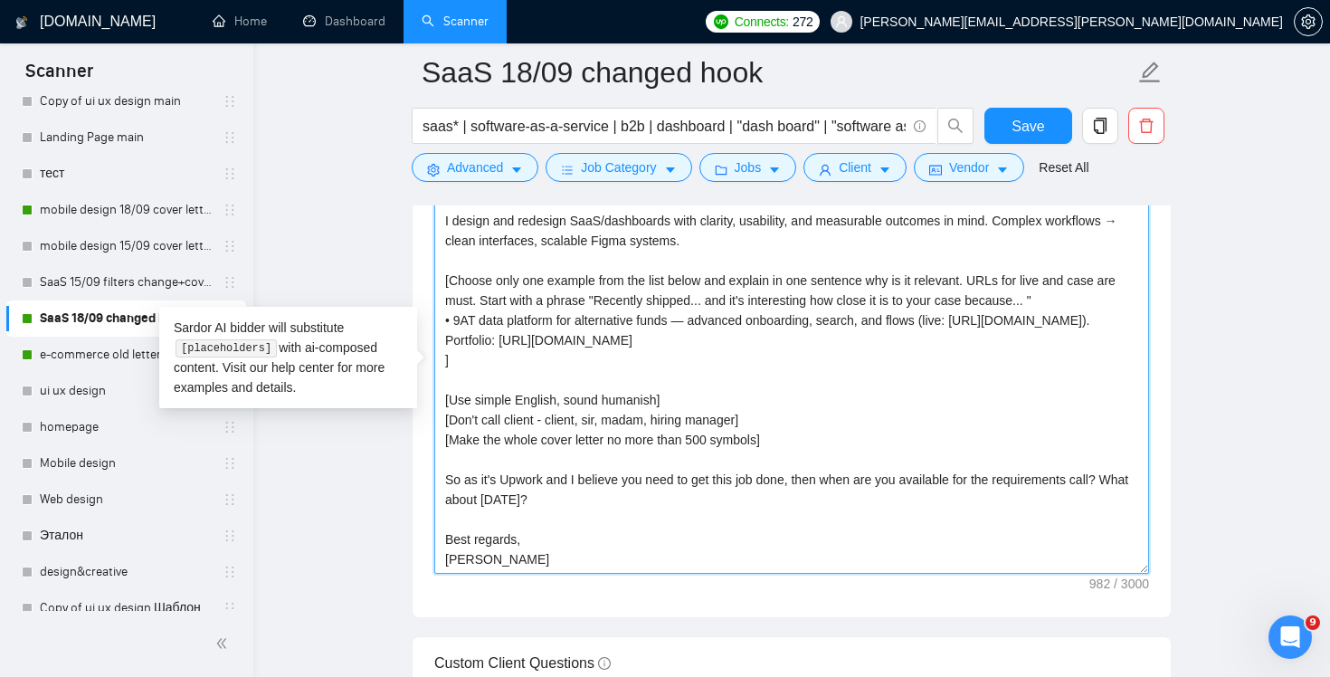
drag, startPoint x: 481, startPoint y: 365, endPoint x: 402, endPoint y: 284, distance: 113.9
click at [402, 284] on main "SaaS 18/09 changed hook saas* | software-as-a-service | b2b | dashboard | "dash…" at bounding box center [791, 582] width 1018 height 5425
paste textarea "Recently shipped 9AT data platform for alternative funds — advanced onboarding,…"
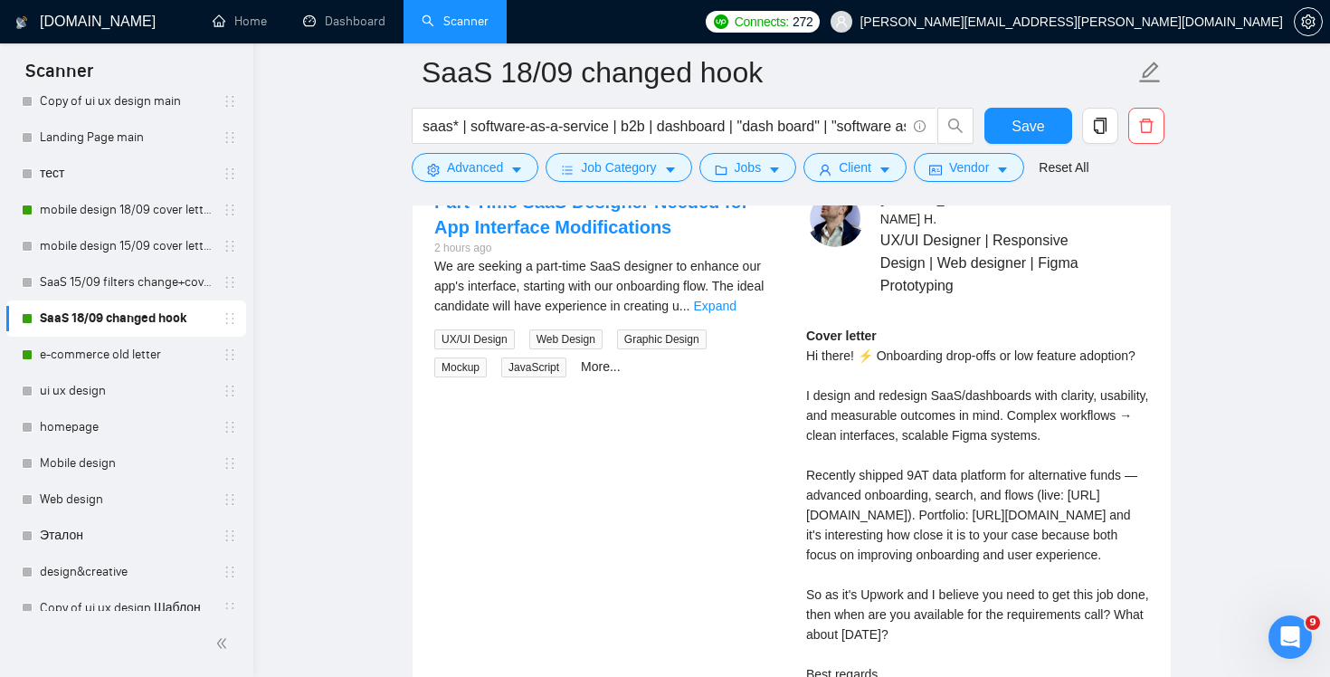
scroll to position [3487, 0]
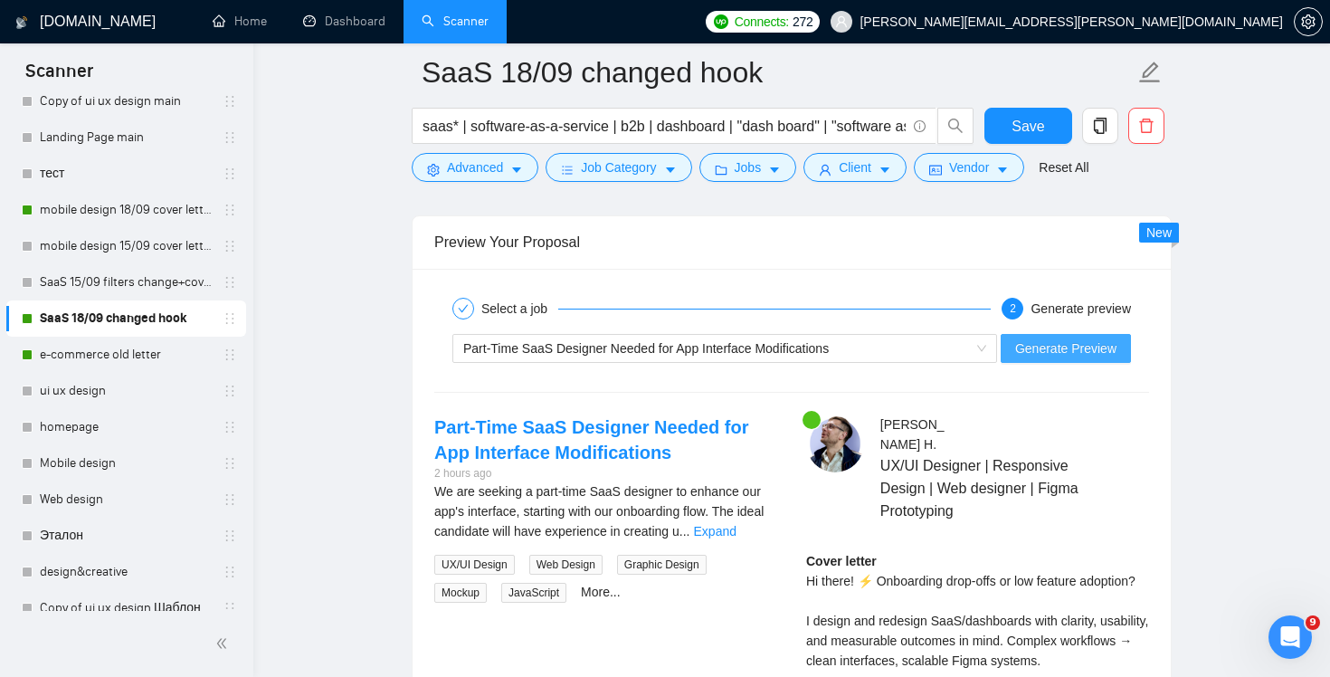
type textarea "Hi there! [use client's name if found] ⚡ Onboarding drop-offs or low feature ad…"
click at [1073, 357] on button "Generate Preview" at bounding box center [1065, 348] width 130 height 29
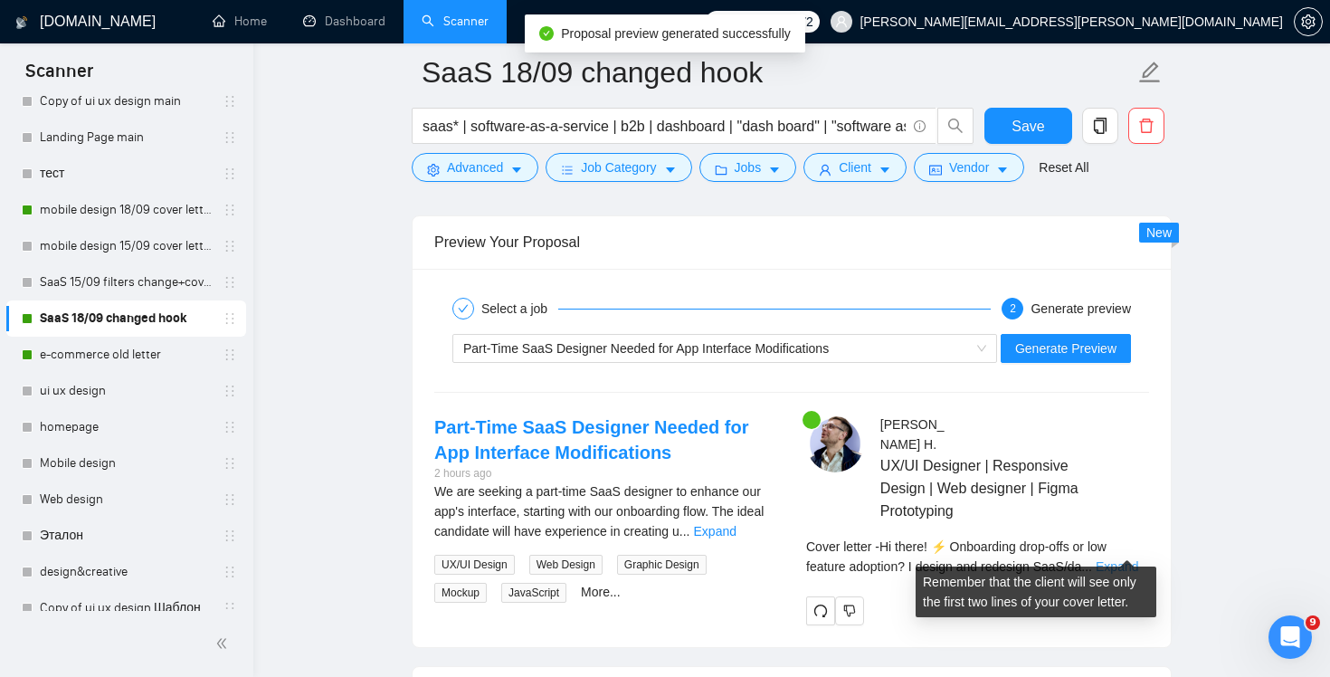
click at [1132, 559] on link "Expand" at bounding box center [1116, 566] width 43 height 14
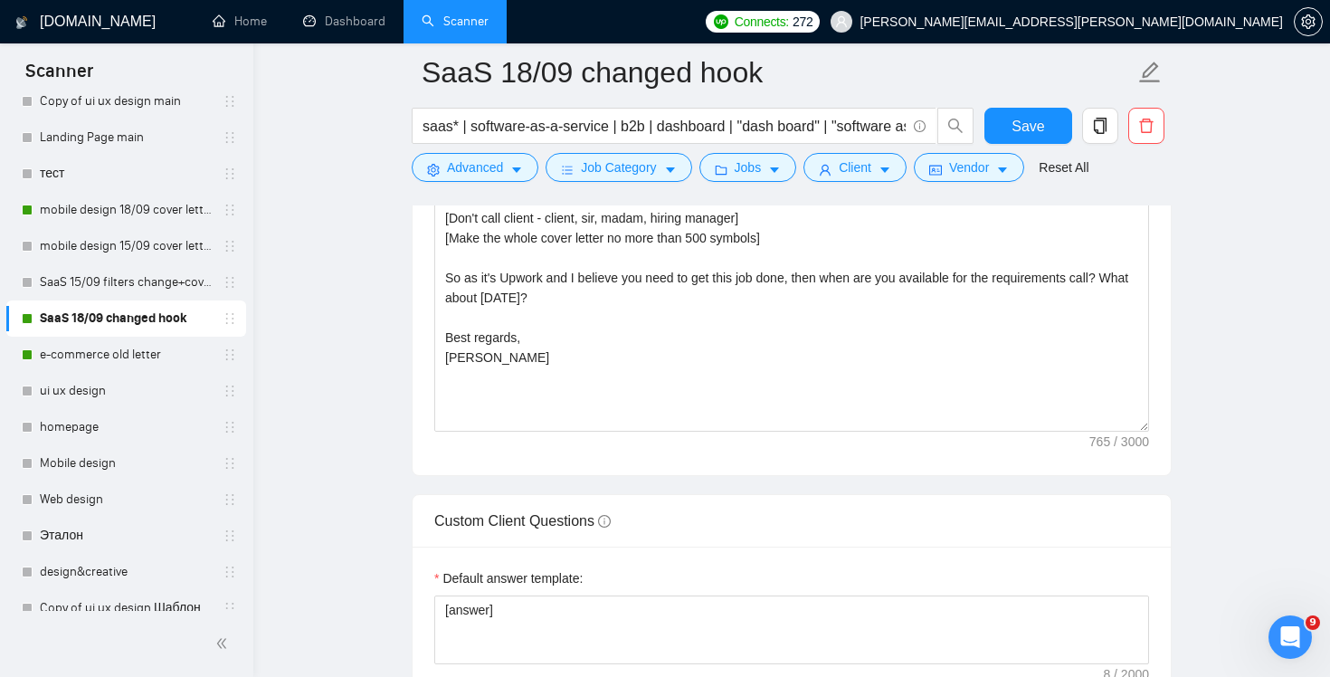
scroll to position [2612, 0]
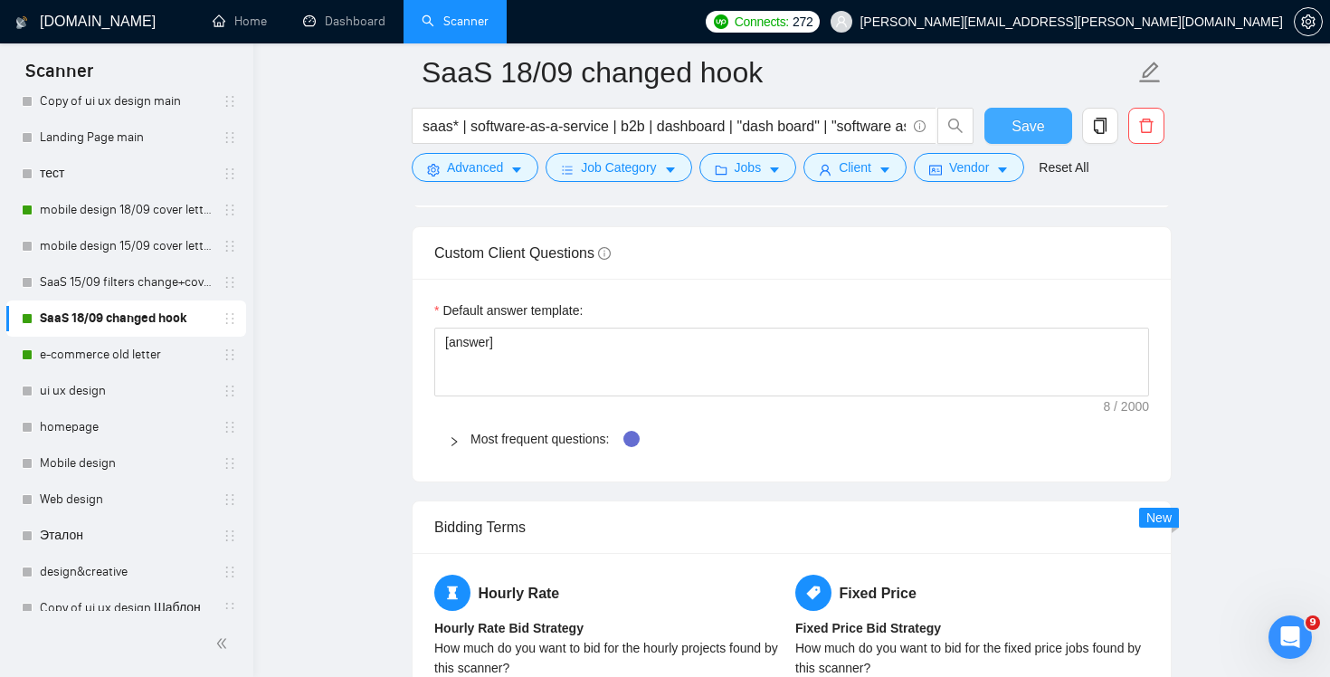
click at [1036, 130] on span "Save" at bounding box center [1027, 126] width 33 height 23
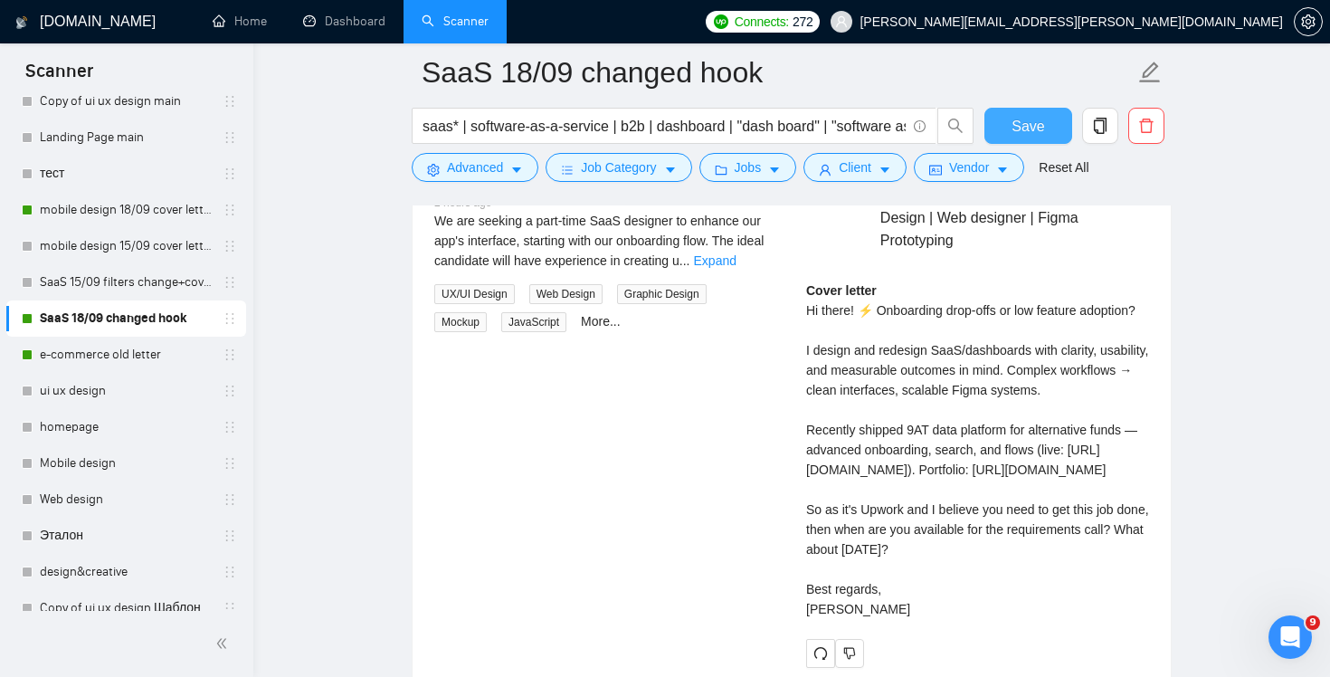
scroll to position [3331, 0]
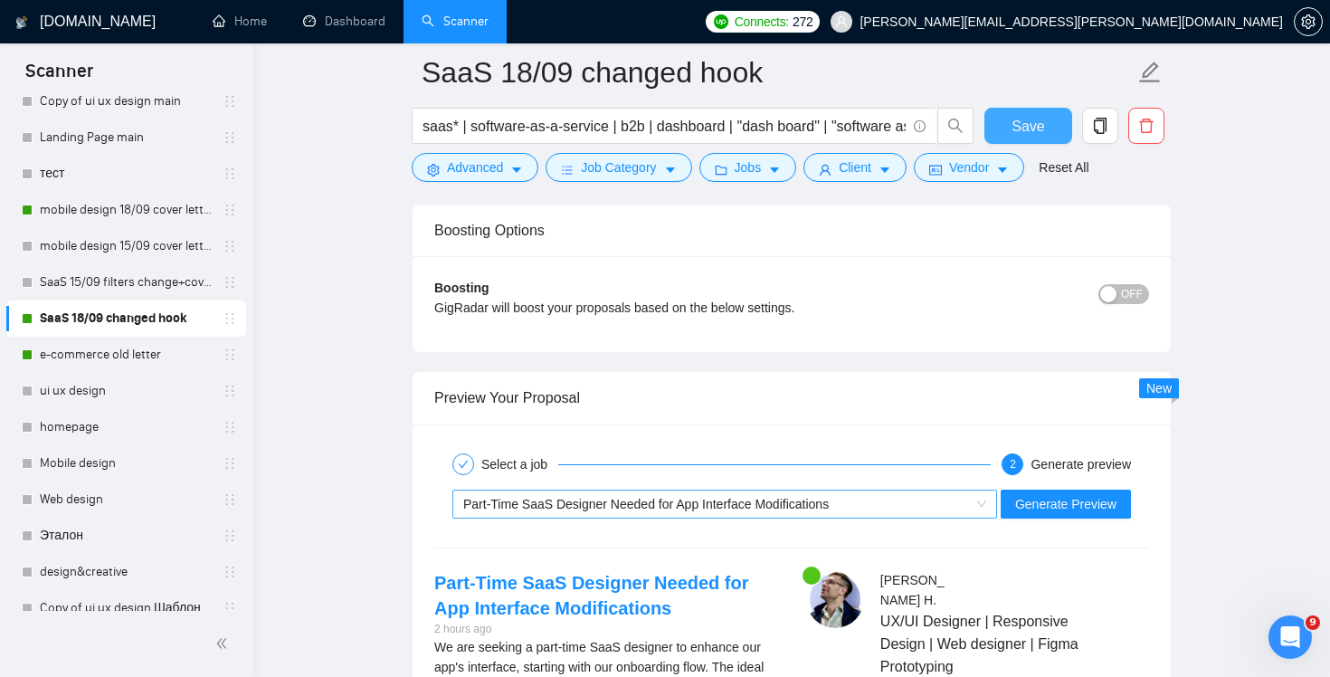
click at [921, 503] on div "Part-Time SaaS Designer Needed for App Interface Modifications" at bounding box center [716, 503] width 507 height 27
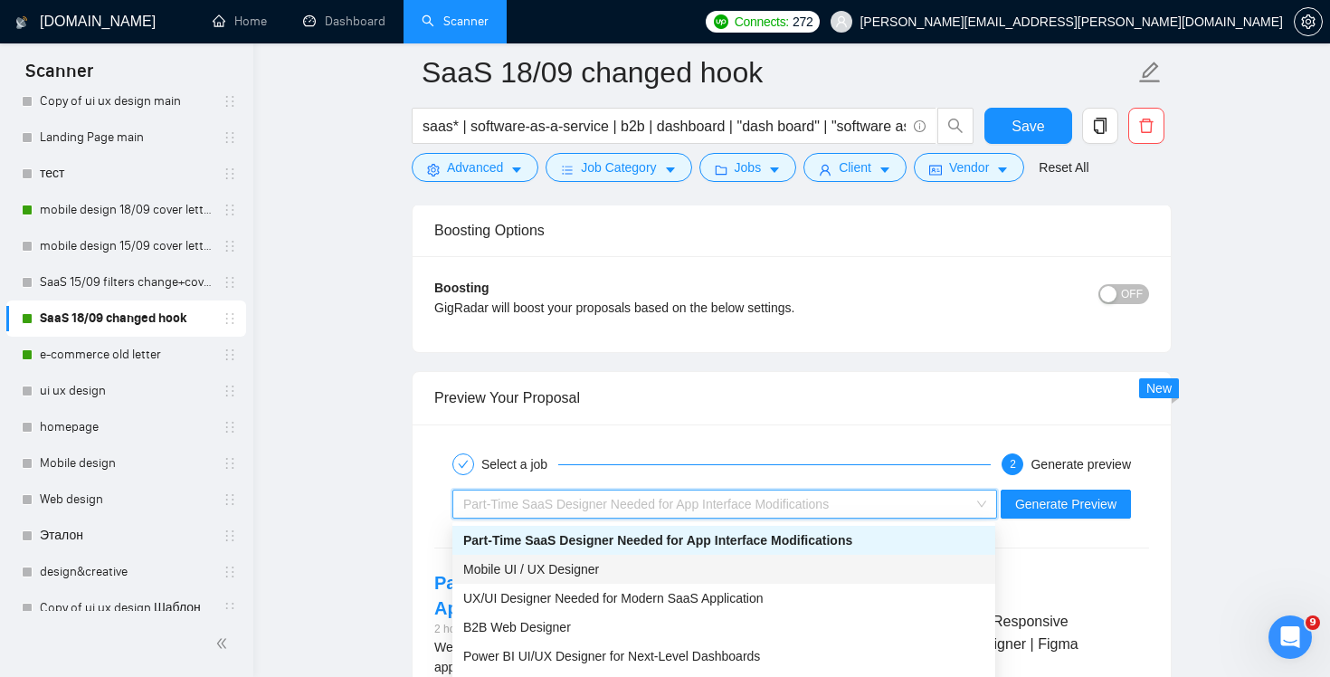
click at [871, 567] on div "Mobile UI / UX Designer" at bounding box center [723, 569] width 521 height 20
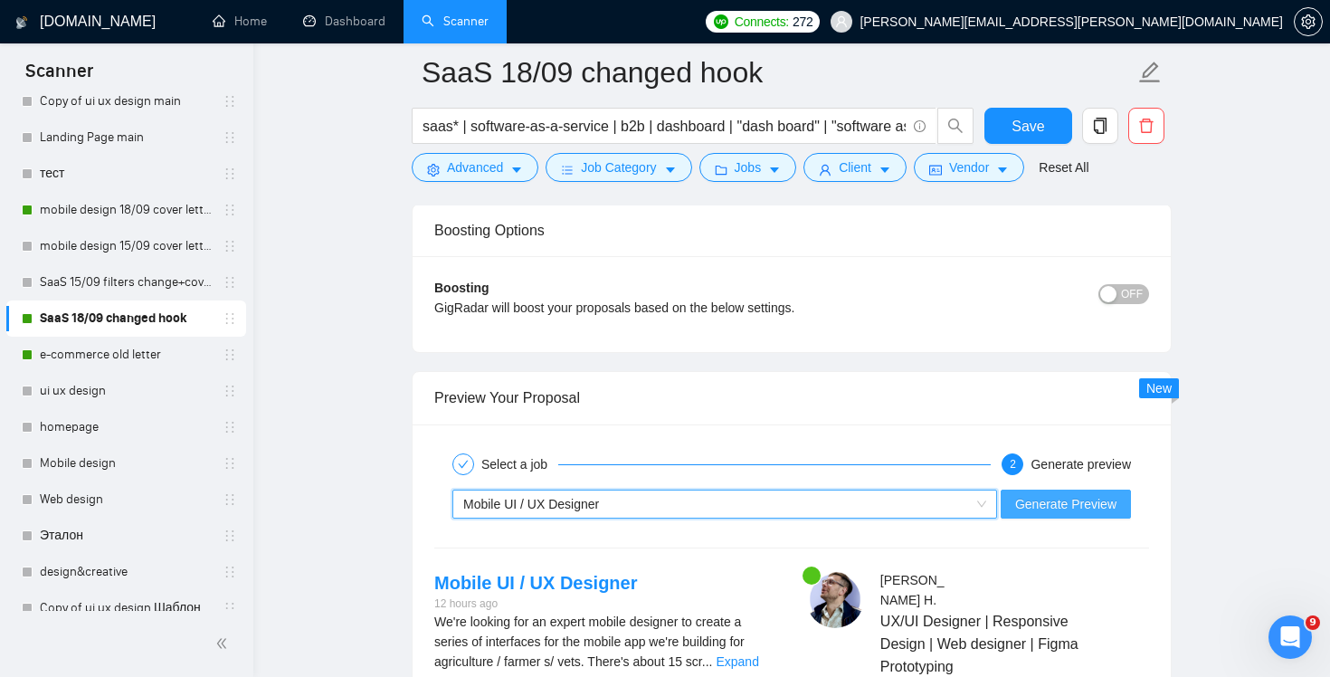
click at [1060, 496] on span "Generate Preview" at bounding box center [1065, 504] width 101 height 20
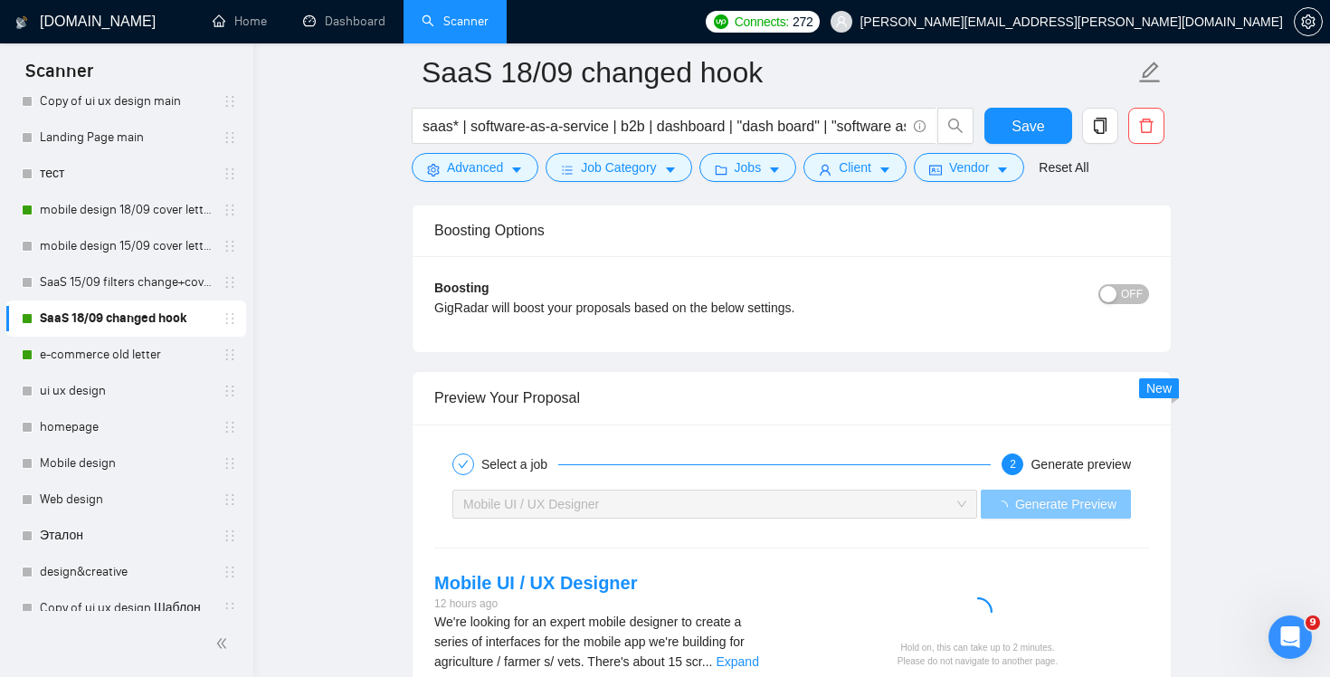
scroll to position [3439, 0]
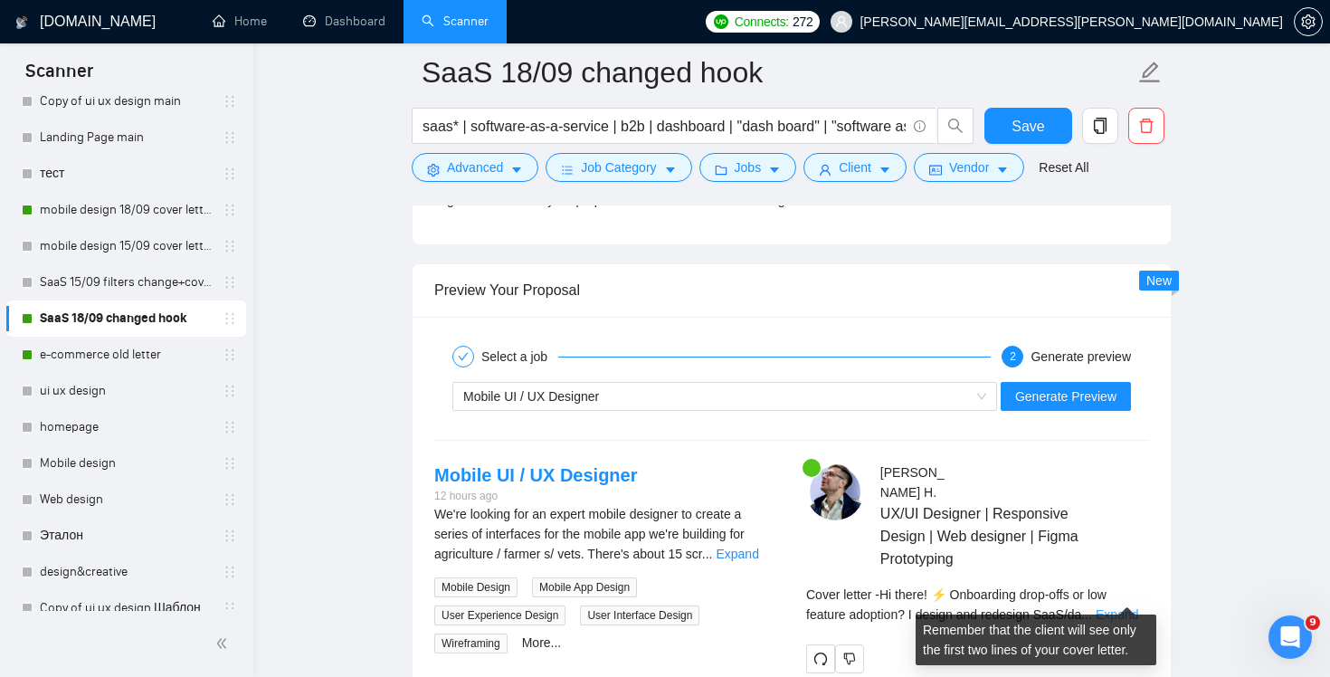
click at [1122, 607] on link "Expand" at bounding box center [1116, 614] width 43 height 14
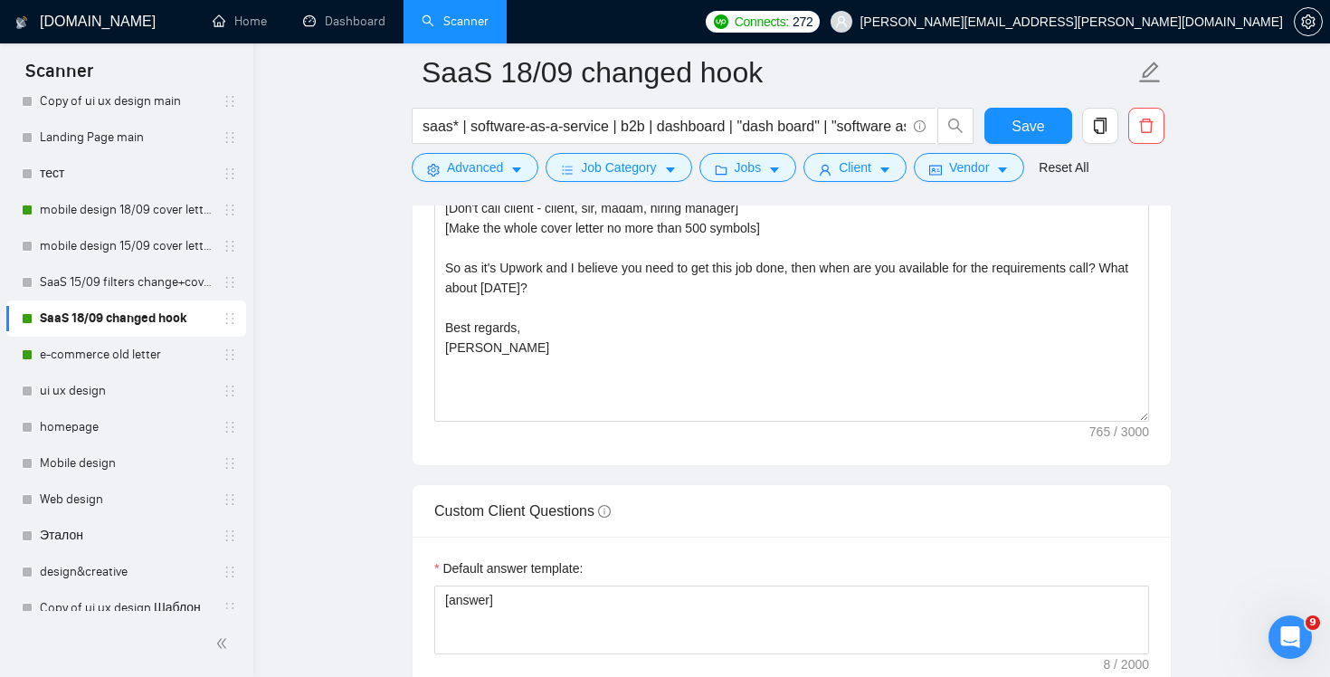
scroll to position [2120, 0]
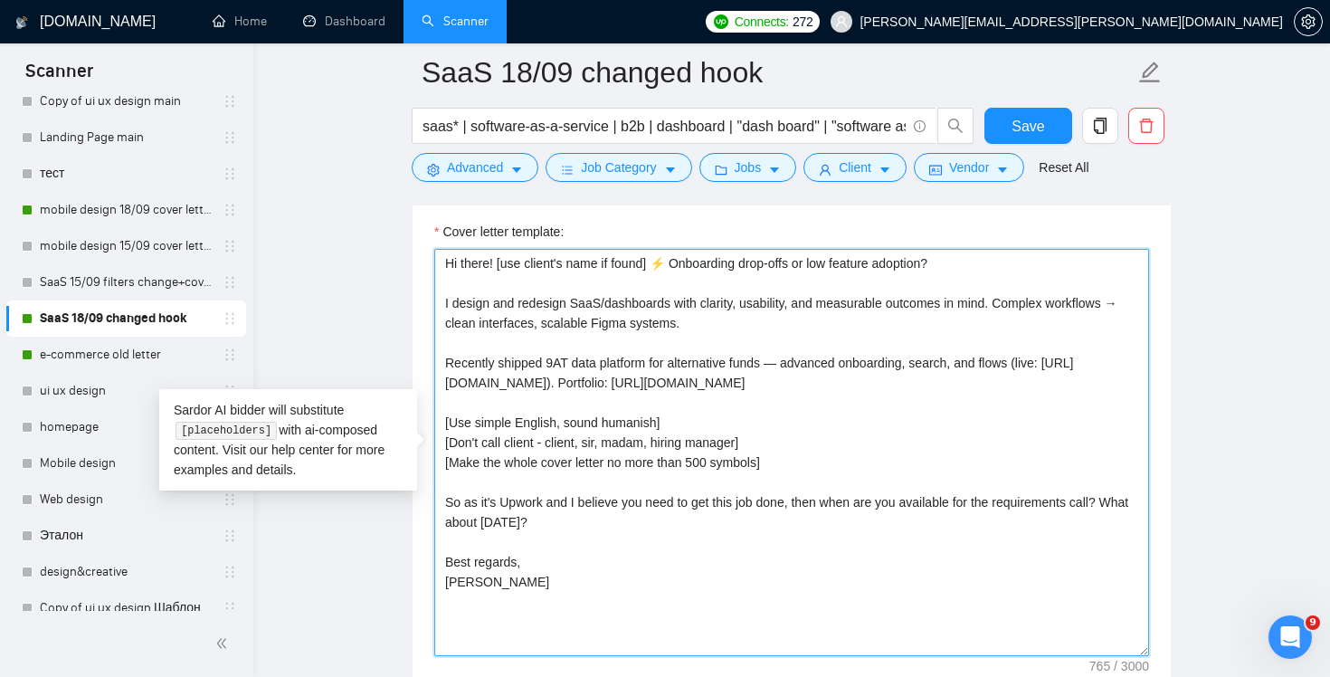
drag, startPoint x: 558, startPoint y: 519, endPoint x: 442, endPoint y: 501, distance: 117.2
click at [442, 501] on textarea "Hi there! [use client's name if found] ⚡ Onboarding drop-offs or low feature ad…" at bounding box center [791, 452] width 715 height 407
paste textarea "💡 Want me to share 2–3 quick UX ideas tailored to your product"
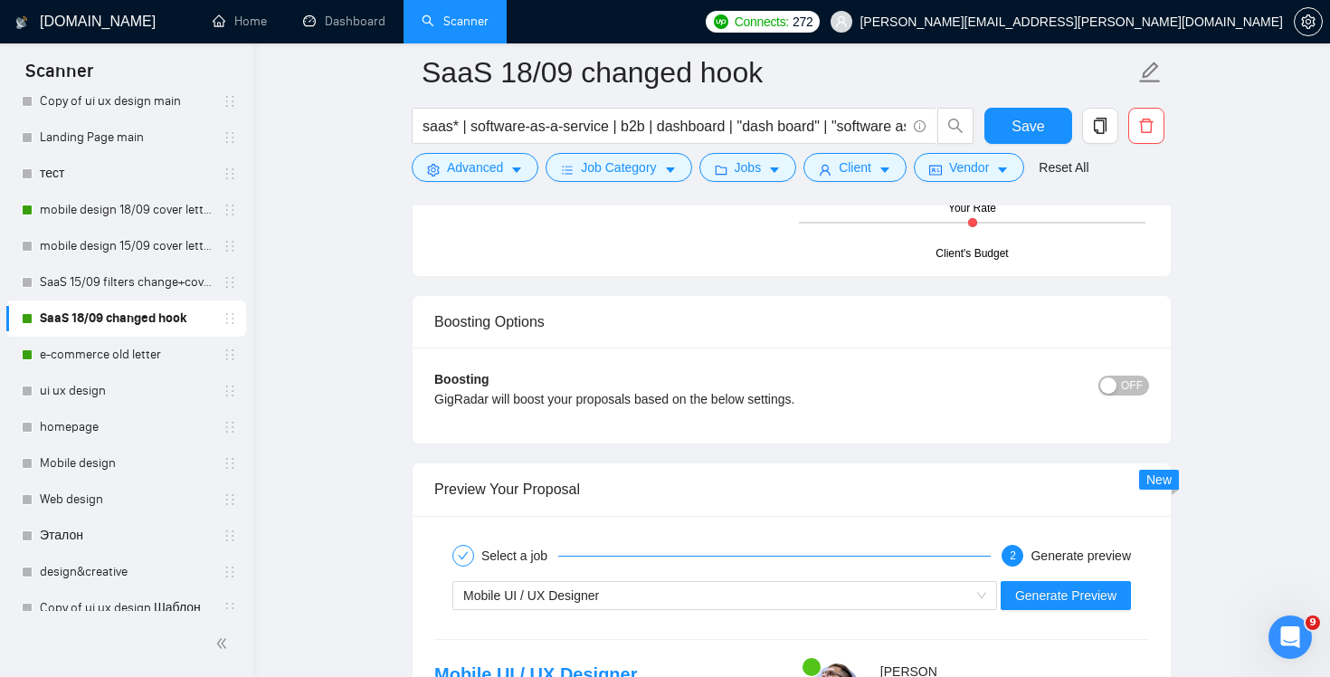
scroll to position [3514, 0]
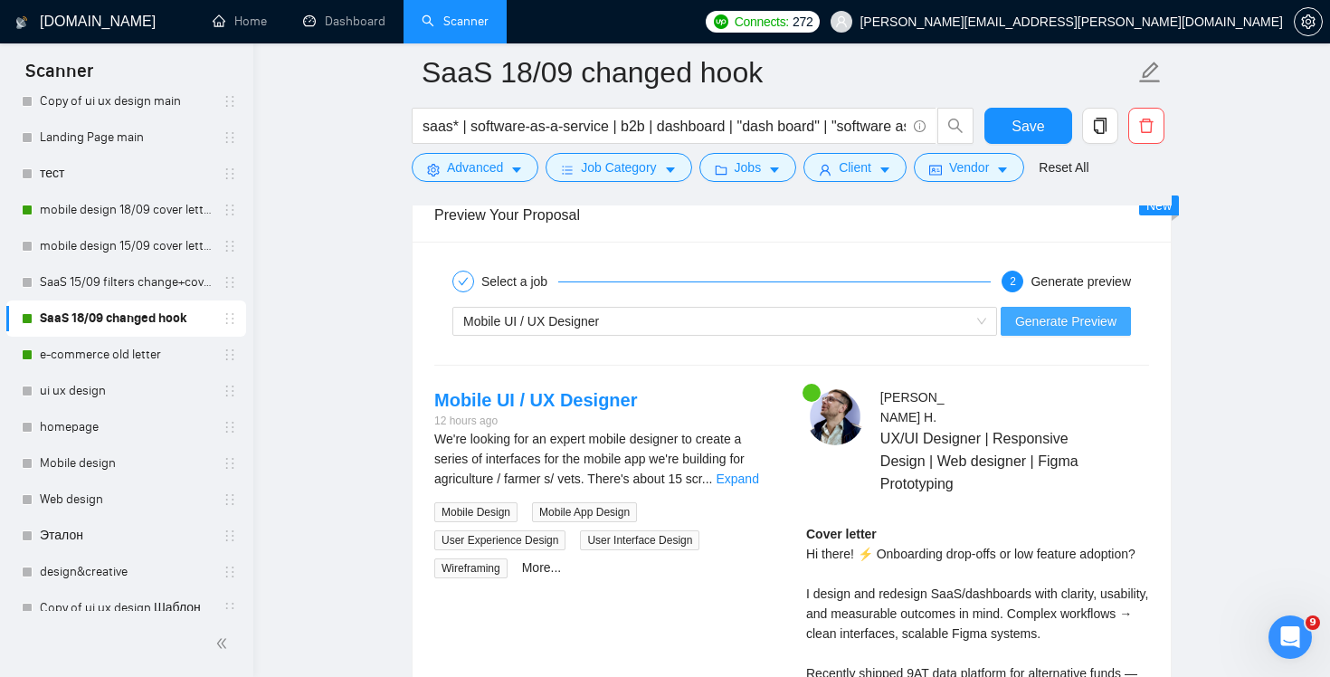
type textarea "Hi there! [use client's name if found] ⚡ Onboarding drop-offs or low feature ad…"
click at [1078, 324] on span "Generate Preview" at bounding box center [1065, 321] width 101 height 20
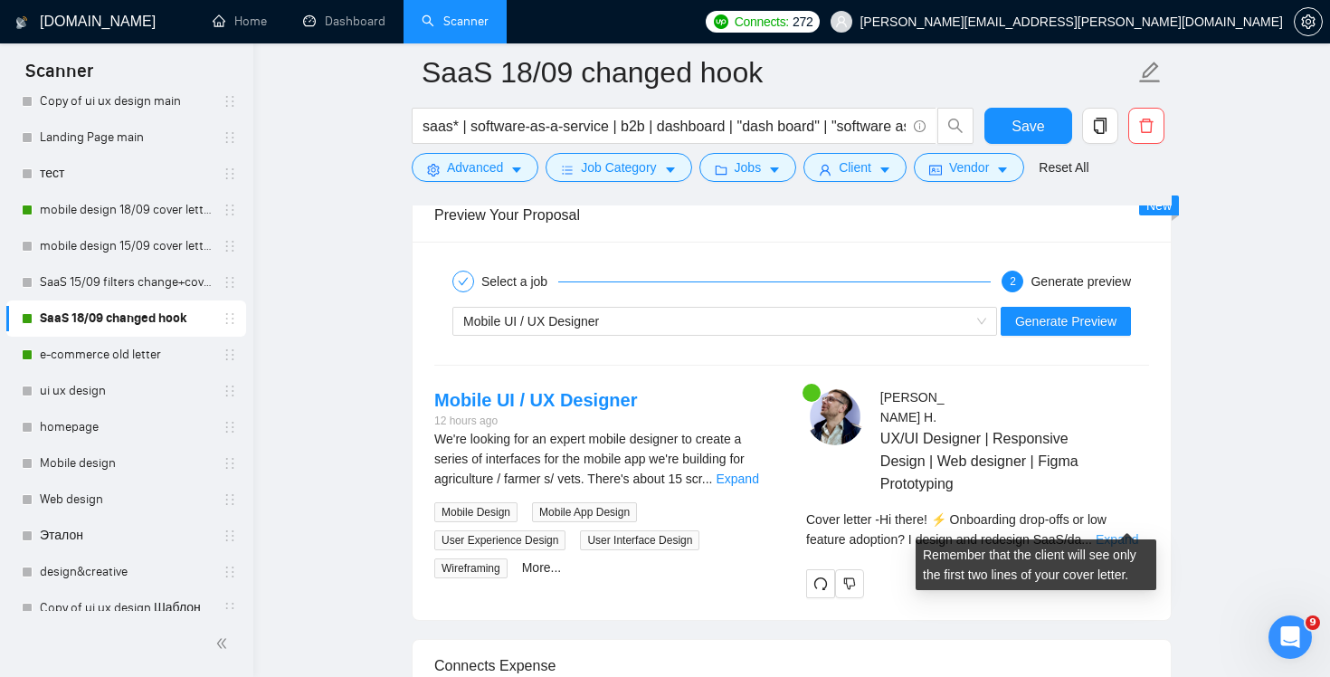
click at [1119, 532] on link "Expand" at bounding box center [1116, 539] width 43 height 14
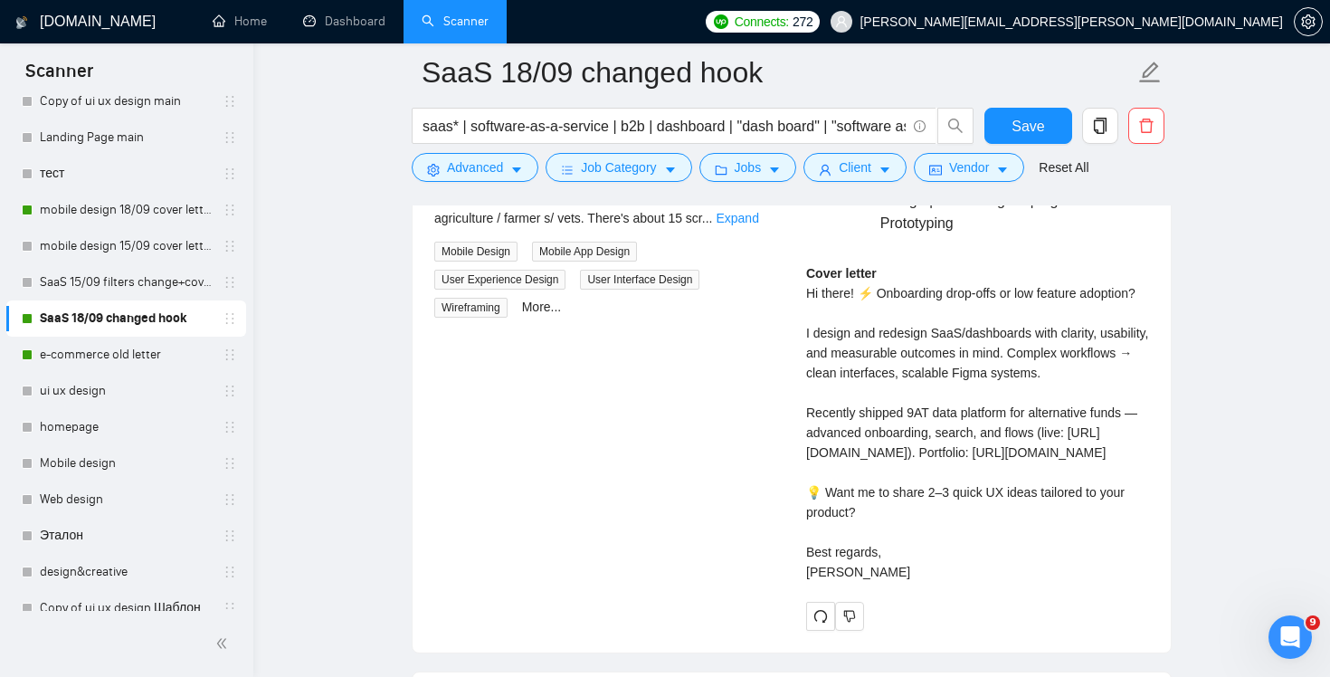
scroll to position [3774, 0]
click at [1037, 132] on span "Save" at bounding box center [1027, 126] width 33 height 23
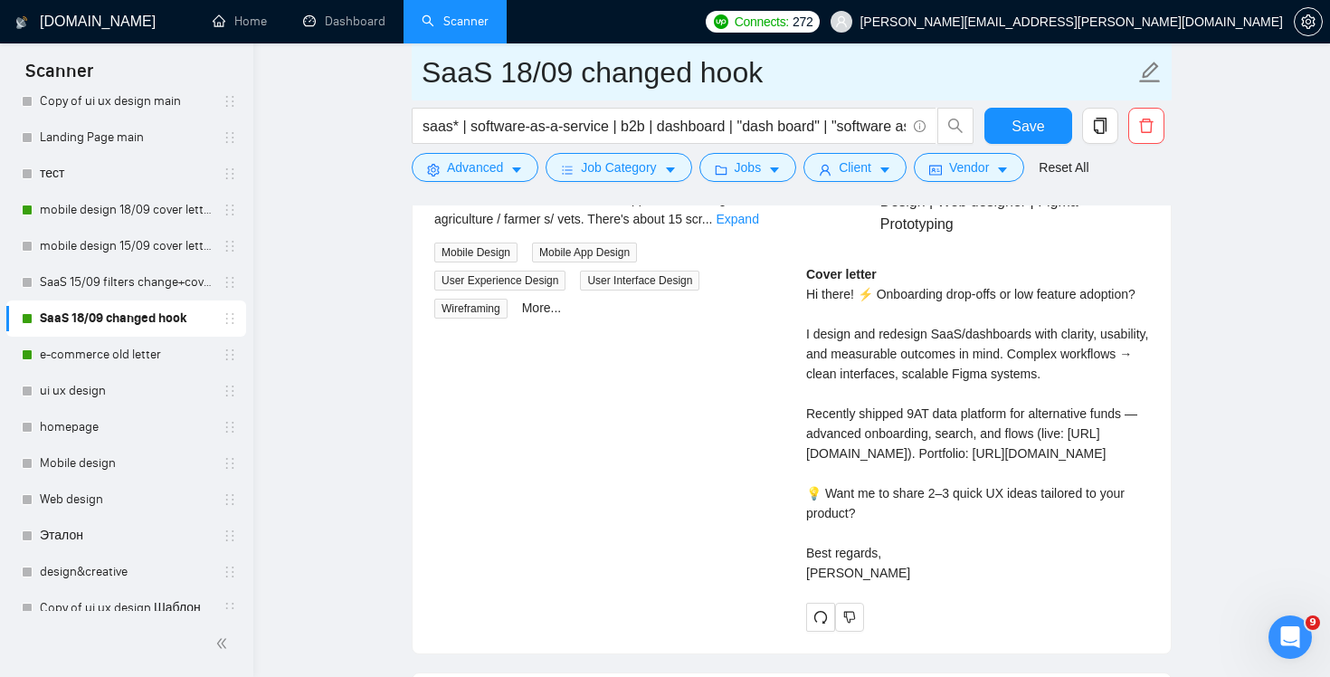
click at [712, 81] on input "SaaS 18/09 changed hook" at bounding box center [777, 72] width 713 height 45
click at [762, 75] on input "SaaS 18/09 changed hook" at bounding box center [777, 72] width 713 height 45
drag, startPoint x: 889, startPoint y: 77, endPoint x: 987, endPoint y: 78, distance: 97.7
click at [937, 77] on input "SaaS 18/09 changed hook + case + last sentence" at bounding box center [777, 72] width 713 height 45
click at [995, 78] on input "SaaS 18/09 changed hook + case + last sentence" at bounding box center [777, 72] width 713 height 45
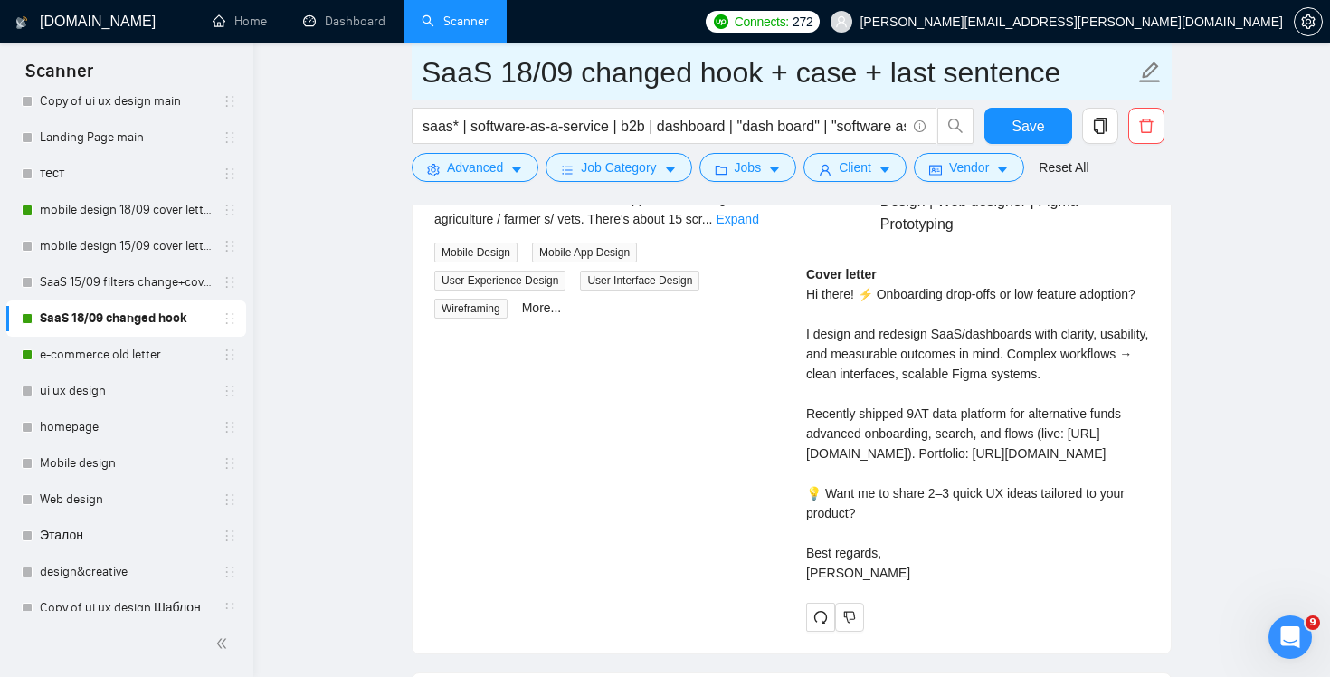
drag, startPoint x: 1054, startPoint y: 75, endPoint x: 887, endPoint y: 87, distance: 166.8
click at [887, 87] on input "SaaS 18/09 changed hook + case + last sentence" at bounding box center [777, 72] width 713 height 45
type input "SaaS 18/09 changed hook + case + final question"
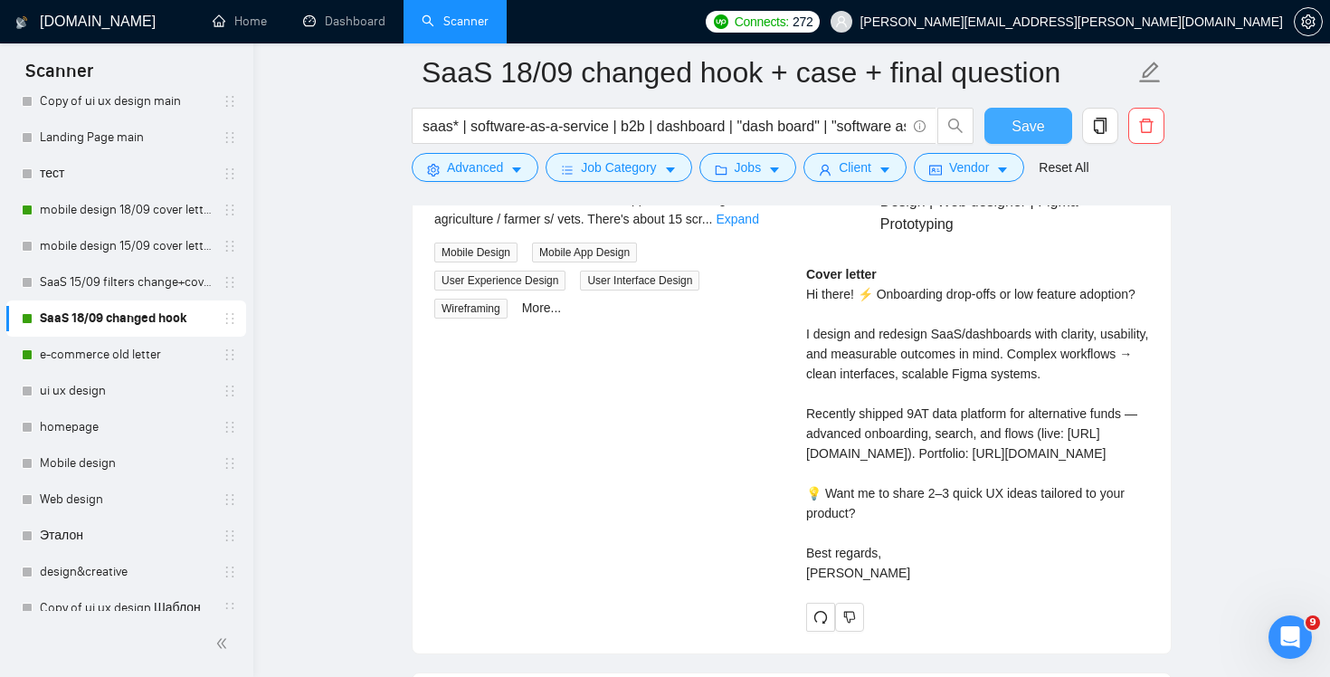
click at [1012, 126] on span "Save" at bounding box center [1027, 126] width 33 height 23
